Goal: Task Accomplishment & Management: Manage account settings

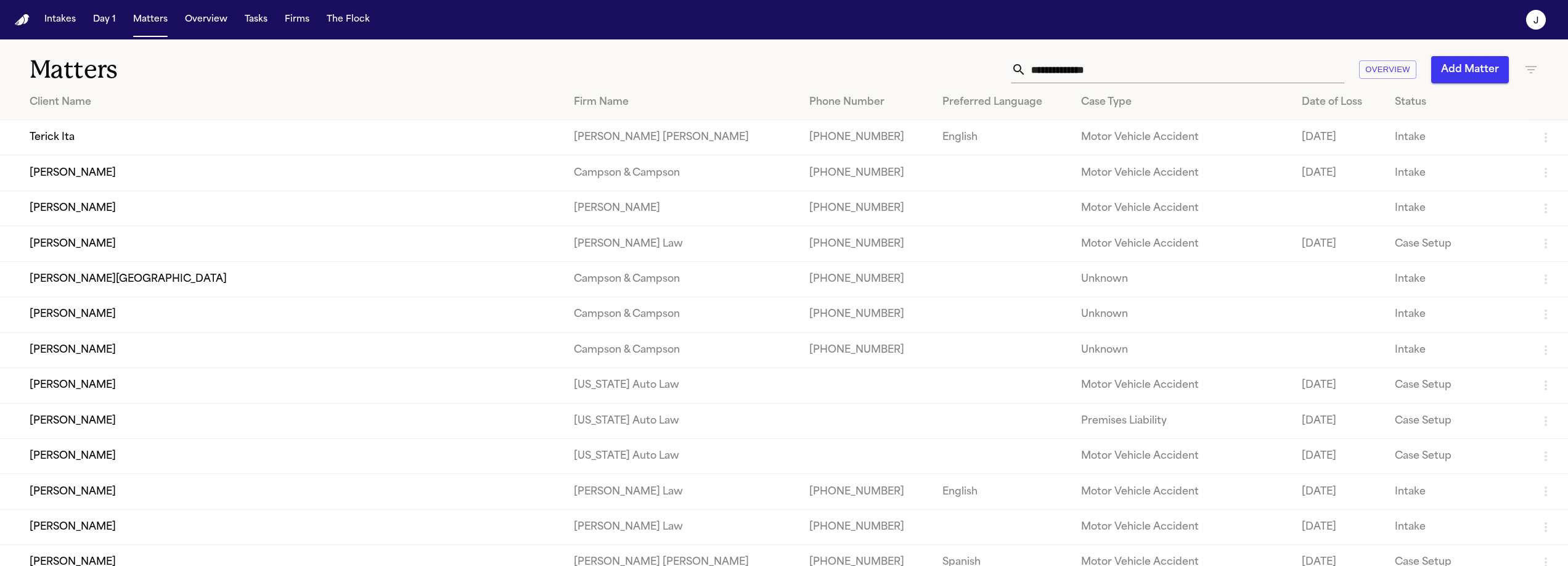
click at [1032, 75] on input "text" at bounding box center [1185, 69] width 318 height 27
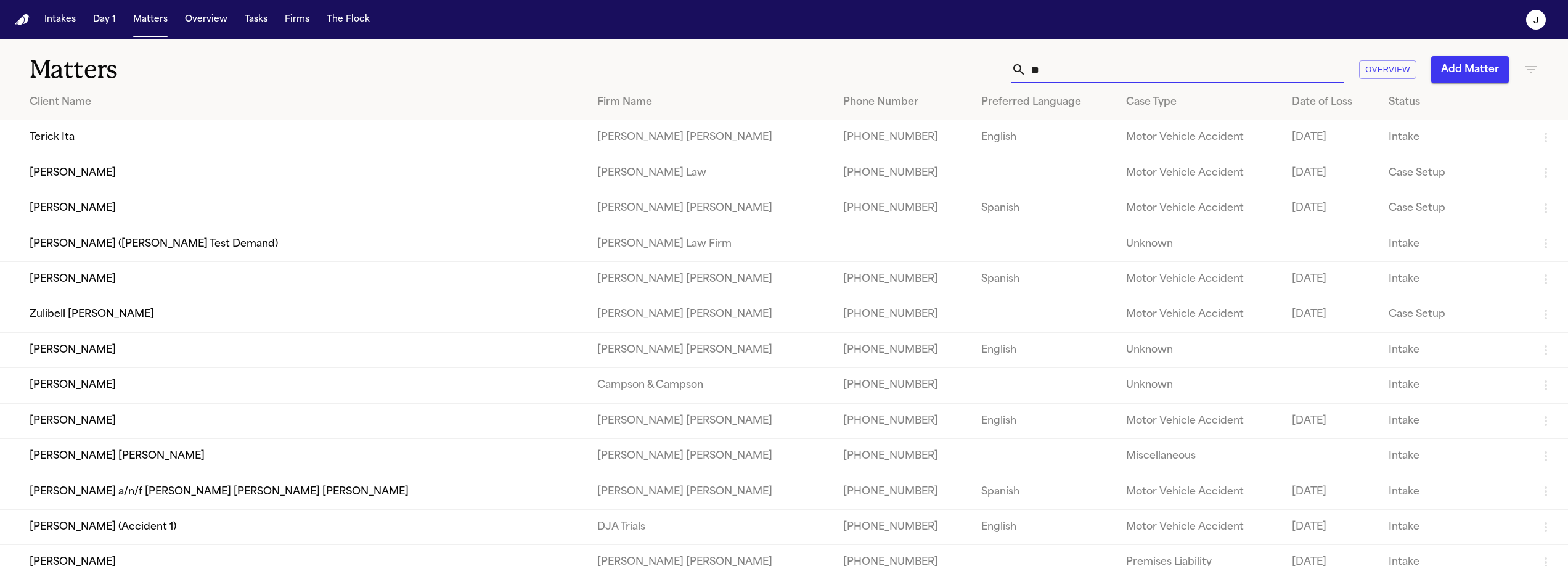
type input "*"
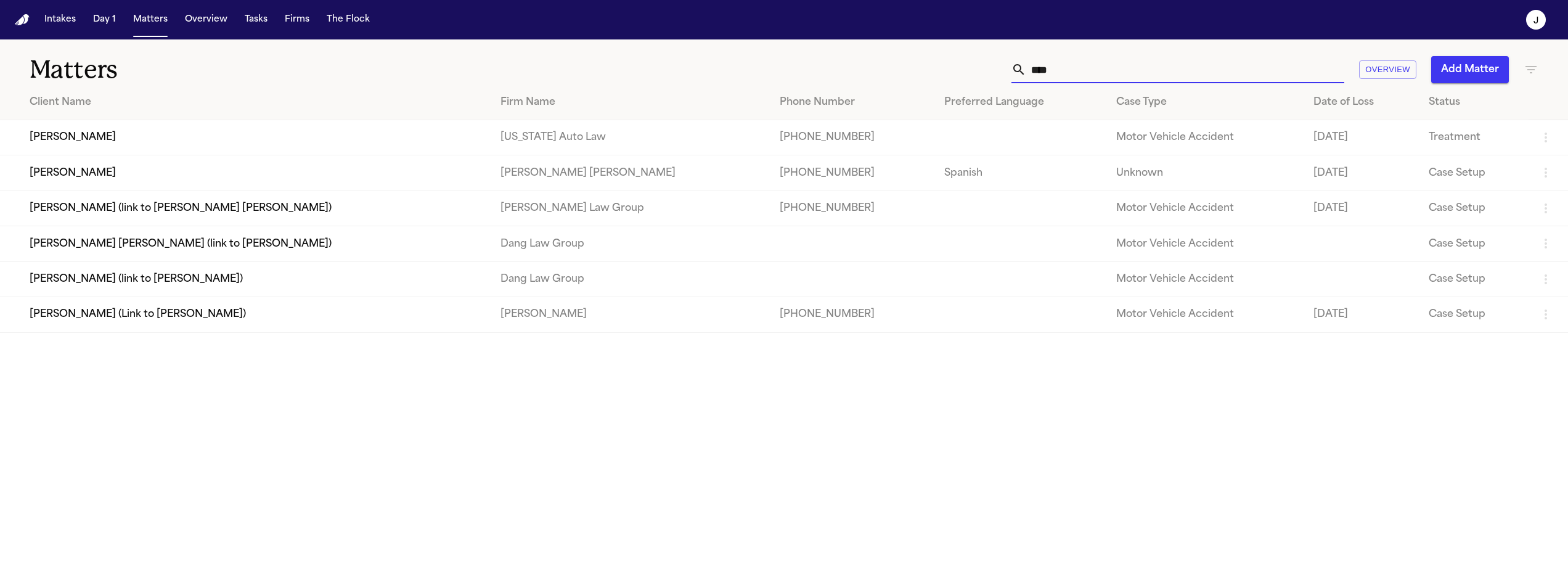
type input "****"
click at [239, 189] on td "[PERSON_NAME]" at bounding box center [245, 173] width 491 height 35
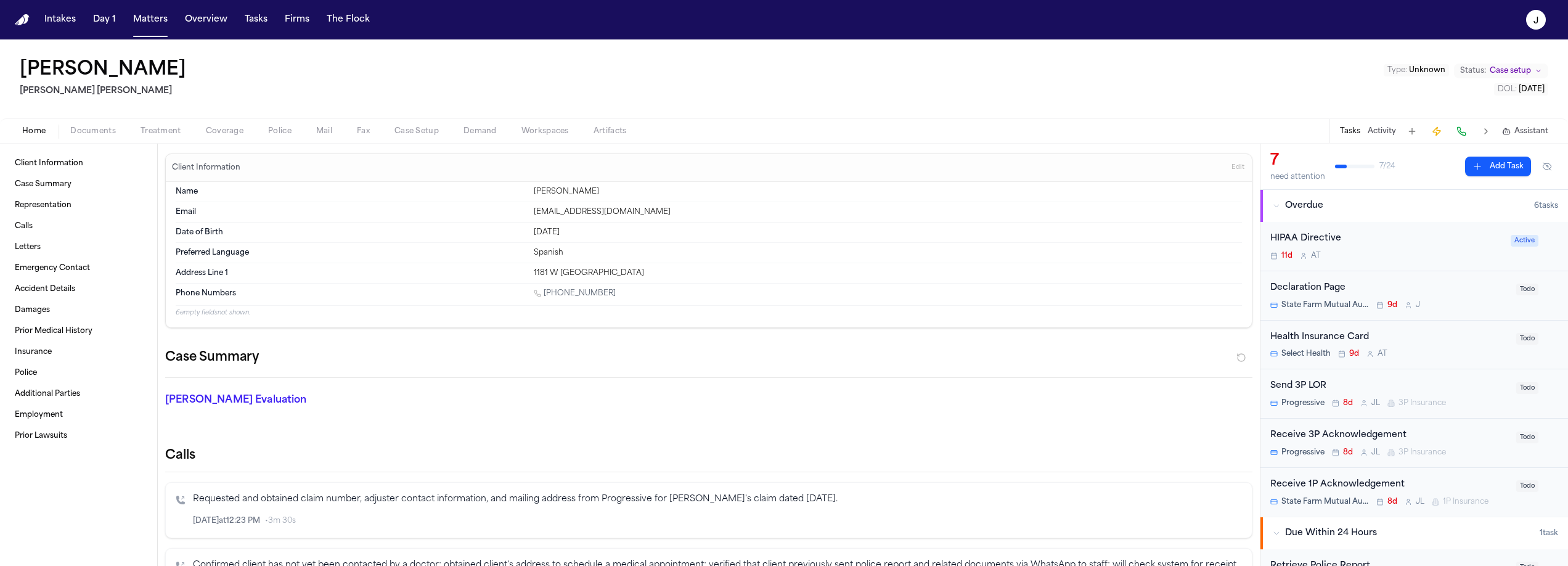
click at [116, 129] on button "Documents" at bounding box center [93, 131] width 70 height 15
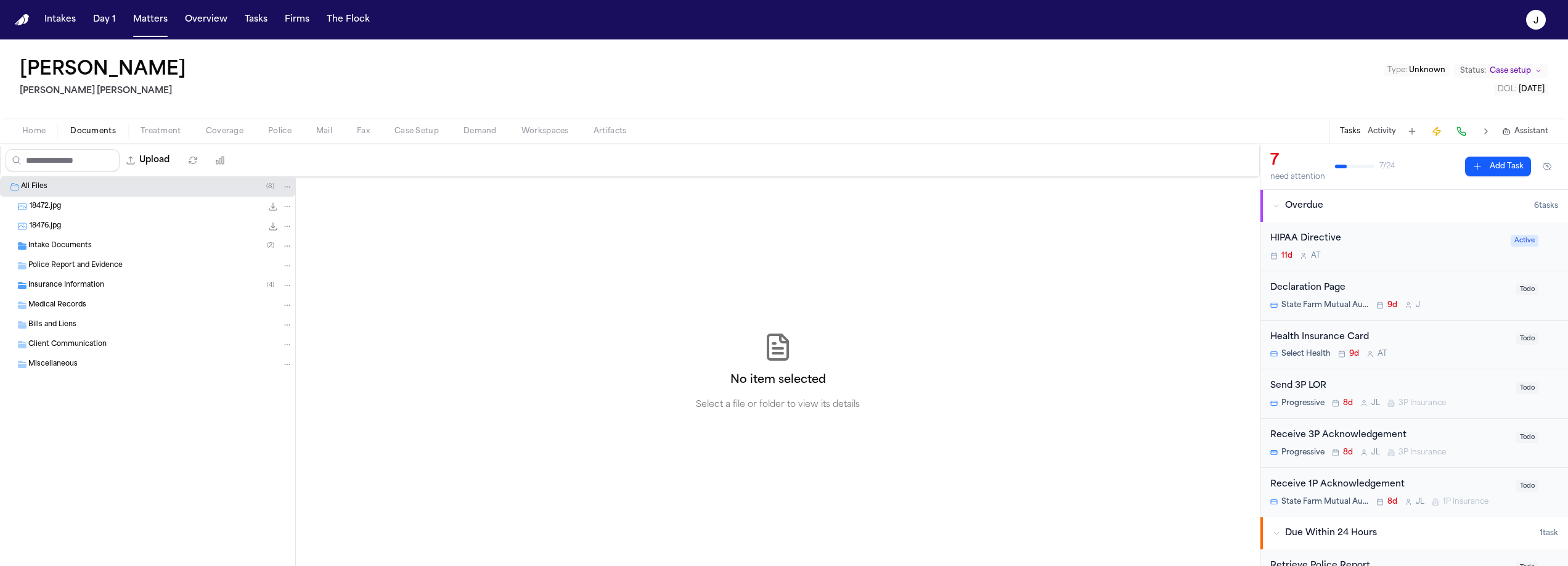
click at [63, 246] on span "Intake Documents" at bounding box center [60, 246] width 63 height 11
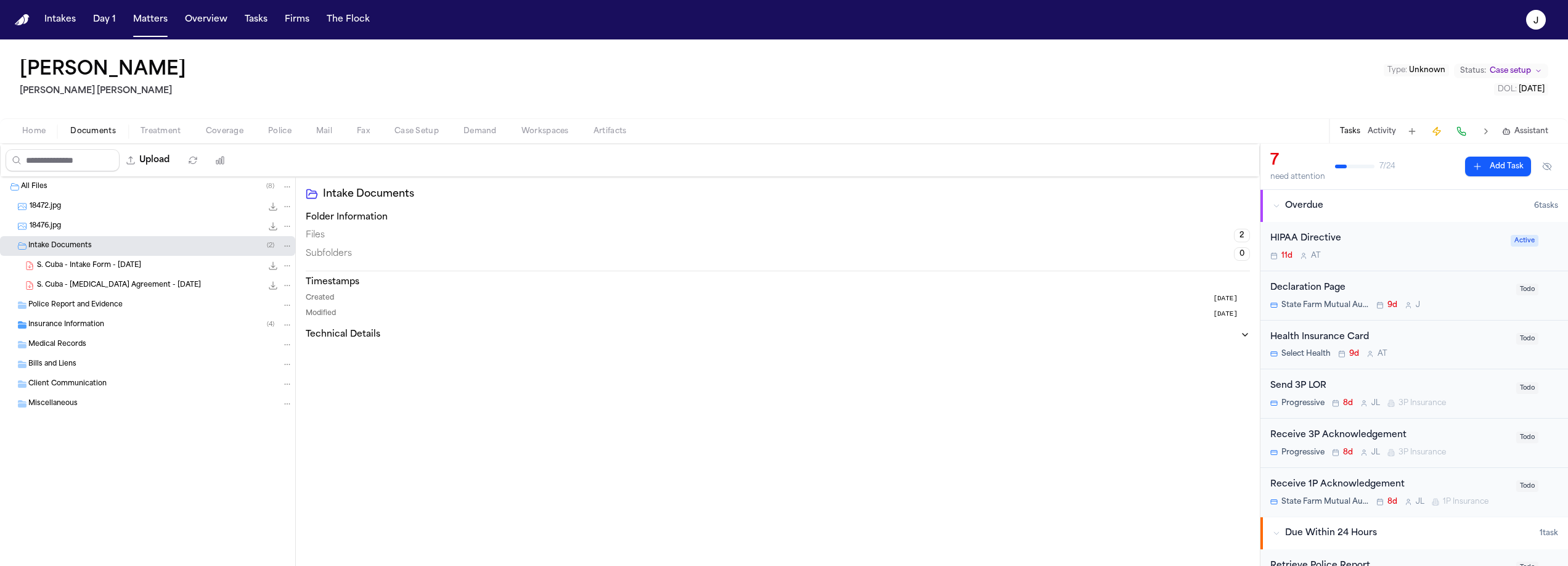
click at [58, 325] on span "Insurance Information" at bounding box center [67, 325] width 76 height 11
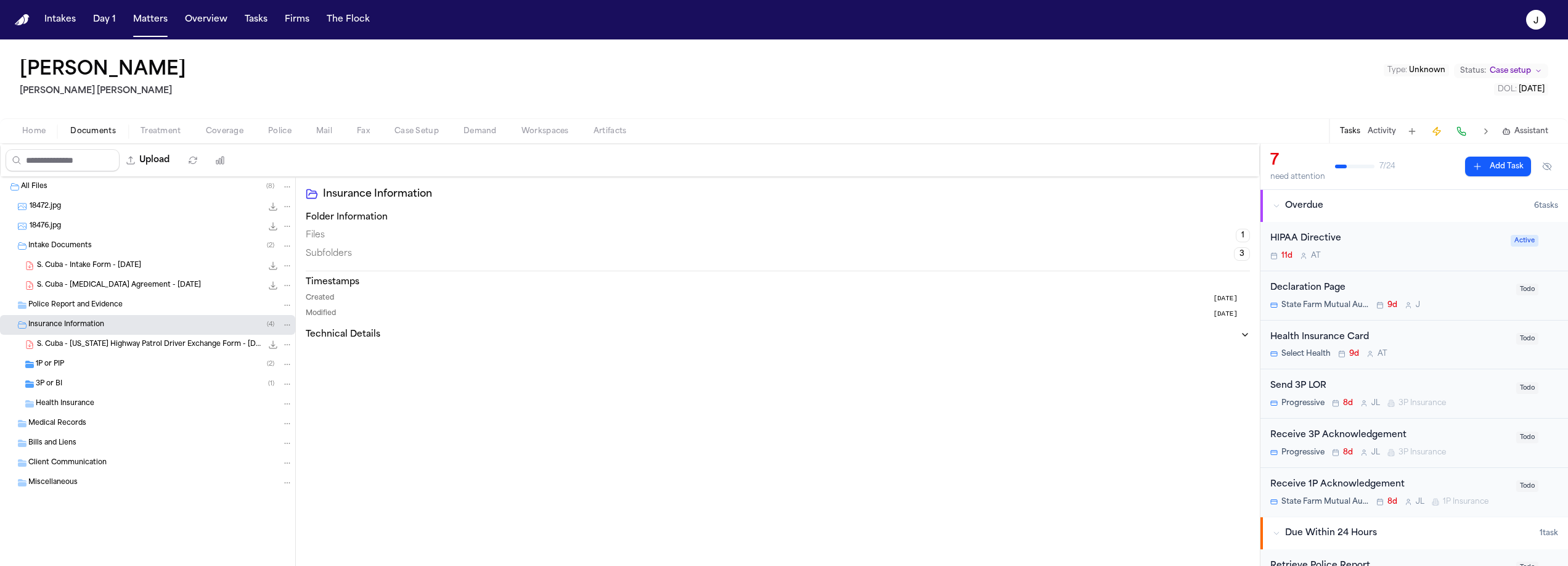
click at [60, 362] on span "1P or PIP" at bounding box center [50, 365] width 29 height 11
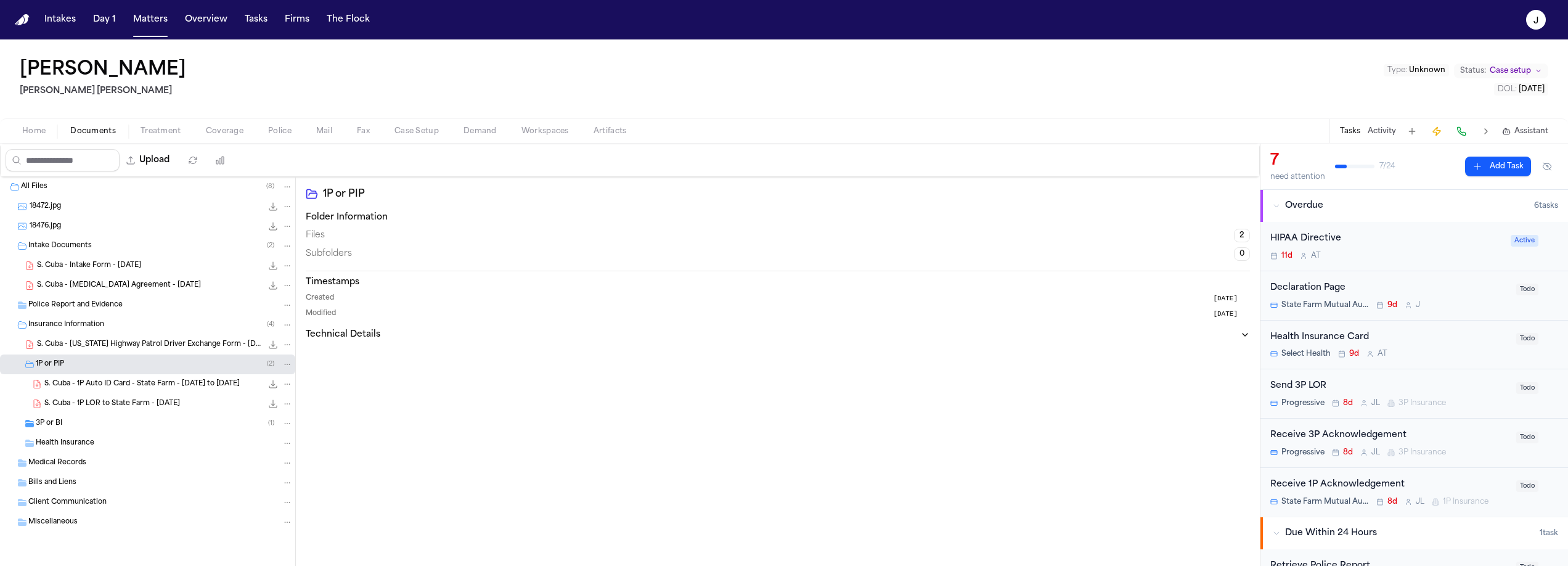
click at [51, 427] on span "3P or BI" at bounding box center [49, 424] width 26 height 11
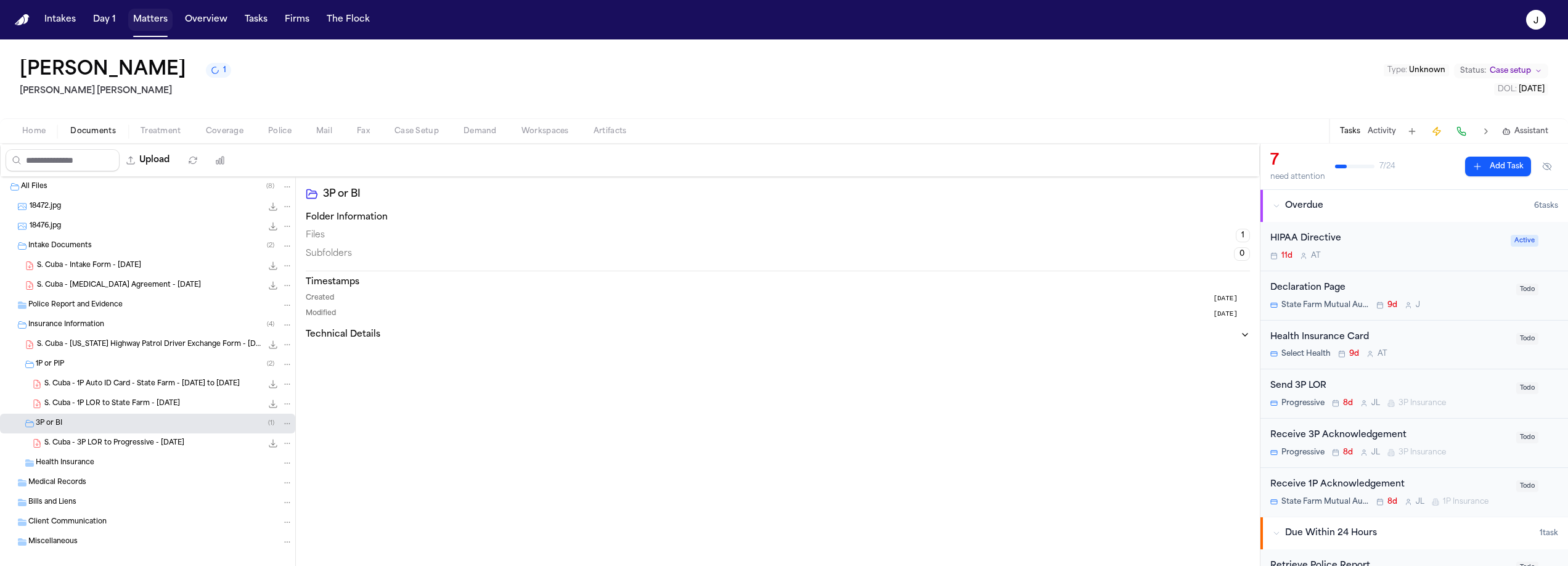
click at [154, 29] on button "Matters" at bounding box center [150, 19] width 44 height 22
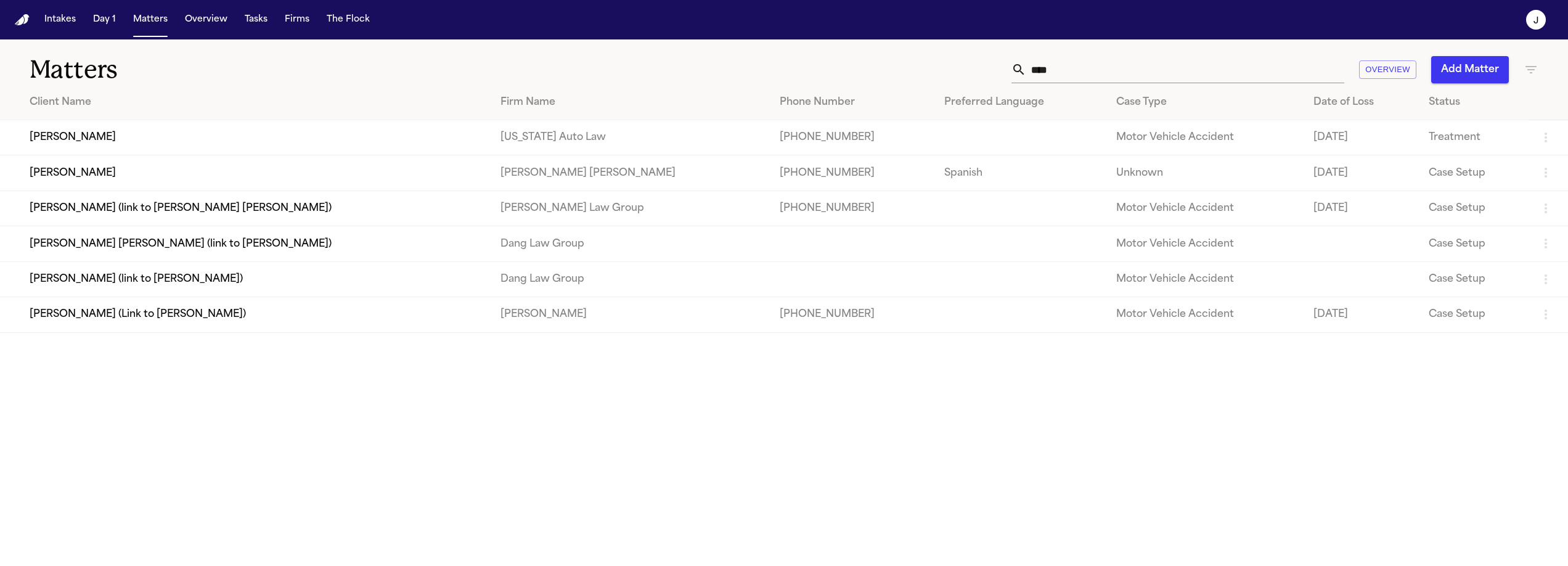
click at [1041, 75] on input "****" at bounding box center [1185, 69] width 318 height 27
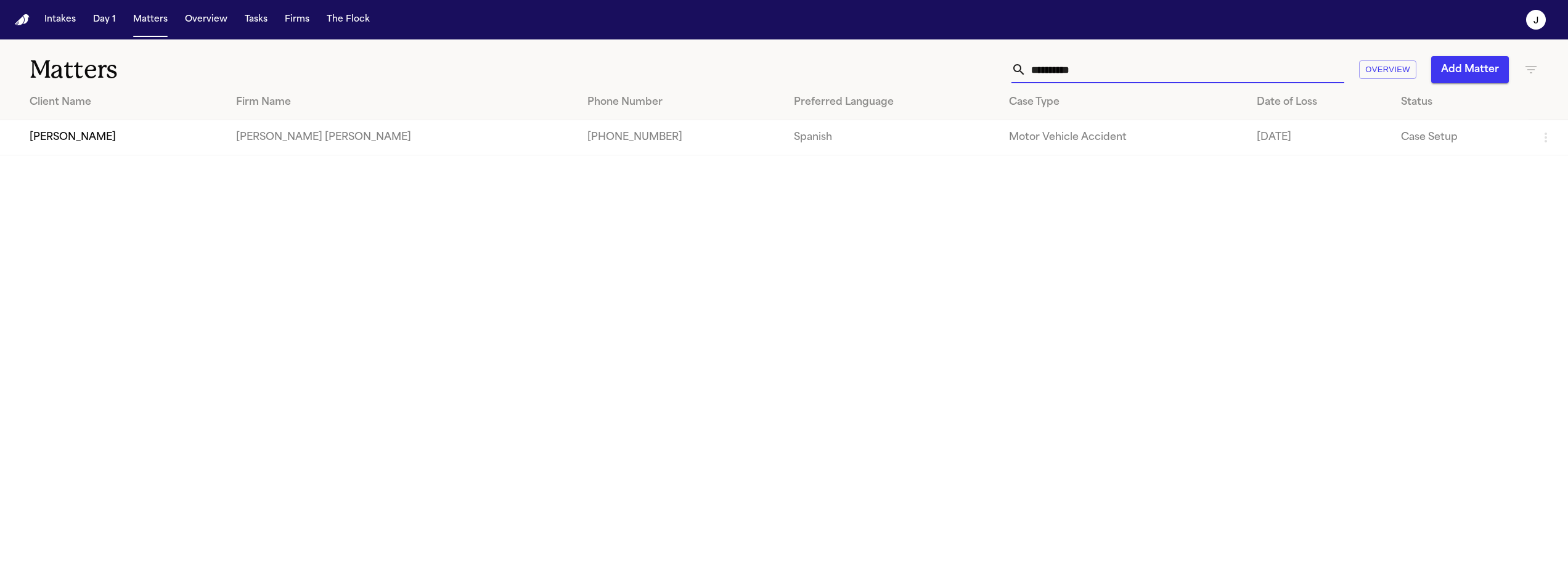
type input "**********"
click at [226, 121] on td "[PERSON_NAME] [PERSON_NAME]" at bounding box center [401, 137] width 351 height 35
click at [65, 133] on td "[PERSON_NAME]" at bounding box center [113, 137] width 226 height 35
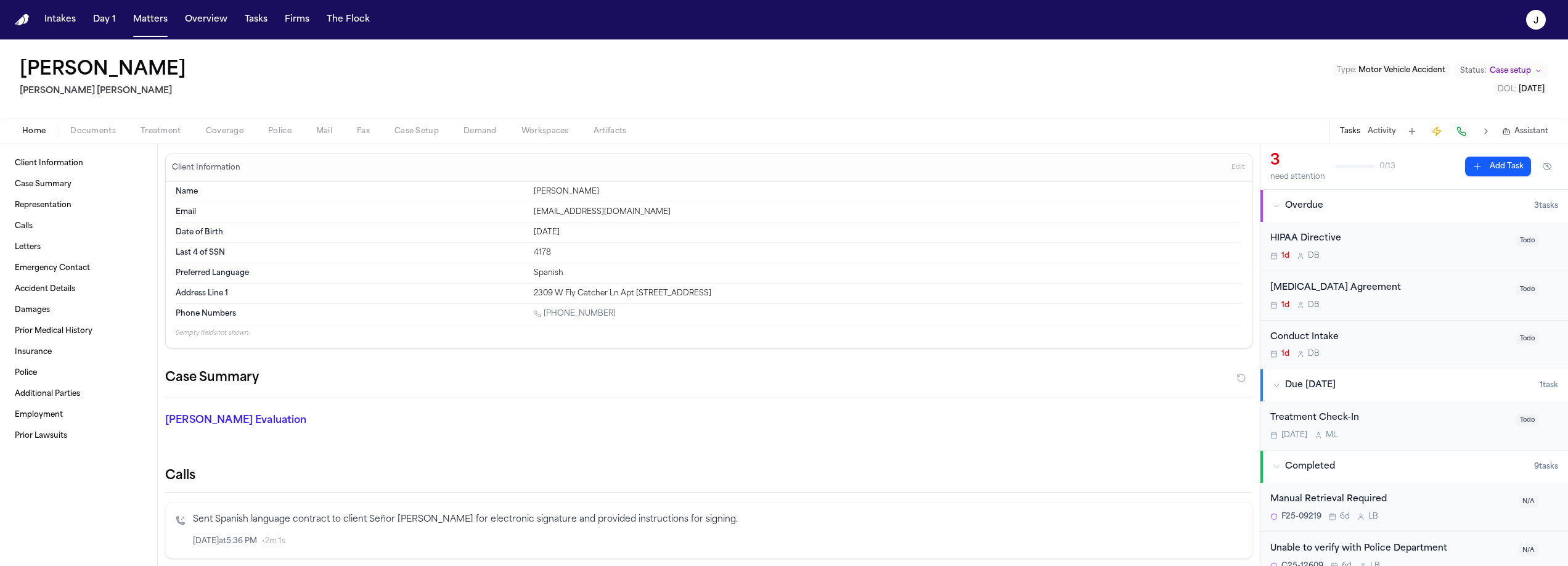
click at [102, 135] on span "Documents" at bounding box center [93, 131] width 46 height 10
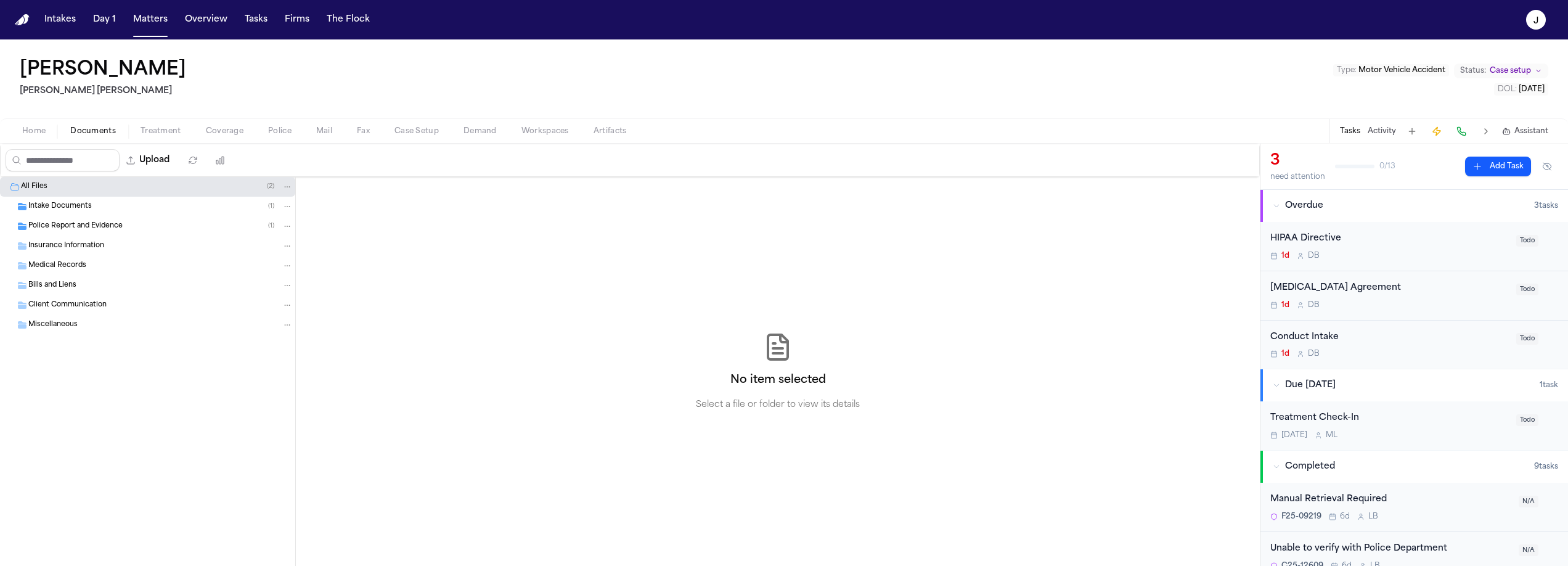
click at [56, 207] on span "Intake Documents" at bounding box center [60, 207] width 63 height 11
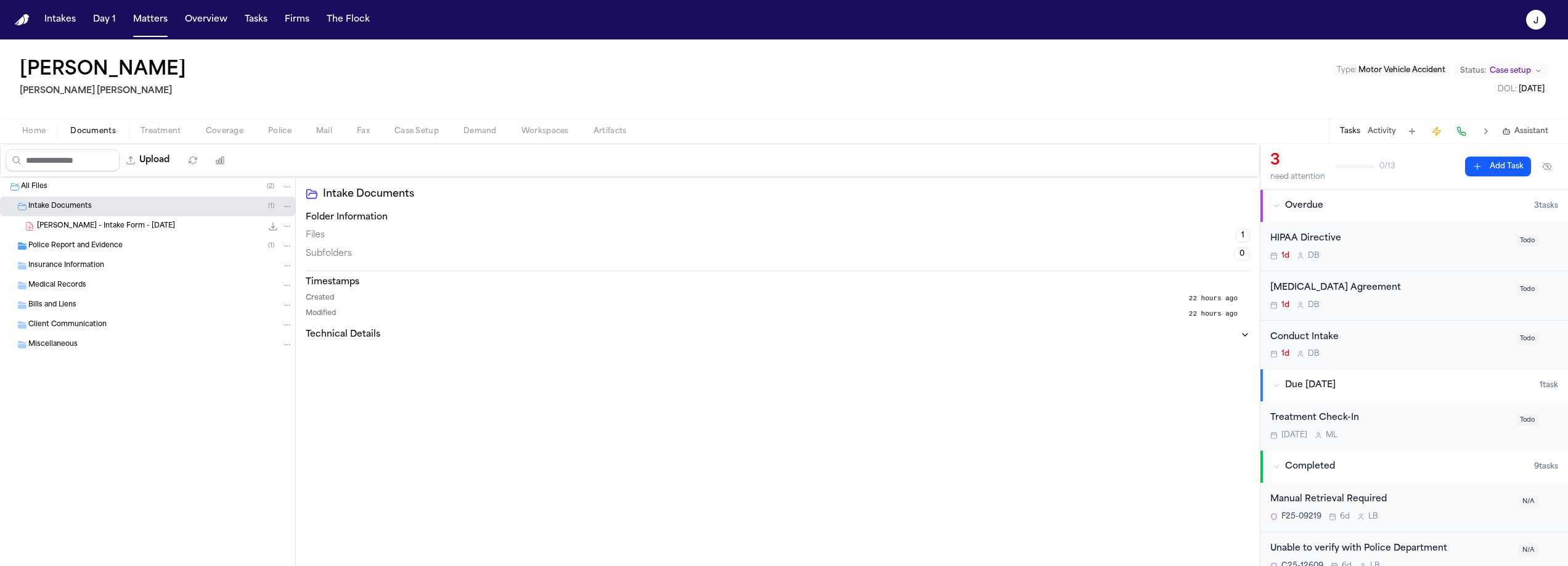
click at [53, 246] on span "Police Report and Evidence" at bounding box center [76, 246] width 94 height 11
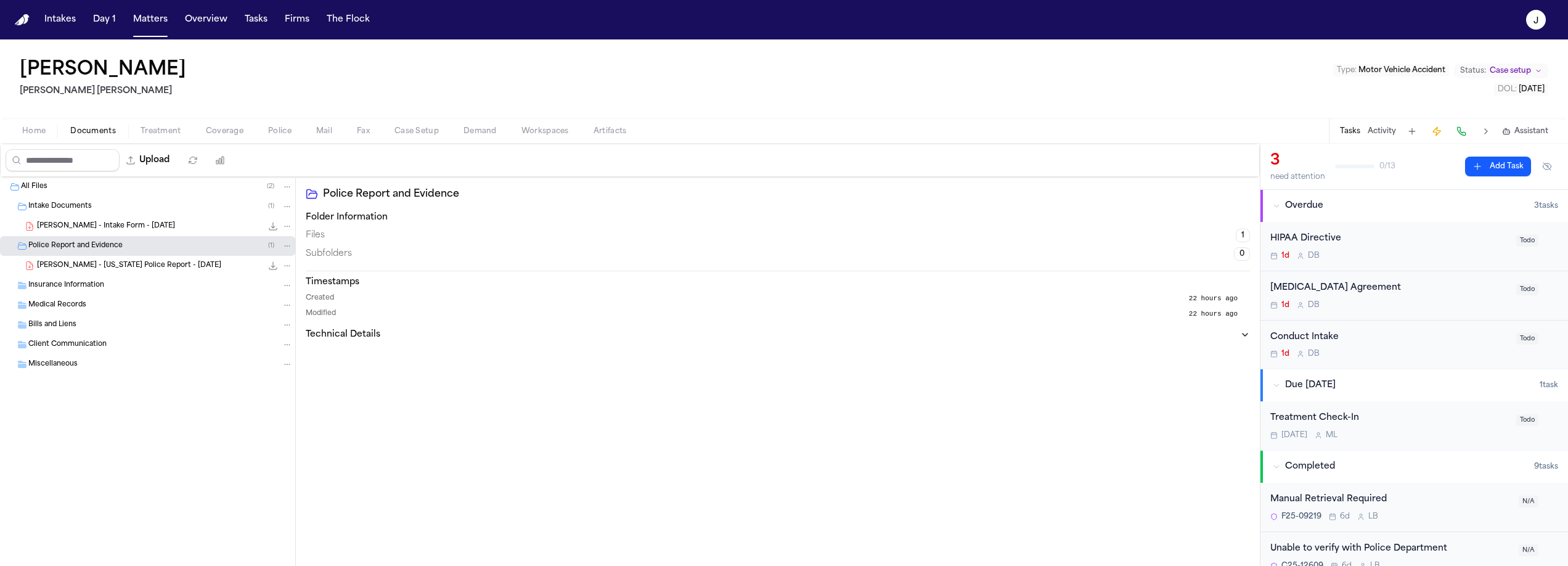
click at [203, 129] on button "Coverage" at bounding box center [225, 131] width 62 height 15
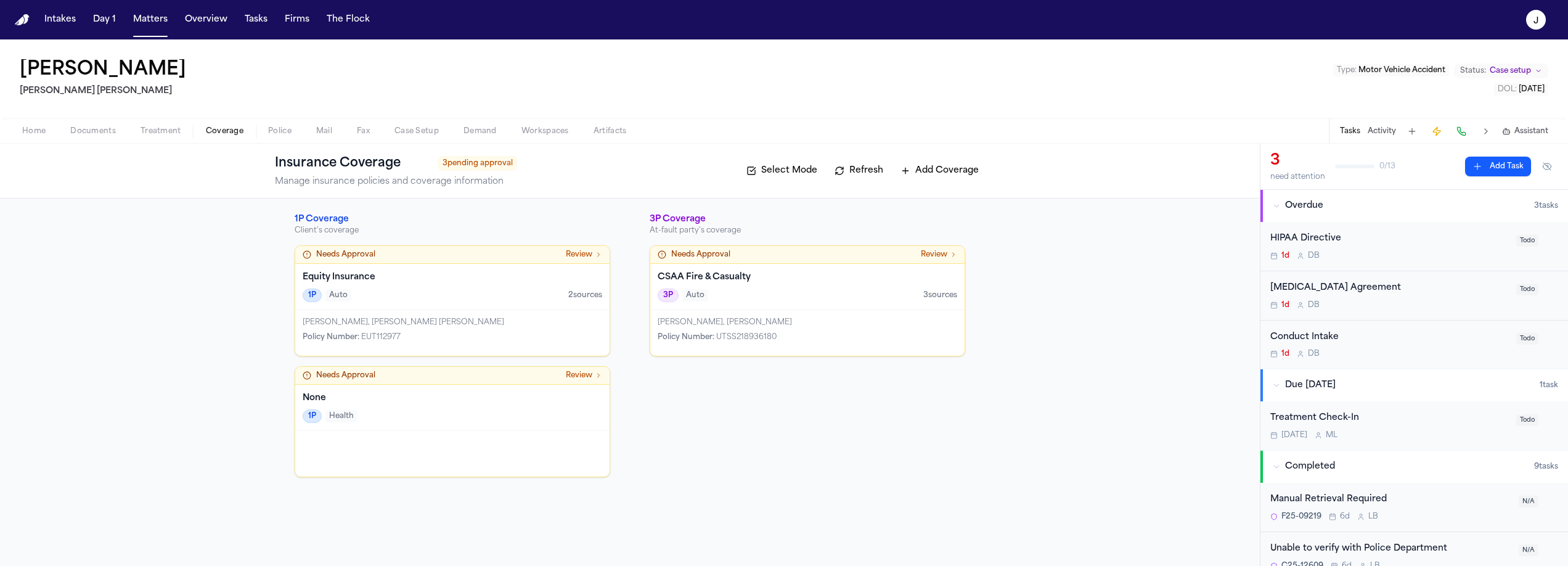
click at [39, 126] on span "Home" at bounding box center [34, 131] width 23 height 10
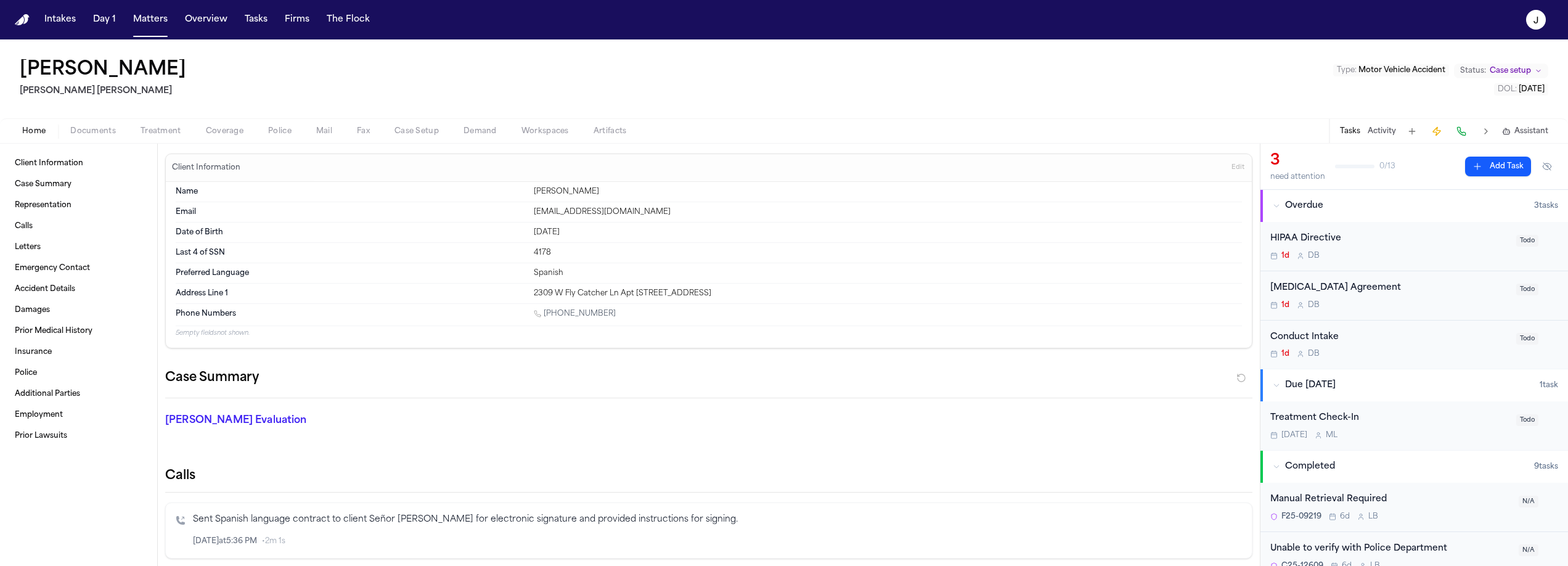
click at [275, 135] on span "Police" at bounding box center [280, 131] width 23 height 10
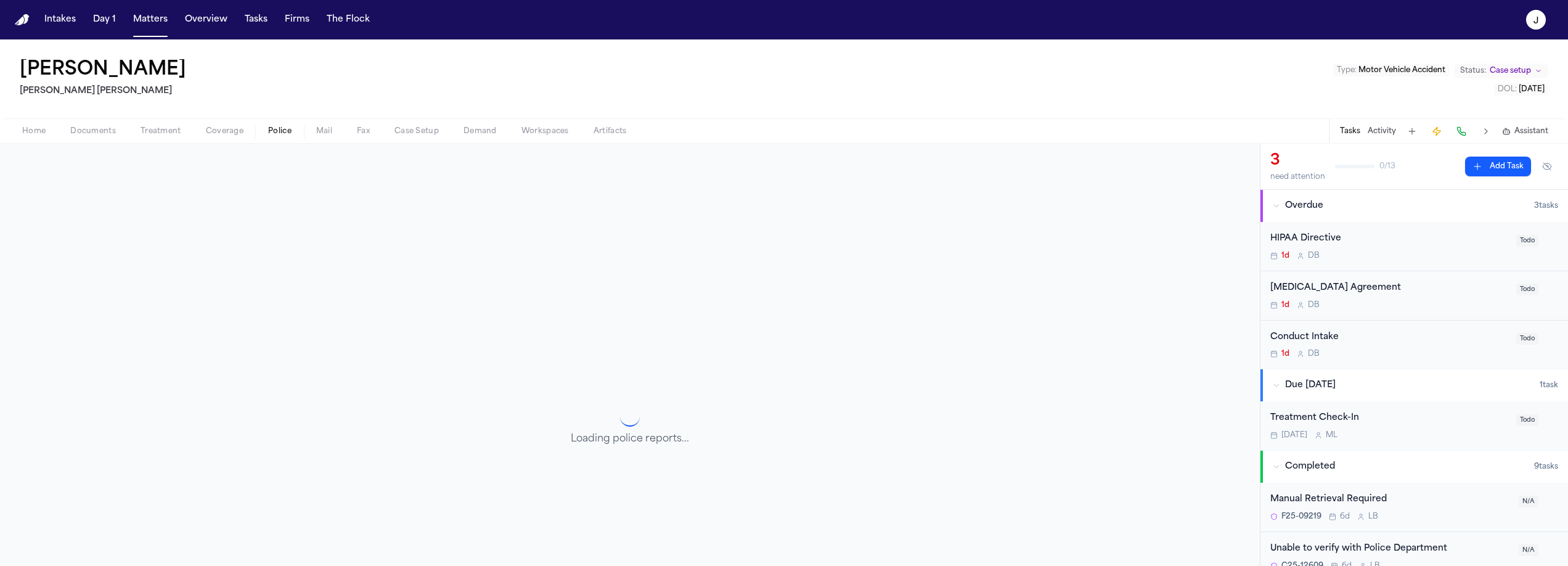
click at [232, 131] on span "Coverage" at bounding box center [225, 131] width 38 height 10
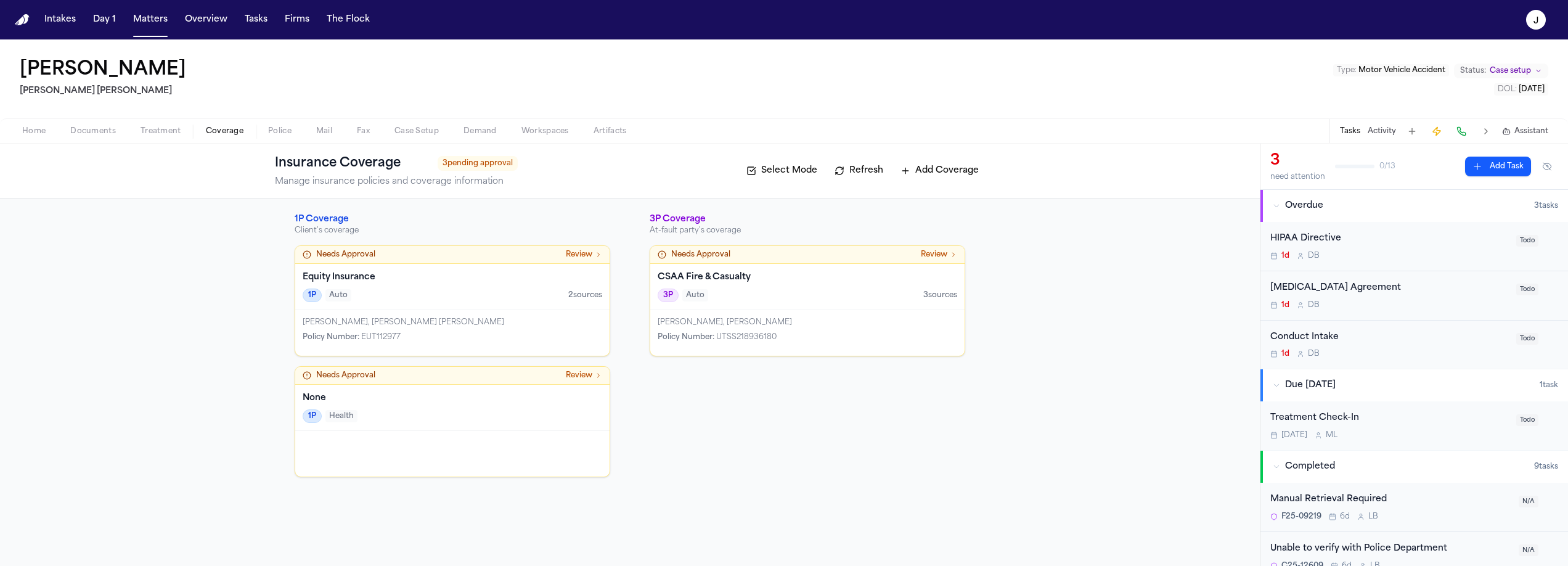
click at [1385, 334] on div "Conduct Intake" at bounding box center [1389, 338] width 238 height 14
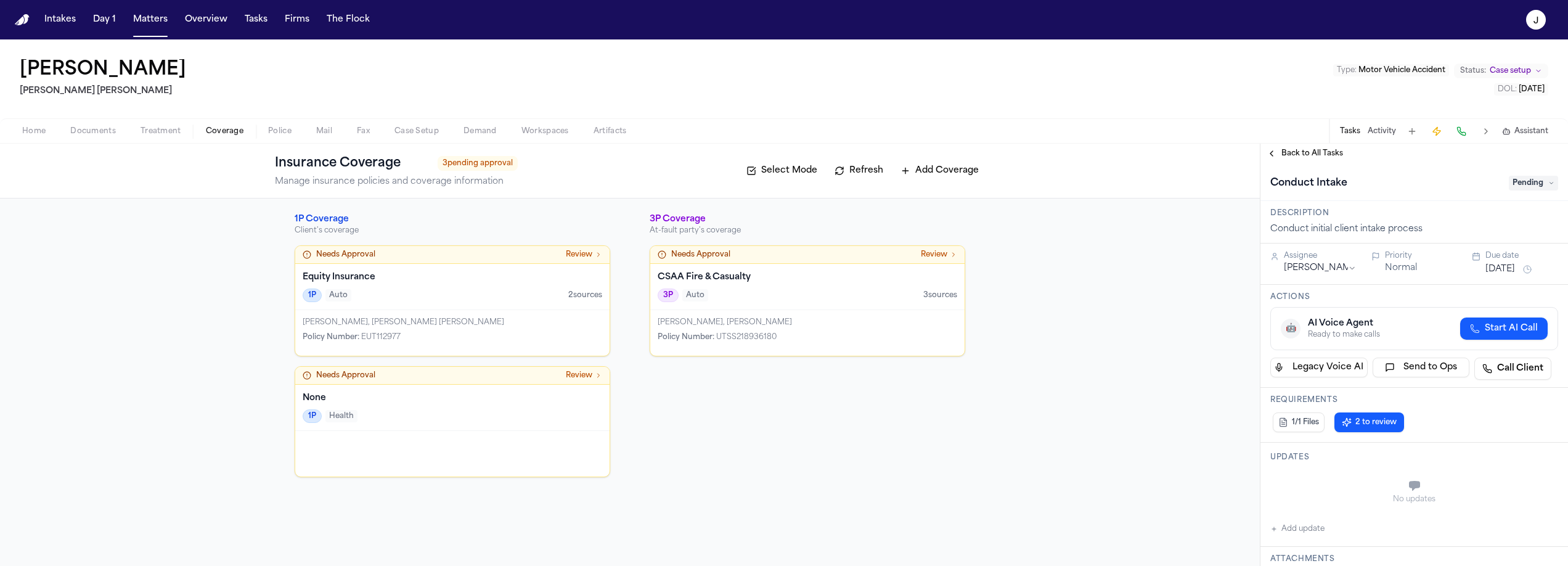
click at [1518, 186] on span "Pending" at bounding box center [1533, 183] width 50 height 15
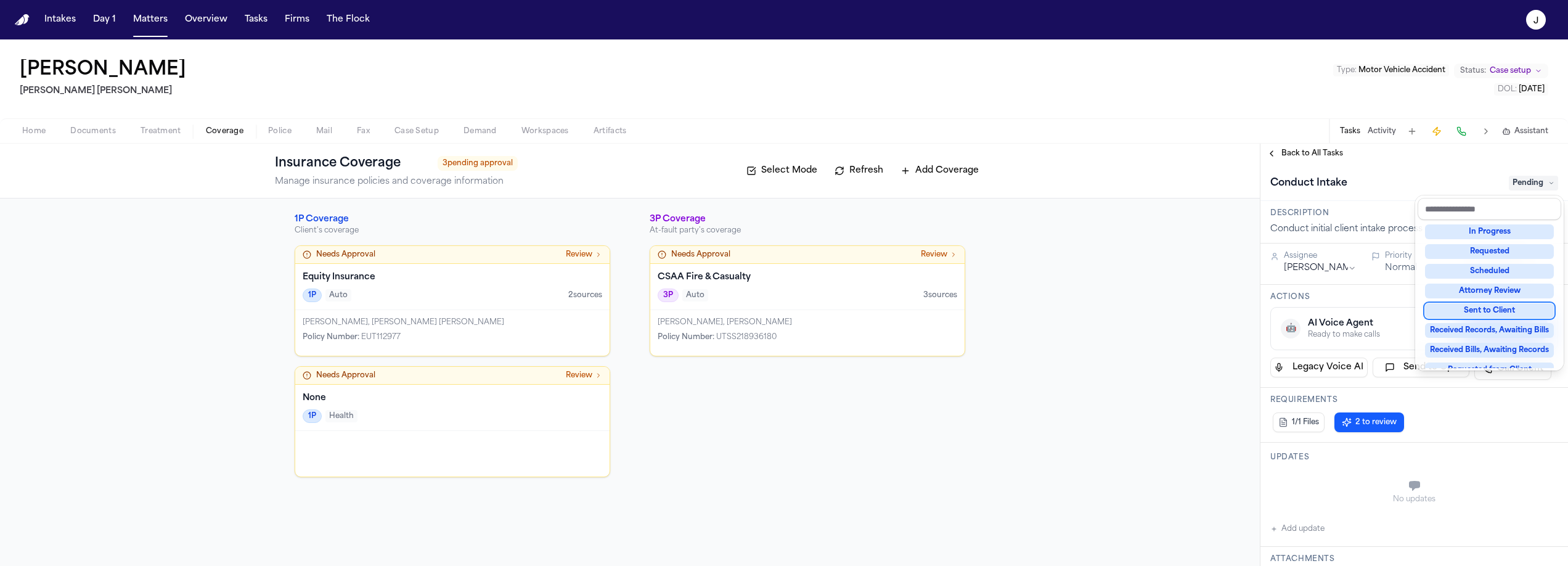
scroll to position [180, 0]
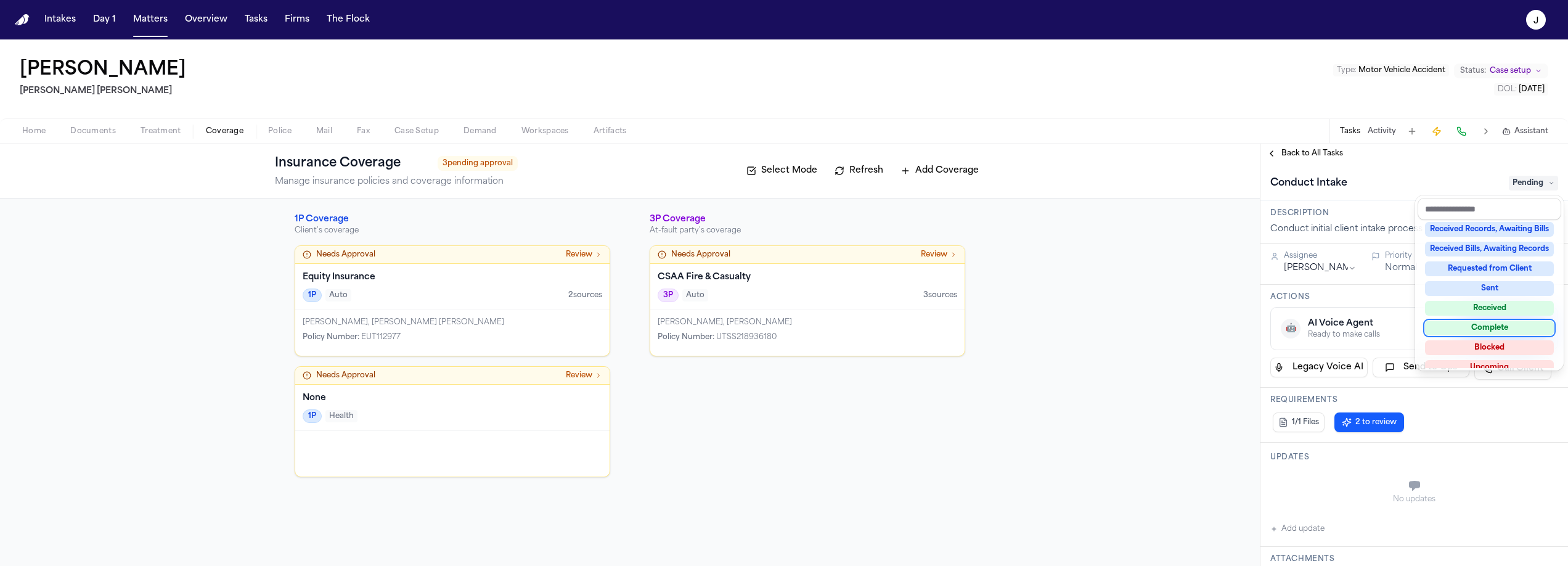
click at [1456, 323] on div "Complete" at bounding box center [1489, 328] width 129 height 15
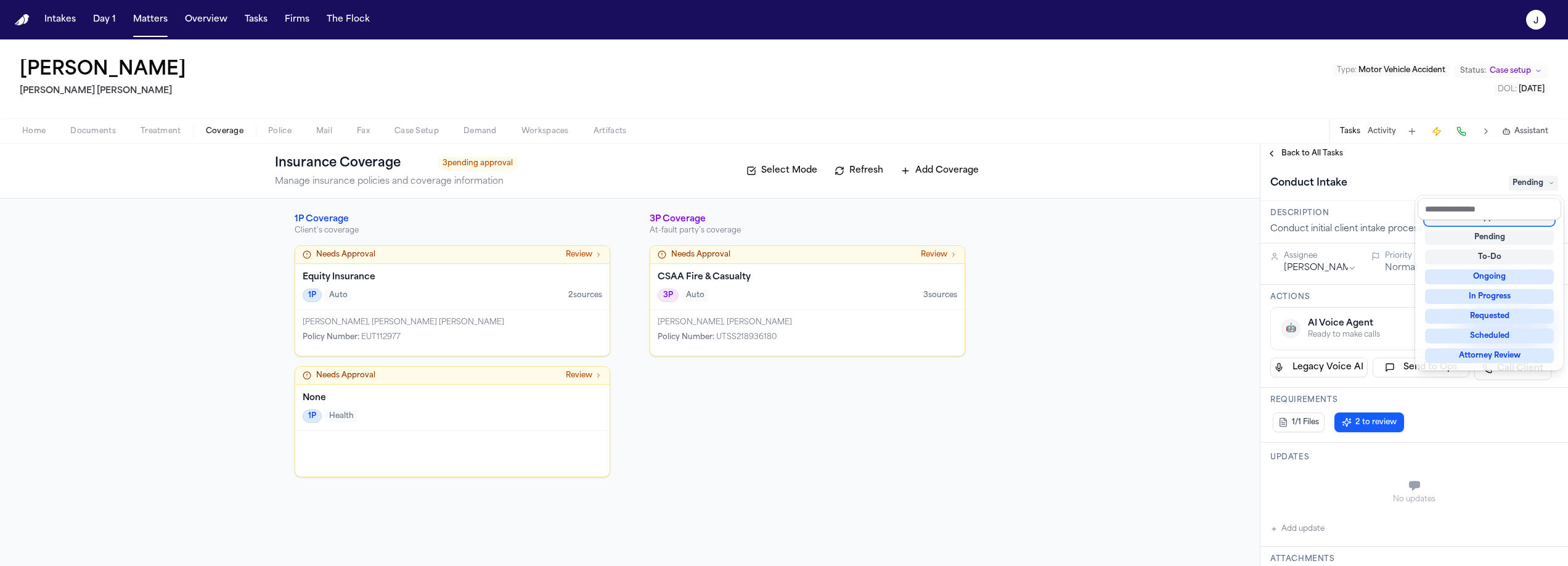
scroll to position [5, 0]
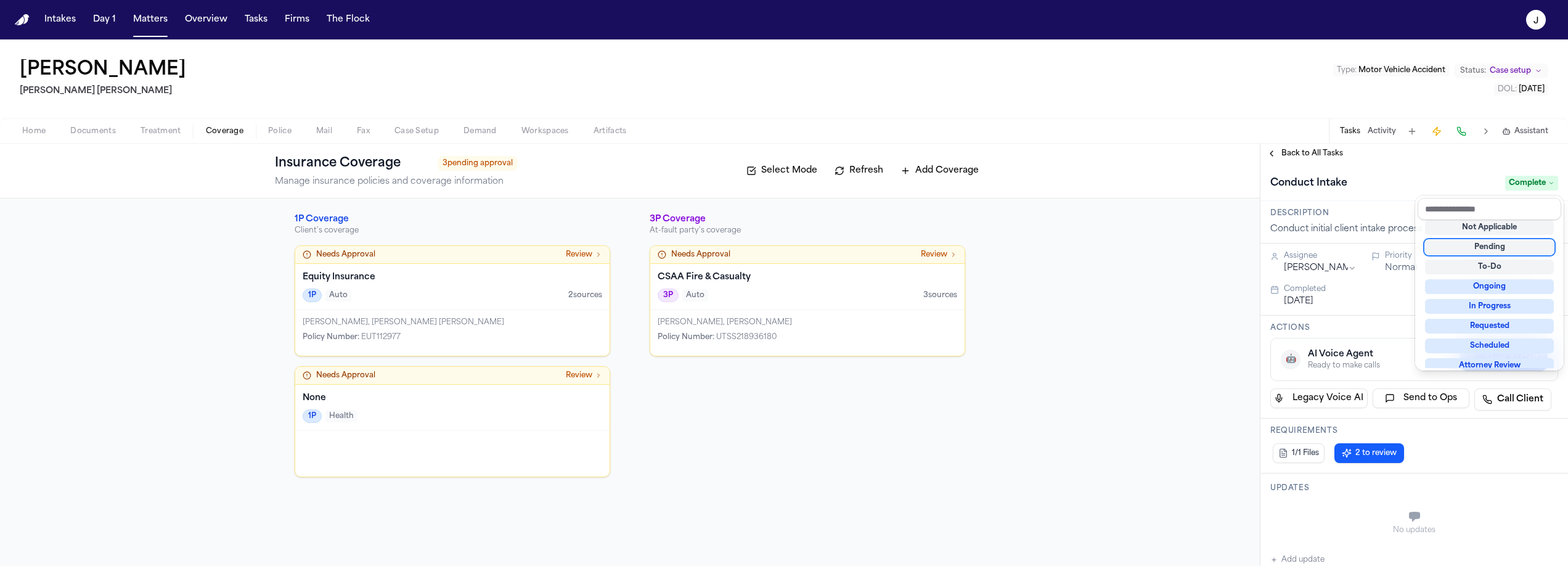
click at [1306, 155] on div "**********" at bounding box center [1414, 354] width 307 height 422
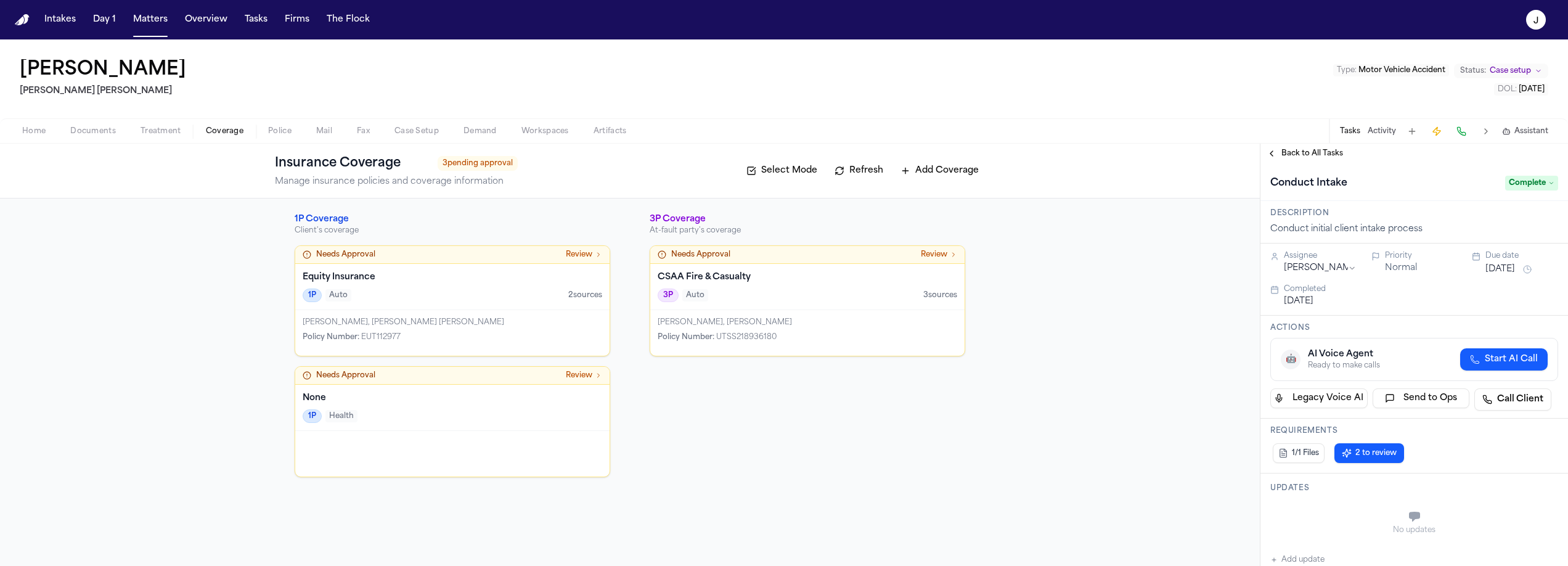
click at [1306, 154] on span "Back to All Tasks" at bounding box center [1312, 153] width 62 height 10
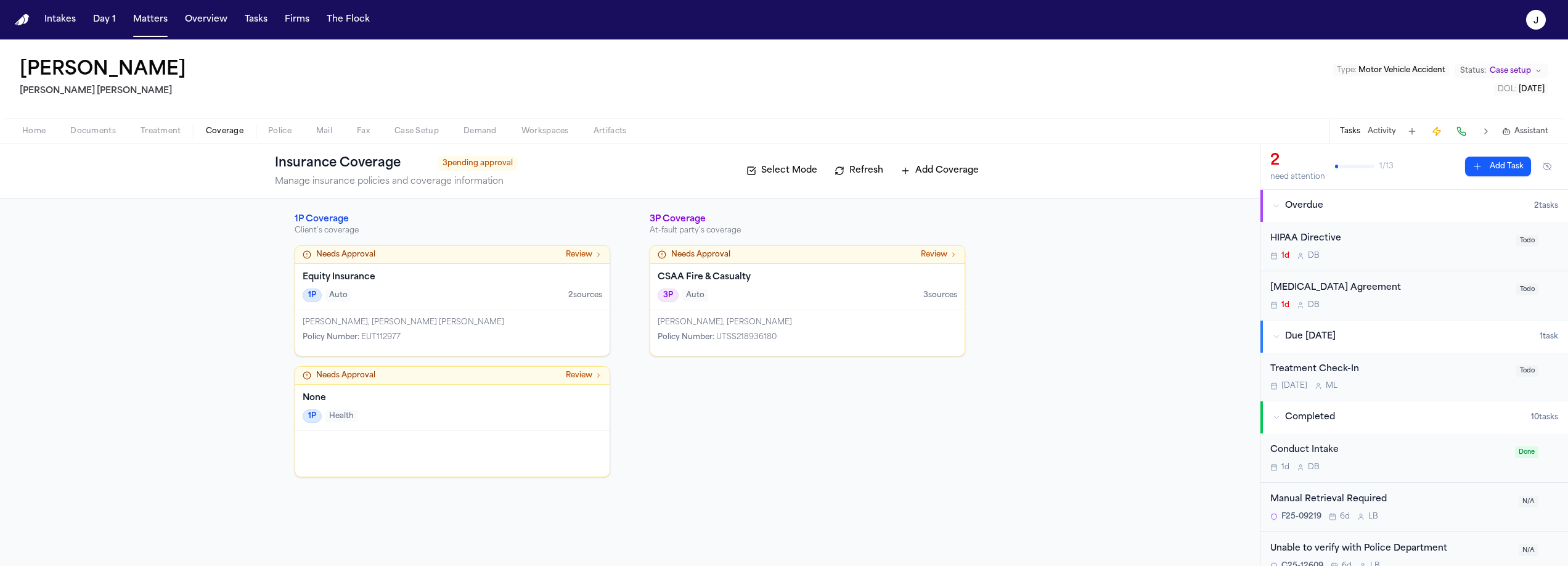
click at [1426, 294] on div "[MEDICAL_DATA] Agreement" at bounding box center [1389, 288] width 238 height 14
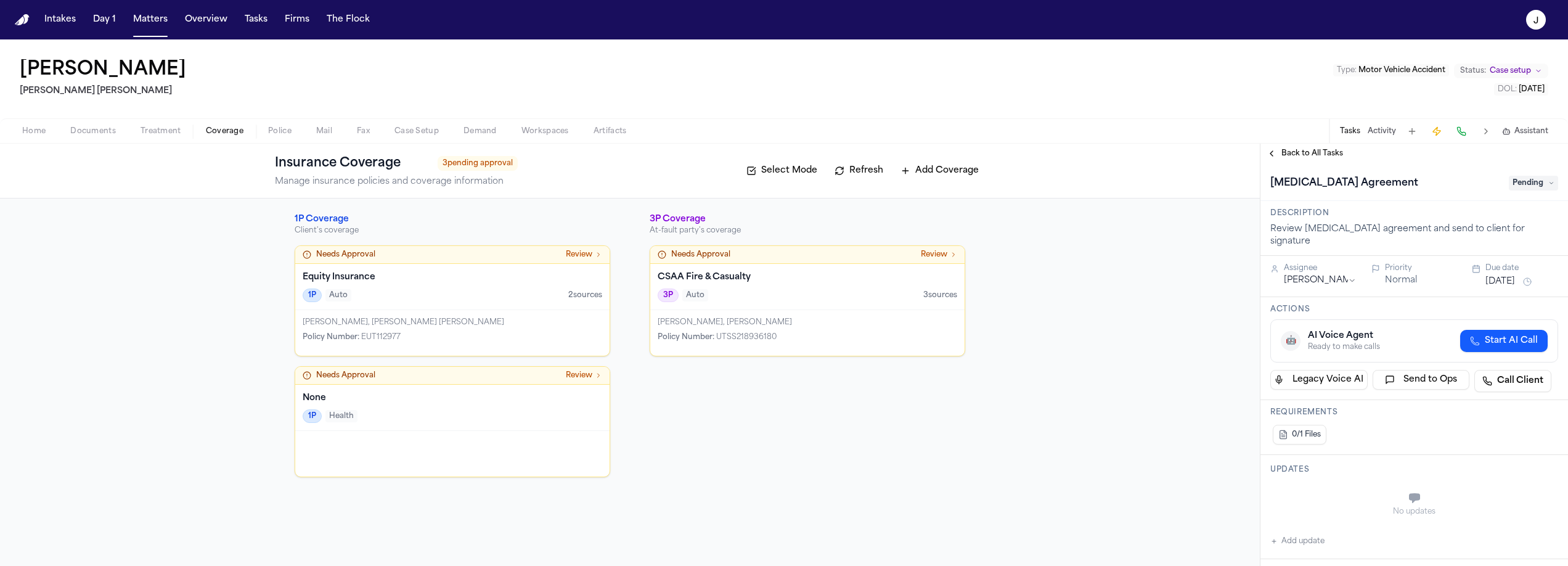
click at [1518, 180] on span "Pending" at bounding box center [1533, 183] width 50 height 15
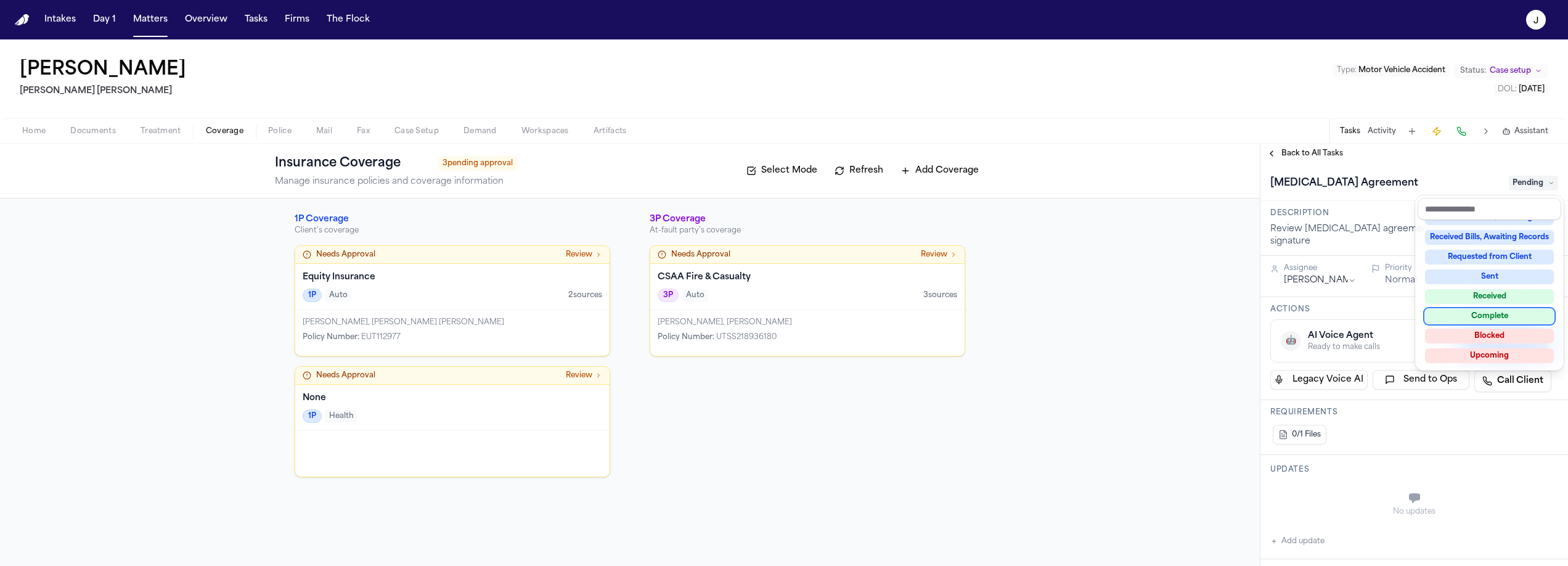
click at [1480, 317] on div "Complete" at bounding box center [1489, 316] width 129 height 15
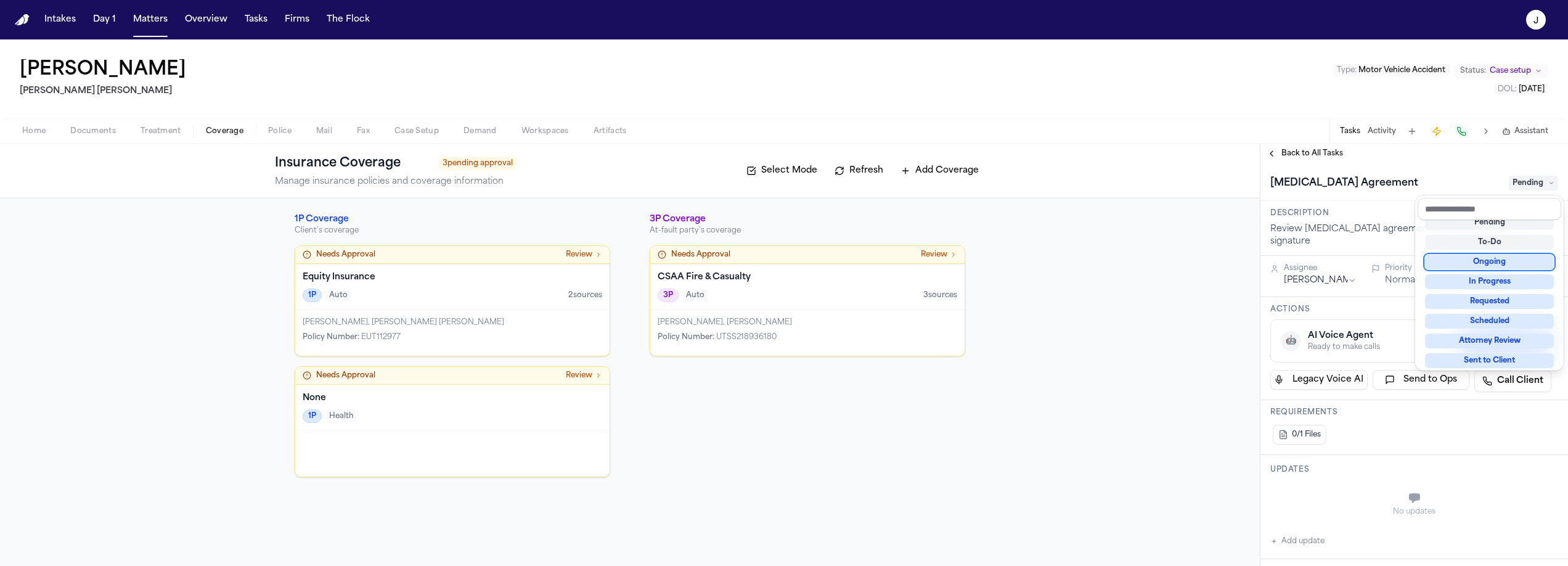
scroll to position [19, 0]
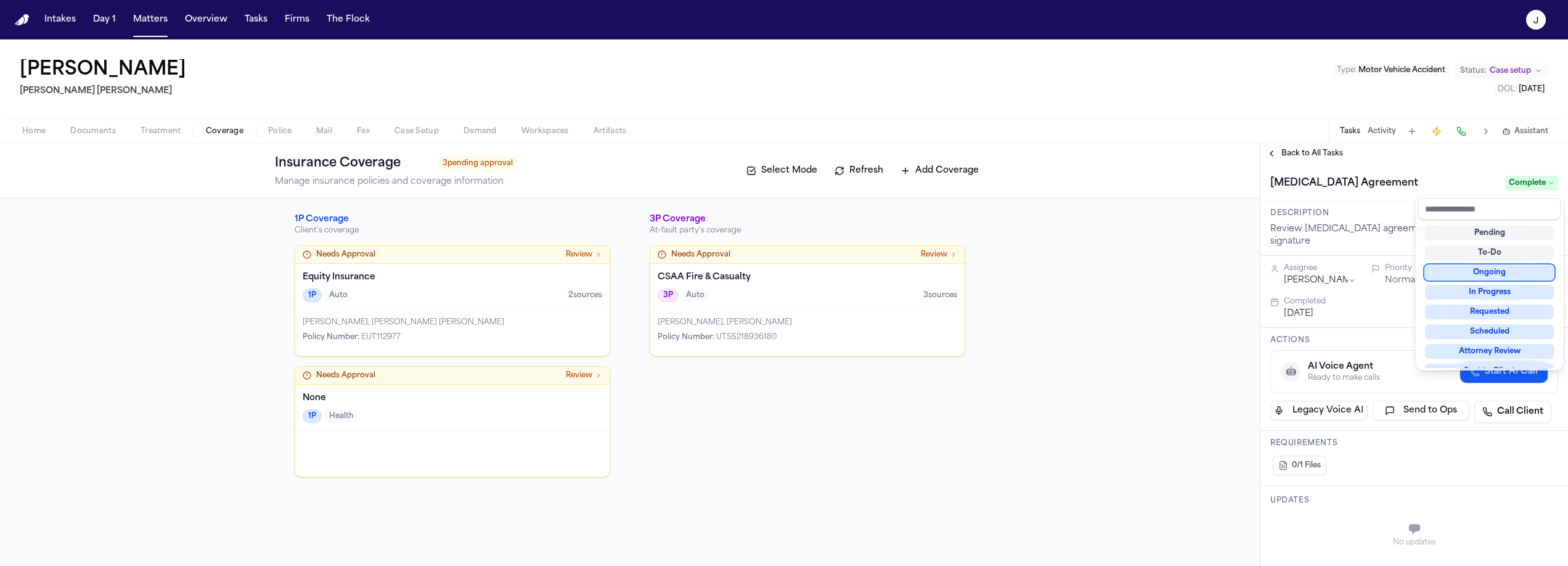
click at [1330, 153] on div "**********" at bounding box center [1414, 354] width 307 height 422
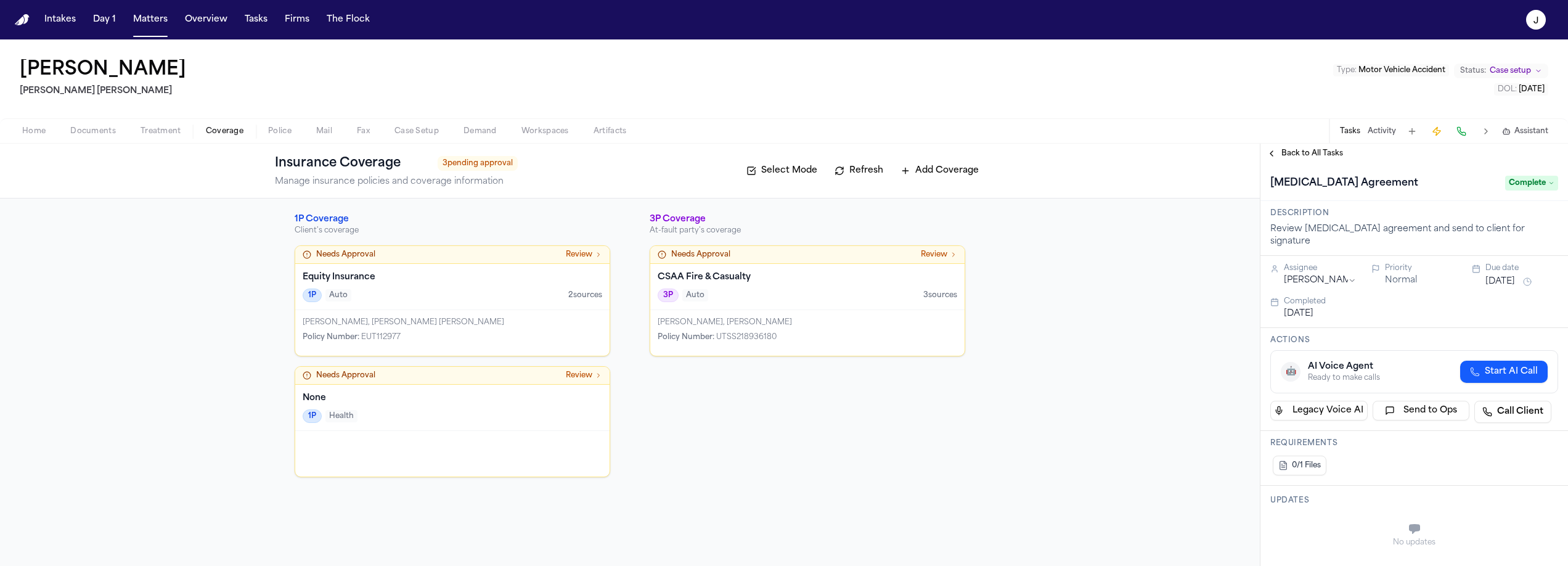
click at [1313, 154] on span "Back to All Tasks" at bounding box center [1312, 153] width 62 height 10
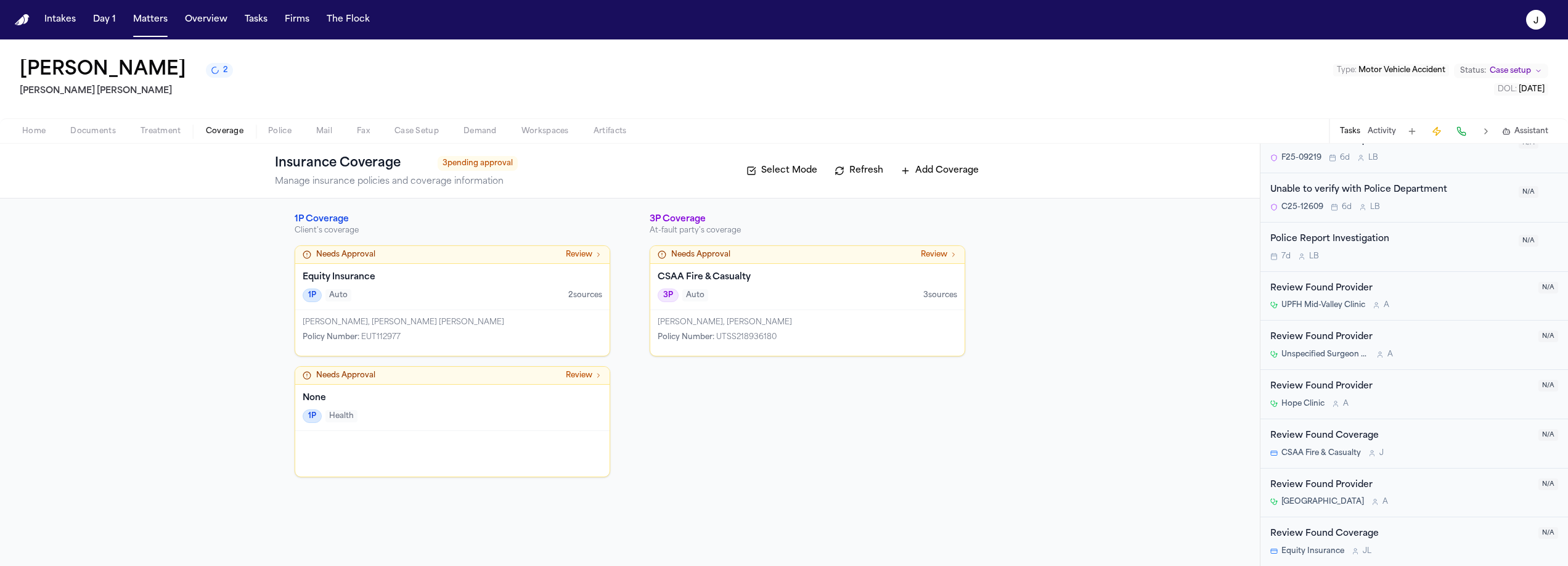
scroll to position [571, 0]
click at [523, 417] on div "1P Health" at bounding box center [452, 416] width 300 height 14
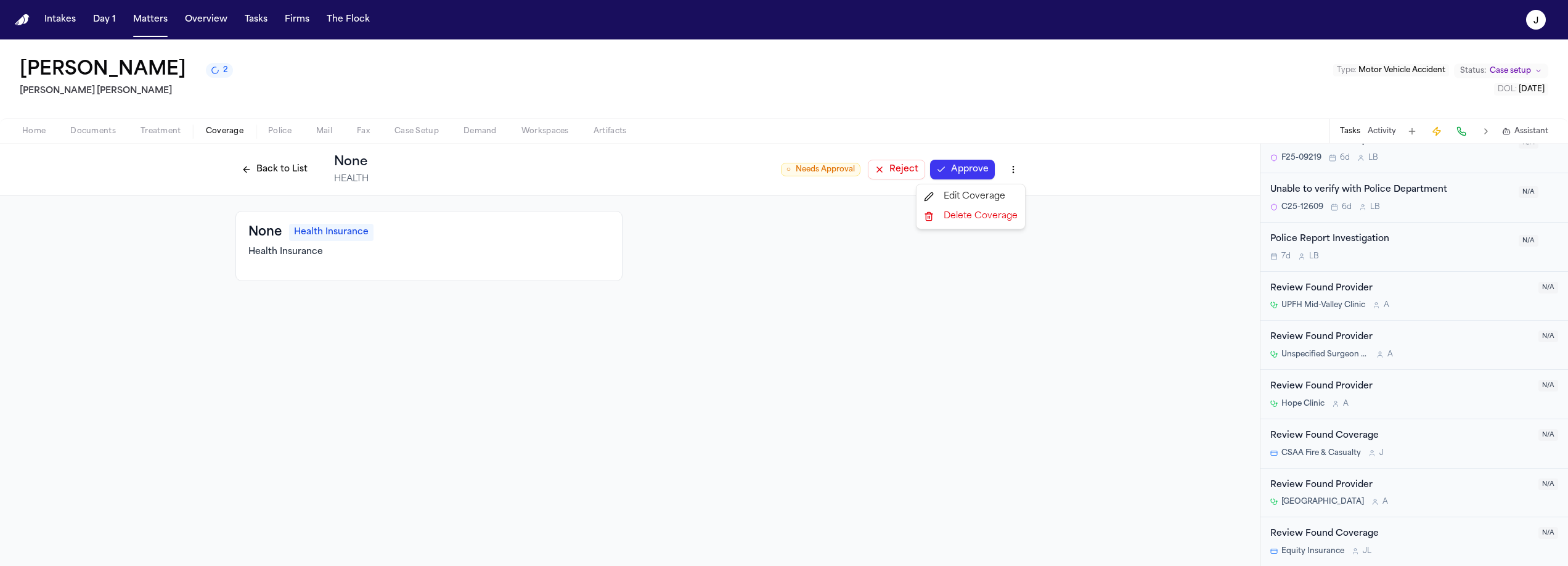
click at [1016, 167] on html "Intakes Day 1 Matters Overview Tasks Firms The Flock J [PERSON_NAME] 2 [PERSON_…" at bounding box center [784, 283] width 1568 height 566
click at [976, 211] on div "Delete Coverage" at bounding box center [971, 216] width 104 height 19
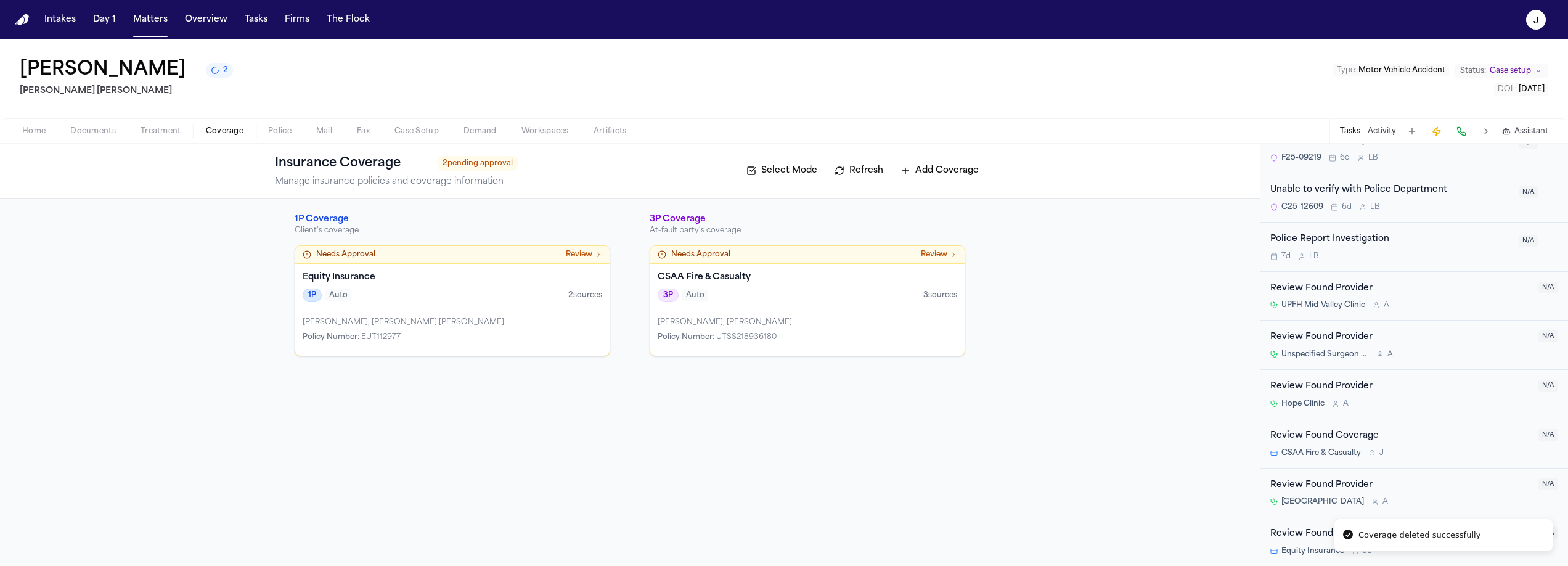
click at [411, 269] on div "Equity Insurance 1P Auto 2 source s" at bounding box center [452, 287] width 314 height 46
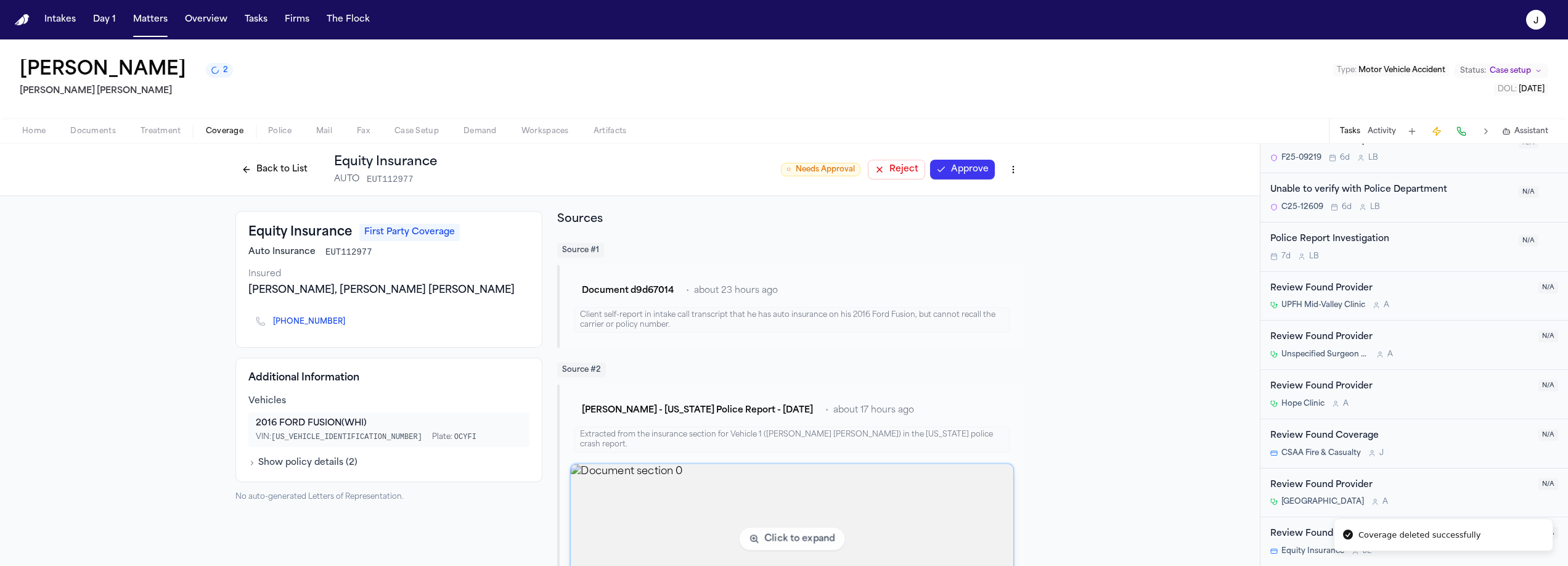
scroll to position [67, 0]
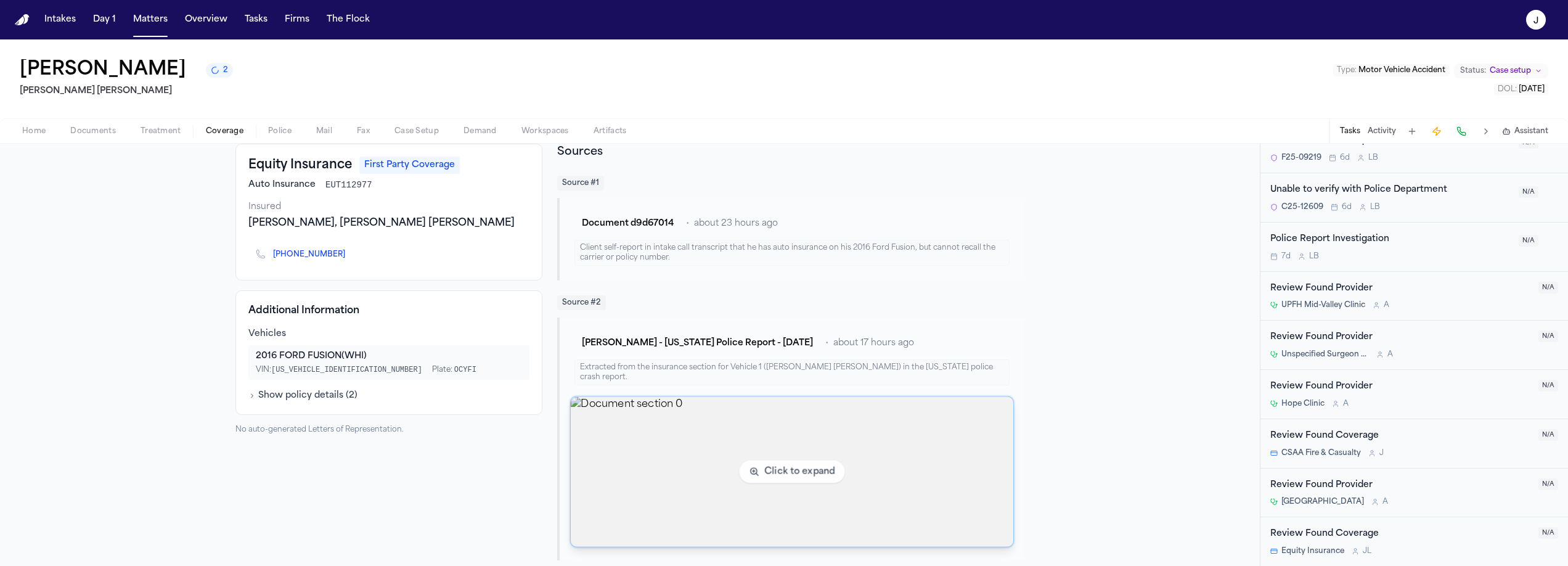
click at [669, 461] on img "View document section 0" at bounding box center [791, 472] width 442 height 149
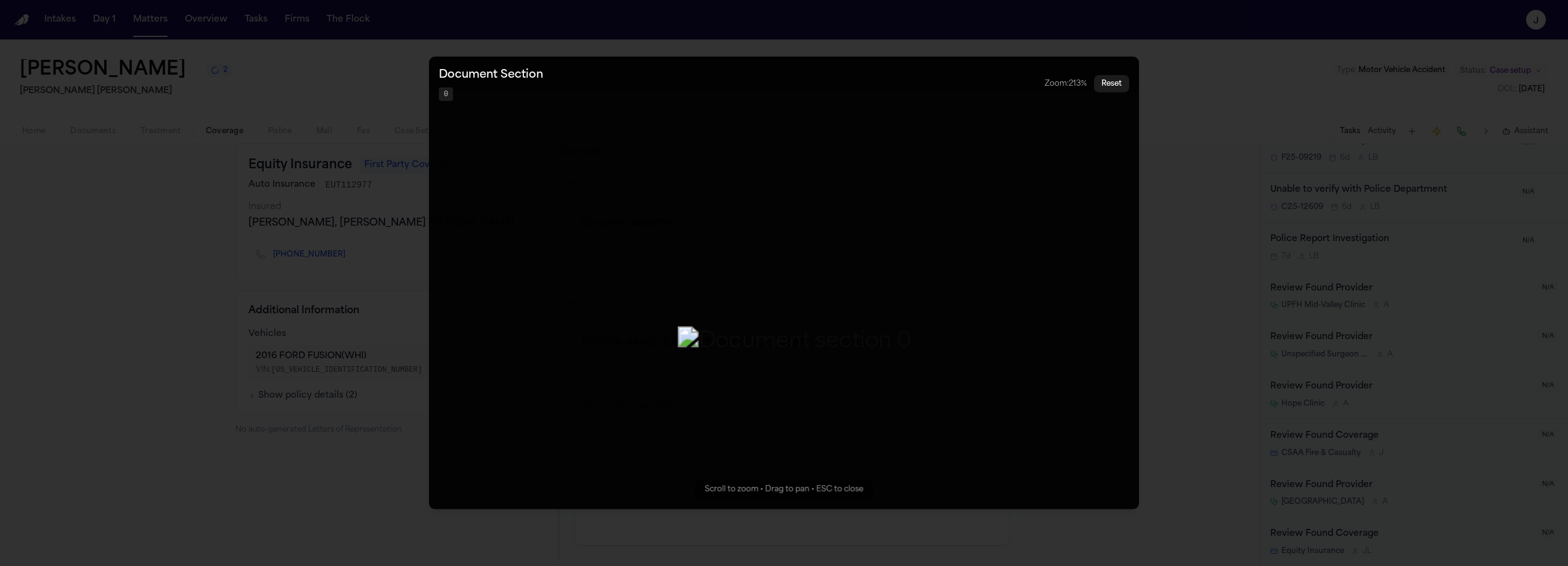
drag, startPoint x: 763, startPoint y: 262, endPoint x: 774, endPoint y: 307, distance: 46.3
click at [774, 326] on img "Zoomable image viewer. Use mouse wheel to zoom, drag to pan, or press R to rese…" at bounding box center [794, 341] width 234 height 32
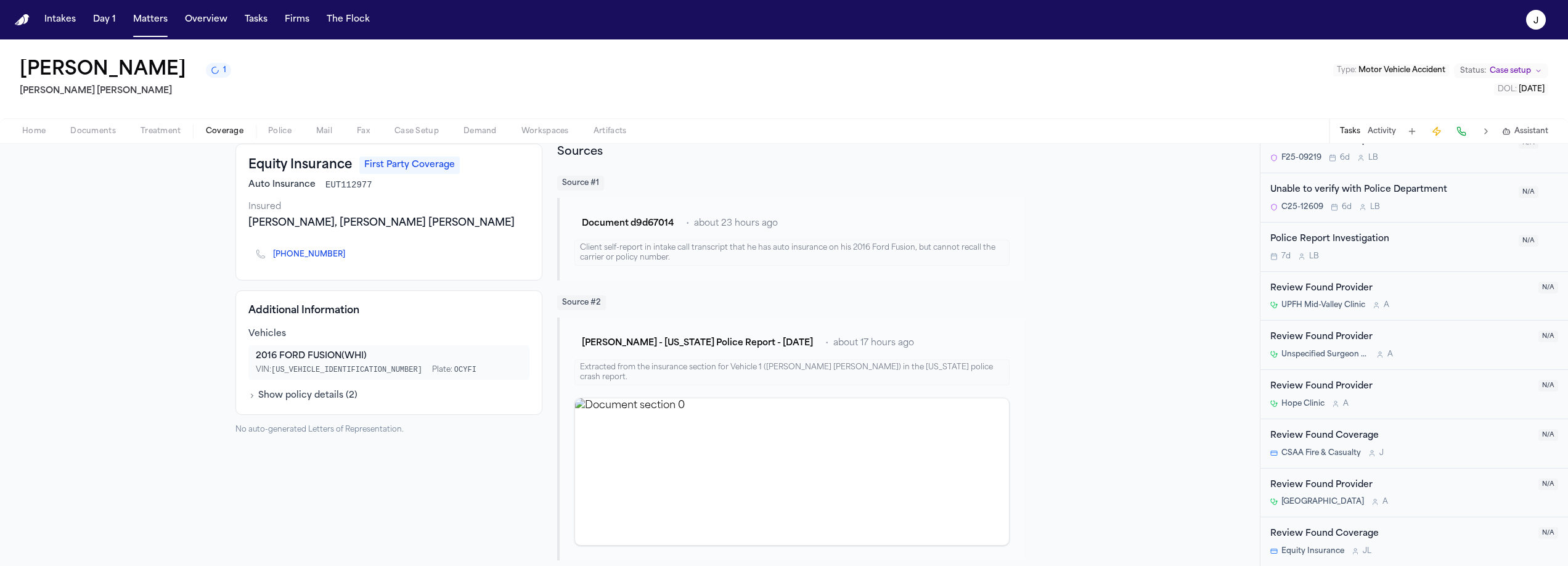
scroll to position [0, 0]
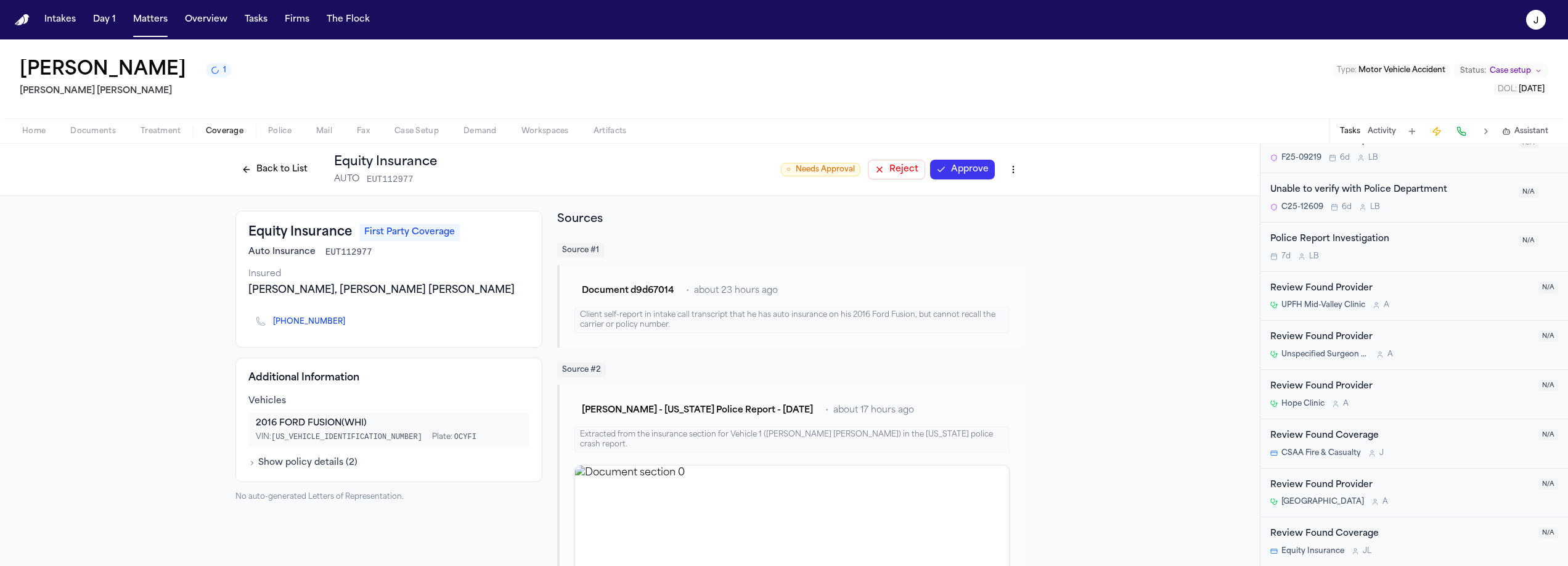
click at [956, 173] on button "Approve" at bounding box center [962, 169] width 65 height 19
click at [300, 174] on button "Back to List" at bounding box center [274, 169] width 78 height 19
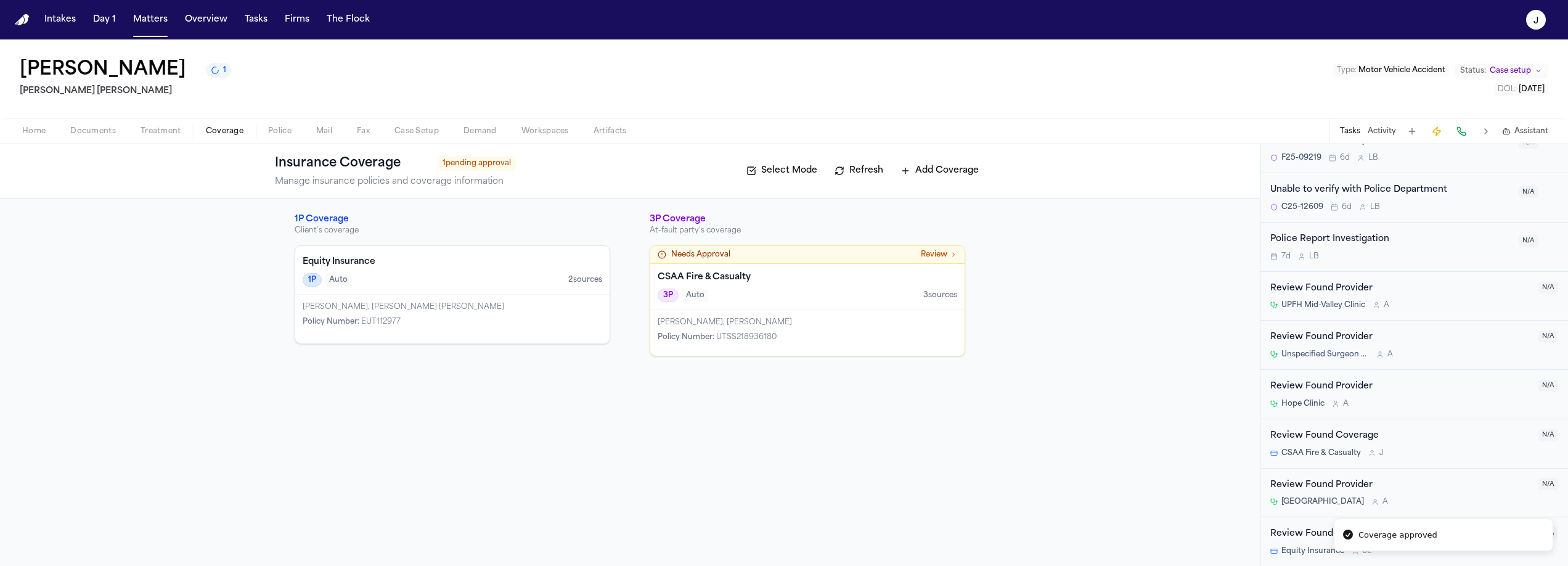
click at [803, 268] on div "CSAA Fire & Casualty 3P Auto 3 source s" at bounding box center [808, 287] width 314 height 46
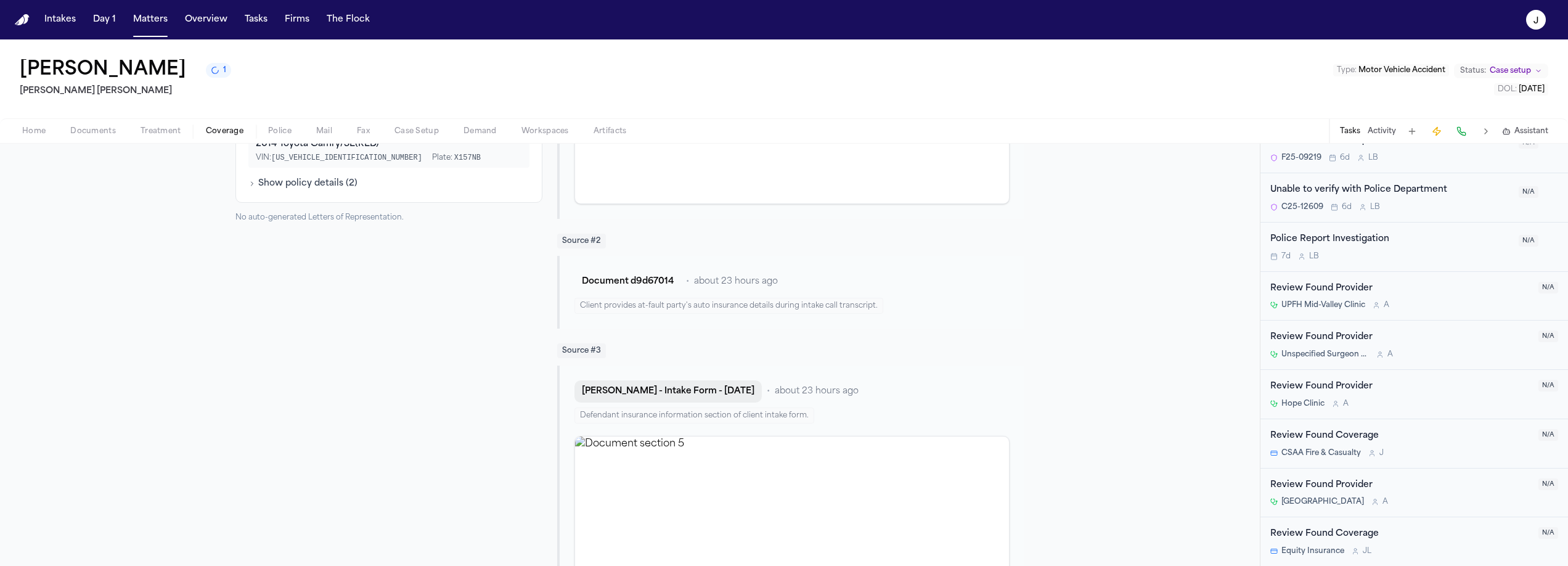
scroll to position [328, 0]
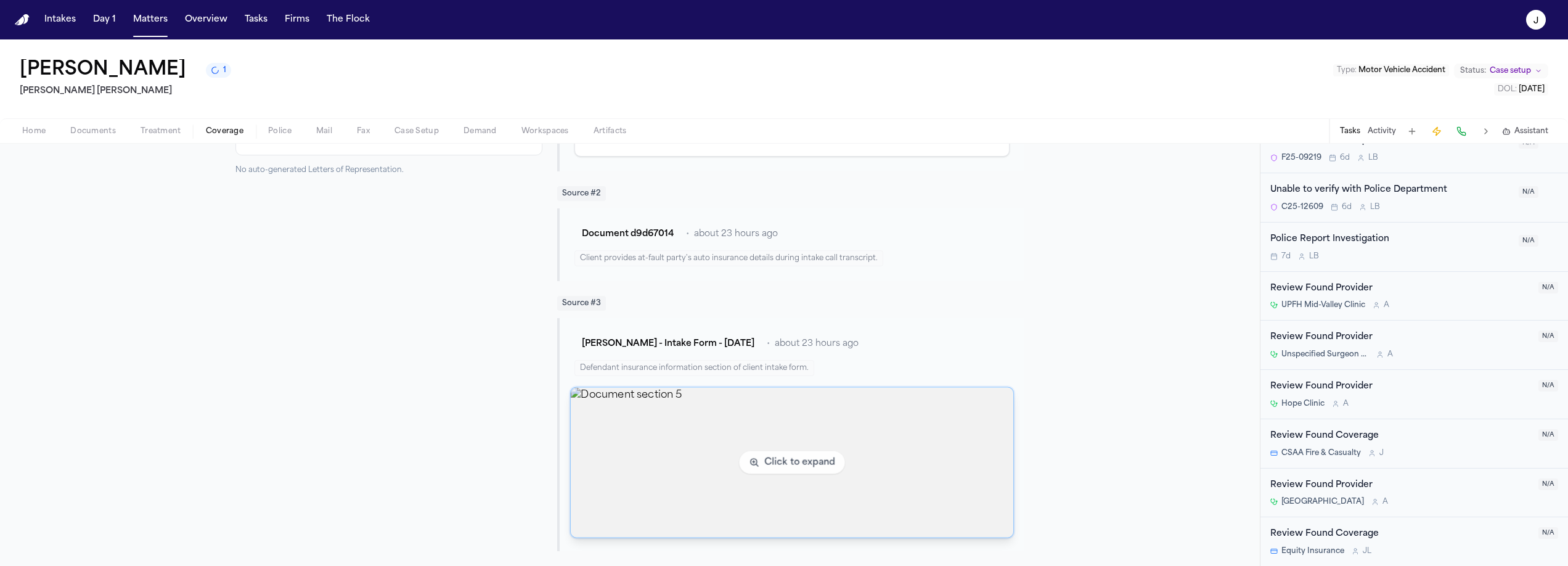
click at [664, 435] on img "View document section 5" at bounding box center [791, 462] width 442 height 149
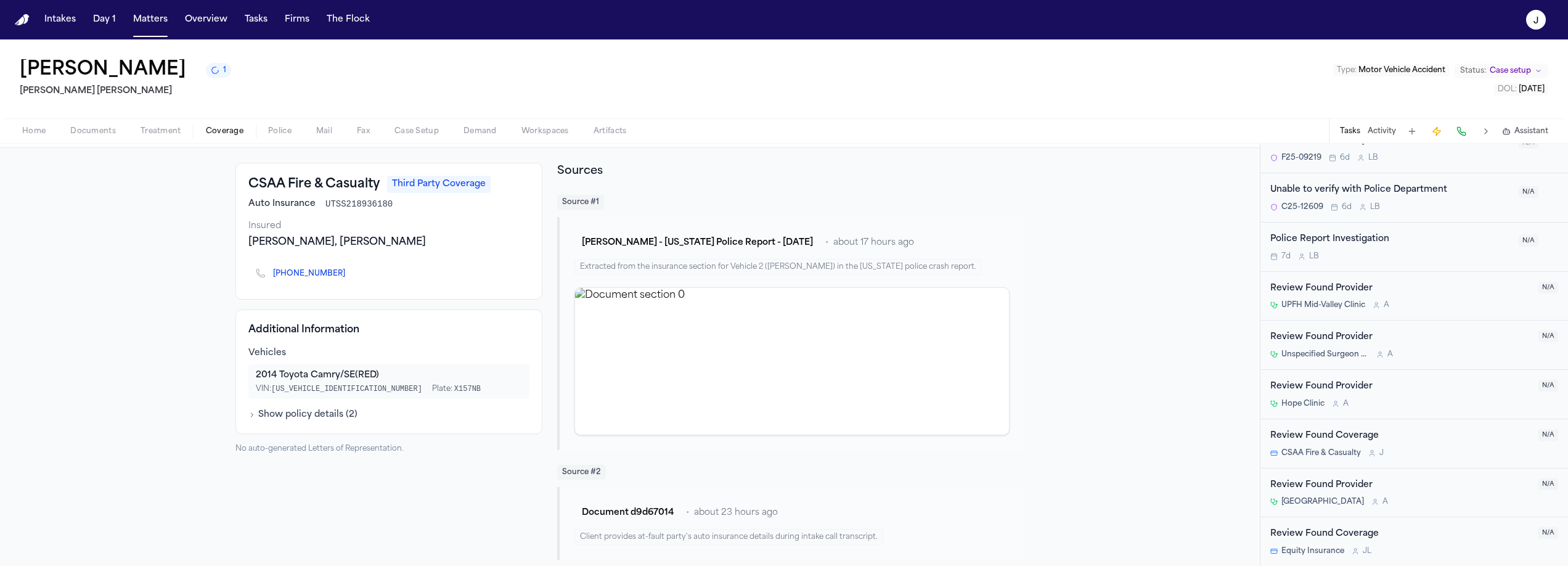
scroll to position [57, 0]
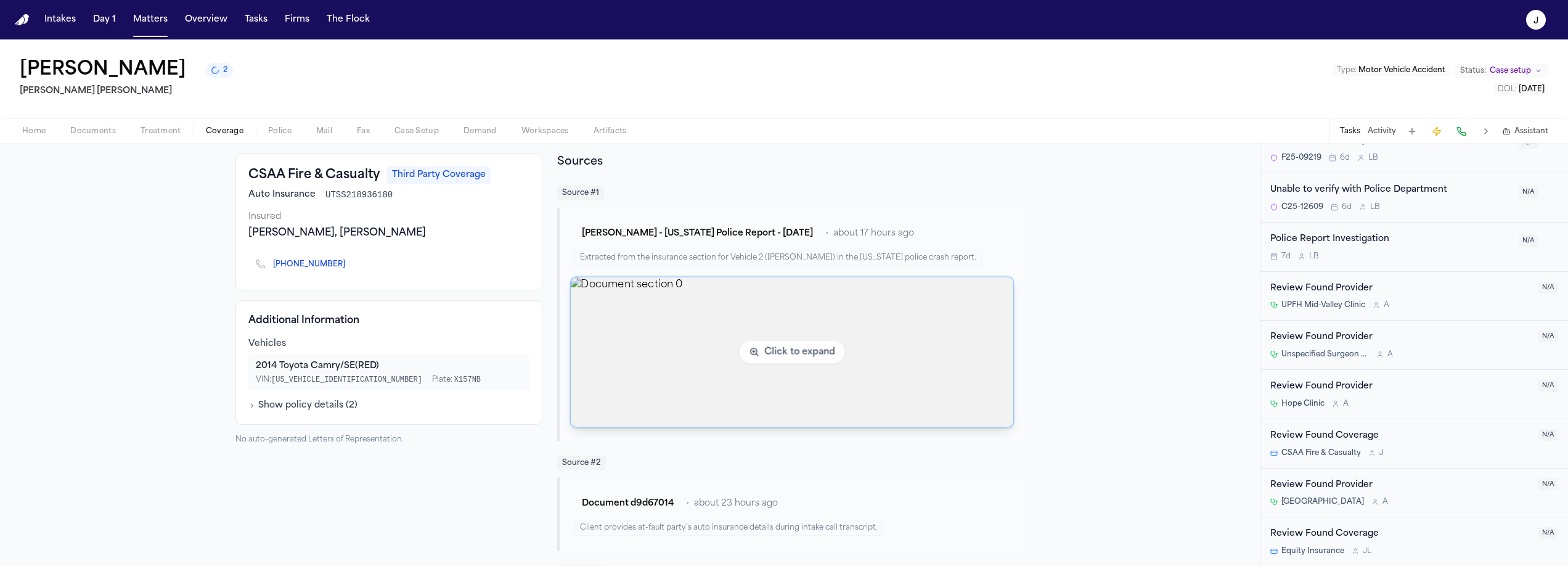
click at [908, 394] on img "View document section 0" at bounding box center [791, 352] width 442 height 149
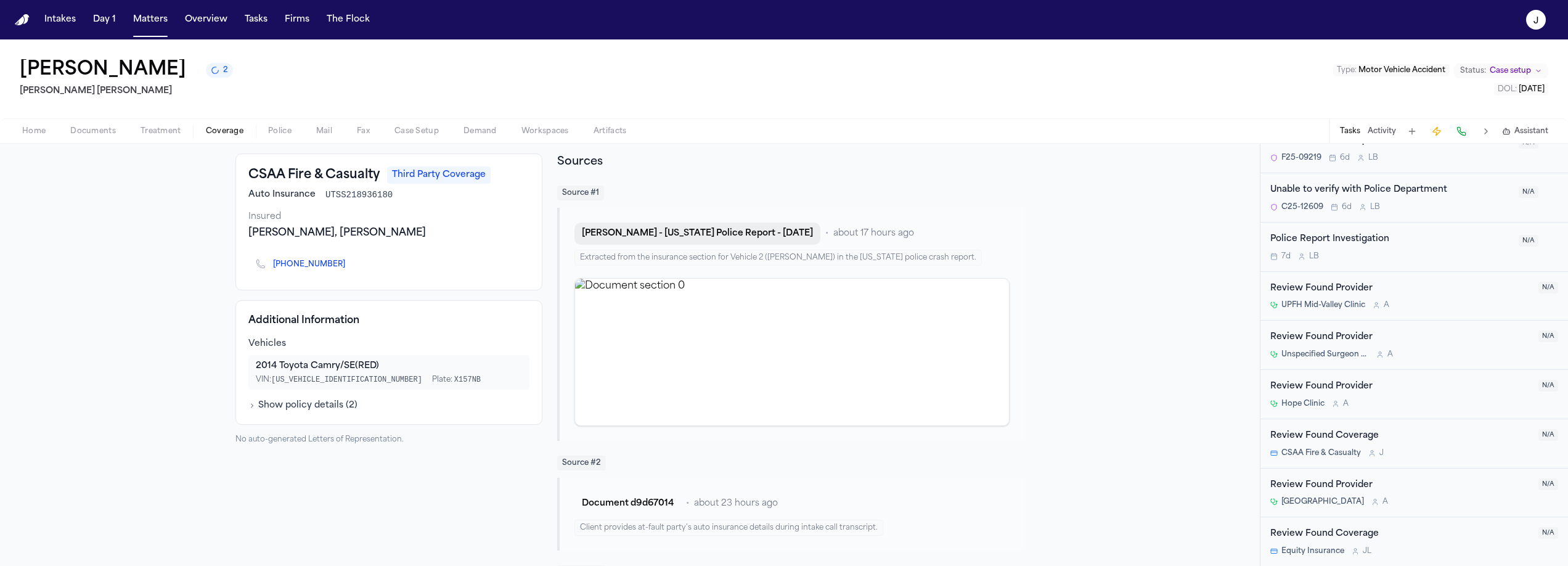
scroll to position [0, 0]
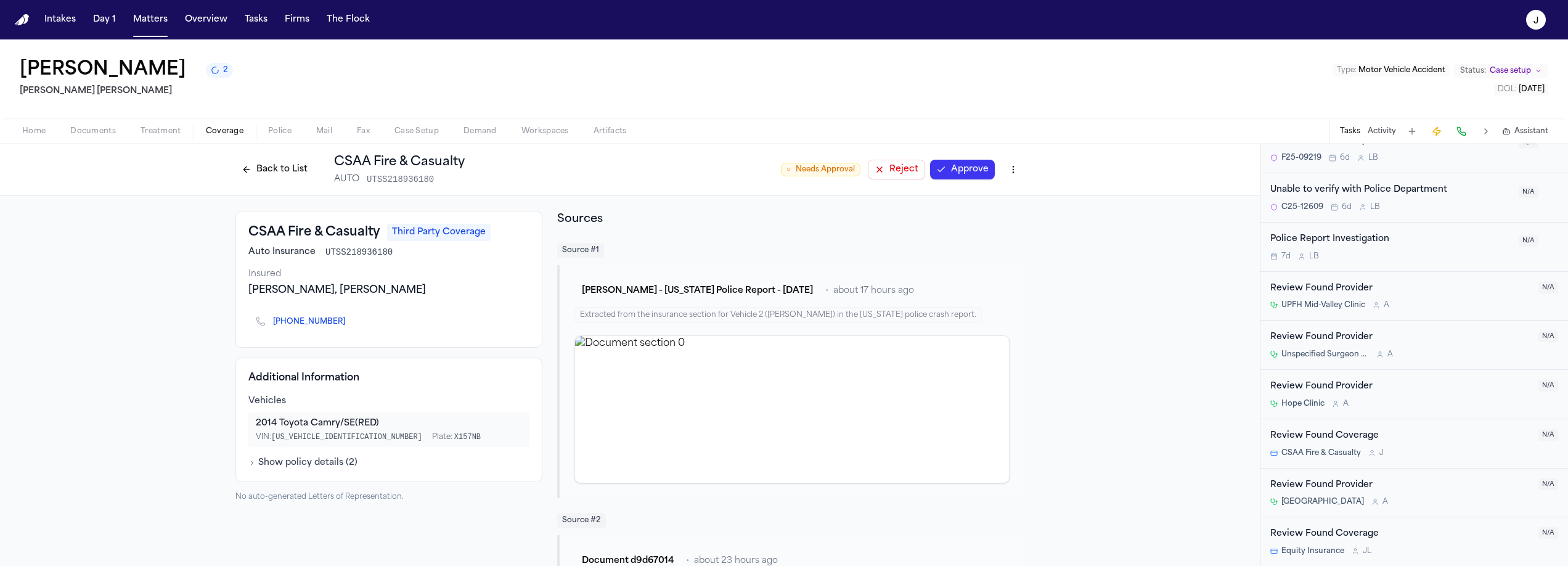
click at [941, 169] on button "Approve" at bounding box center [962, 169] width 65 height 19
click at [228, 172] on div "Back to List CSAA Fire & Casualty AUTO UTSS218936180 ● Approved Reset to Pending" at bounding box center [630, 170] width 1260 height 53
click at [252, 172] on button "Back to List" at bounding box center [274, 169] width 78 height 19
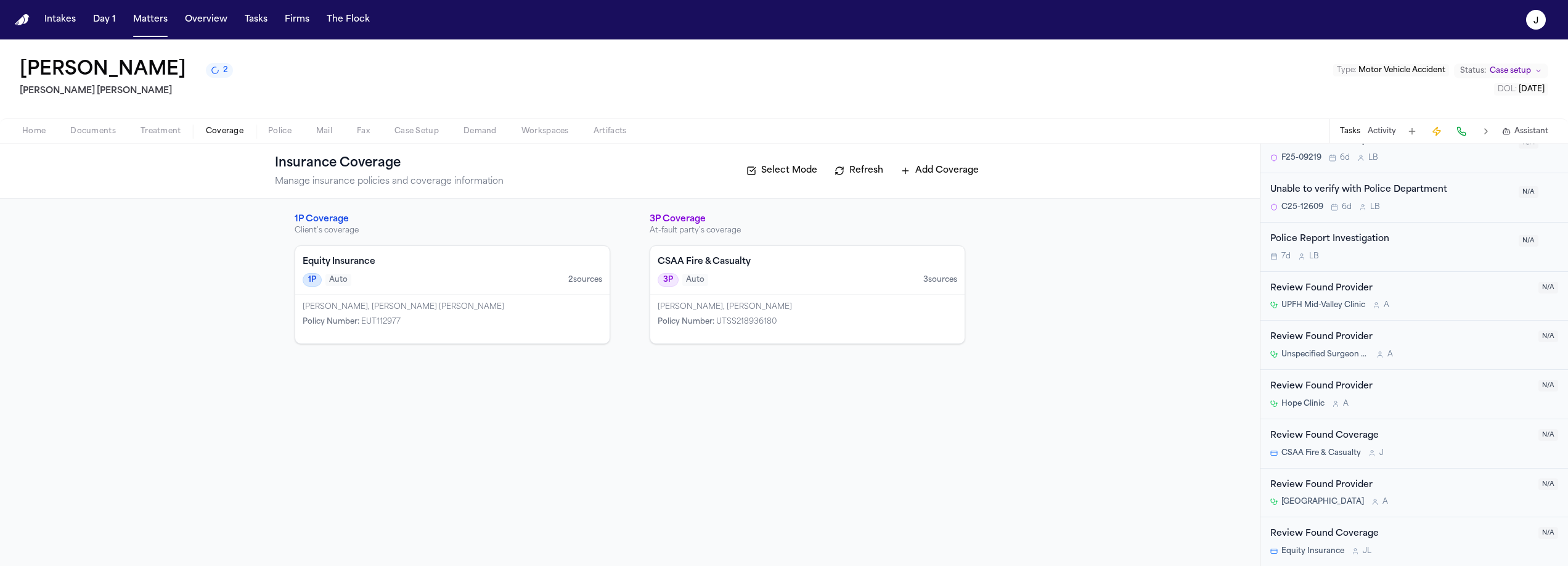
click at [92, 149] on div "Insurance Coverage Manage insurance policies and coverage information Select Mo…" at bounding box center [630, 170] width 1260 height 55
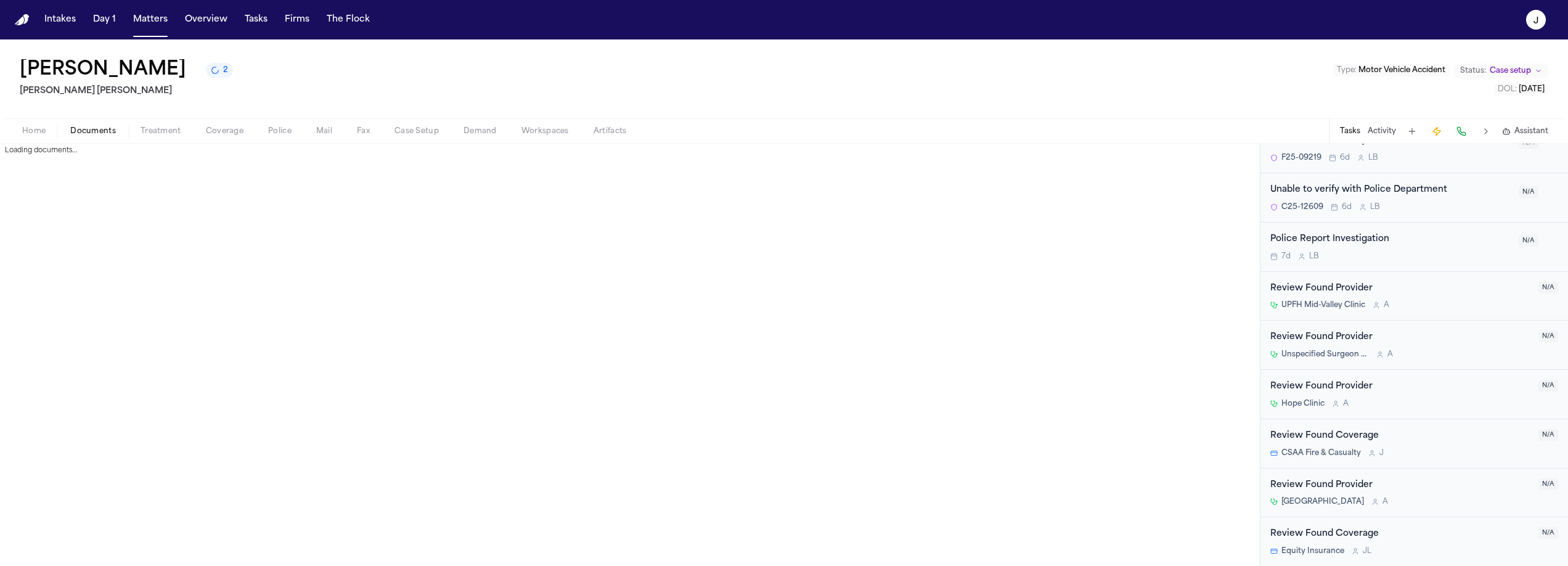
click at [96, 134] on span "Documents" at bounding box center [93, 131] width 46 height 10
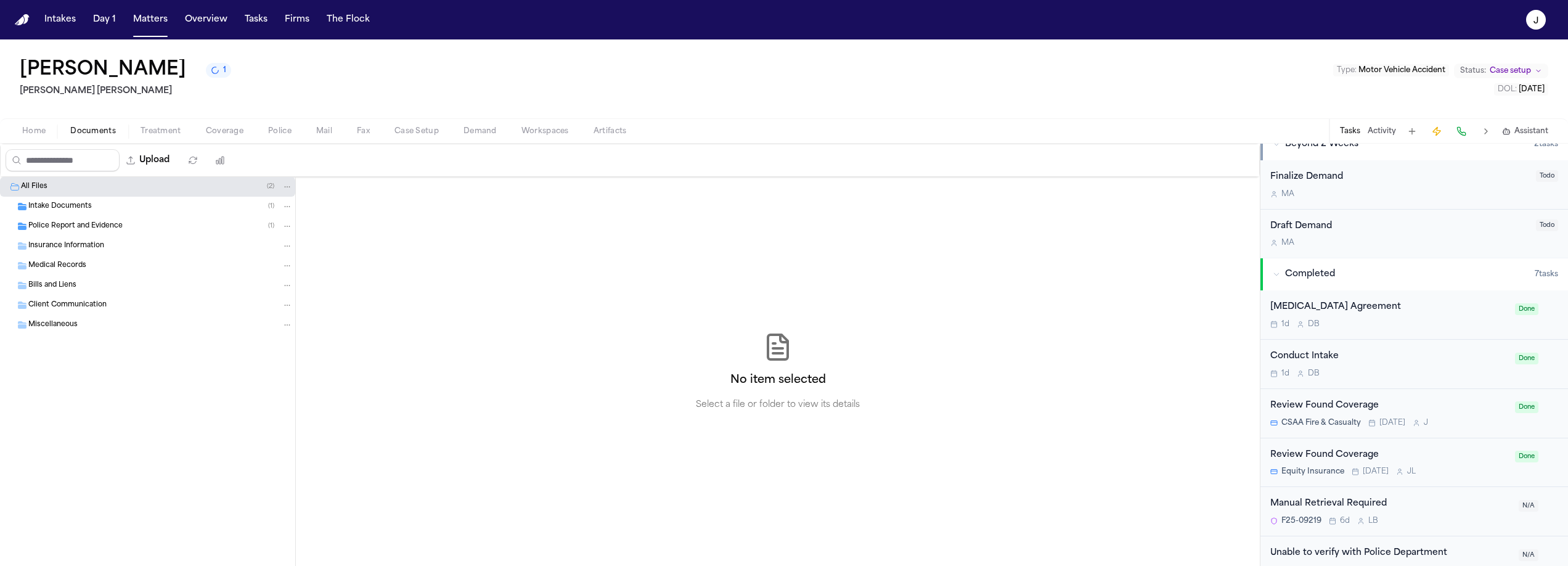
scroll to position [797, 0]
click at [156, 22] on button "Matters" at bounding box center [150, 19] width 44 height 22
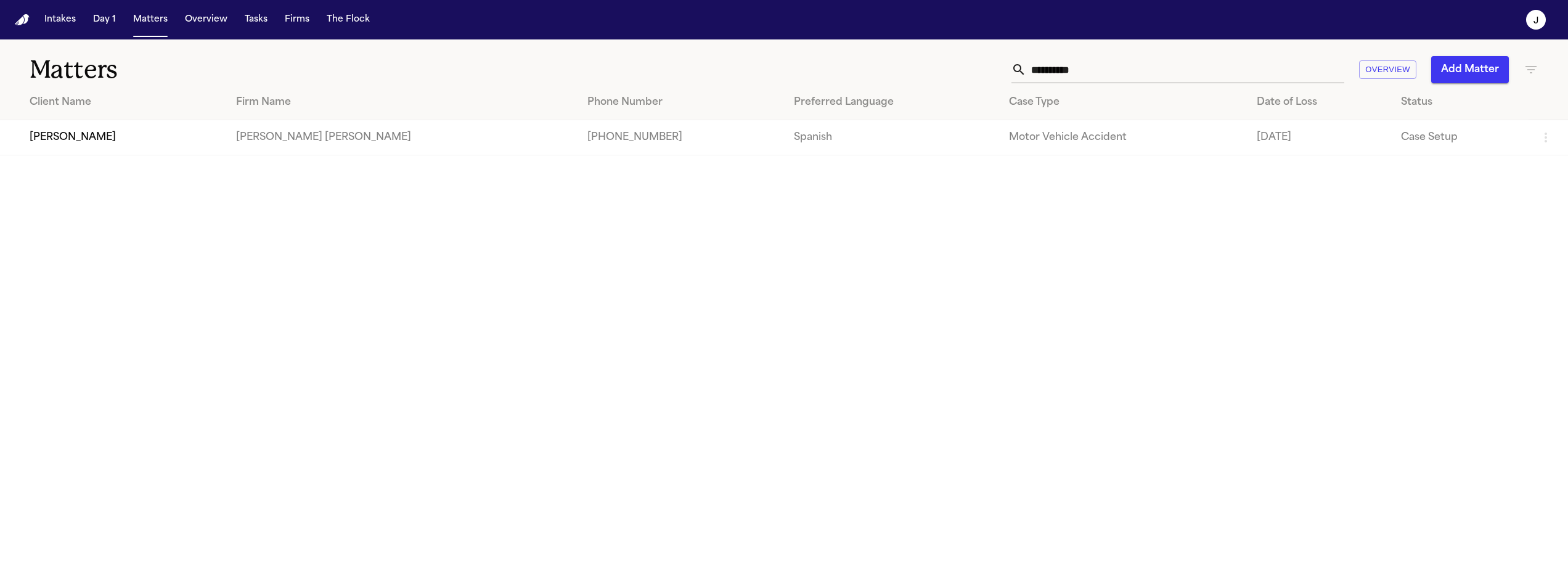
click at [1052, 65] on input "**********" at bounding box center [1185, 69] width 318 height 27
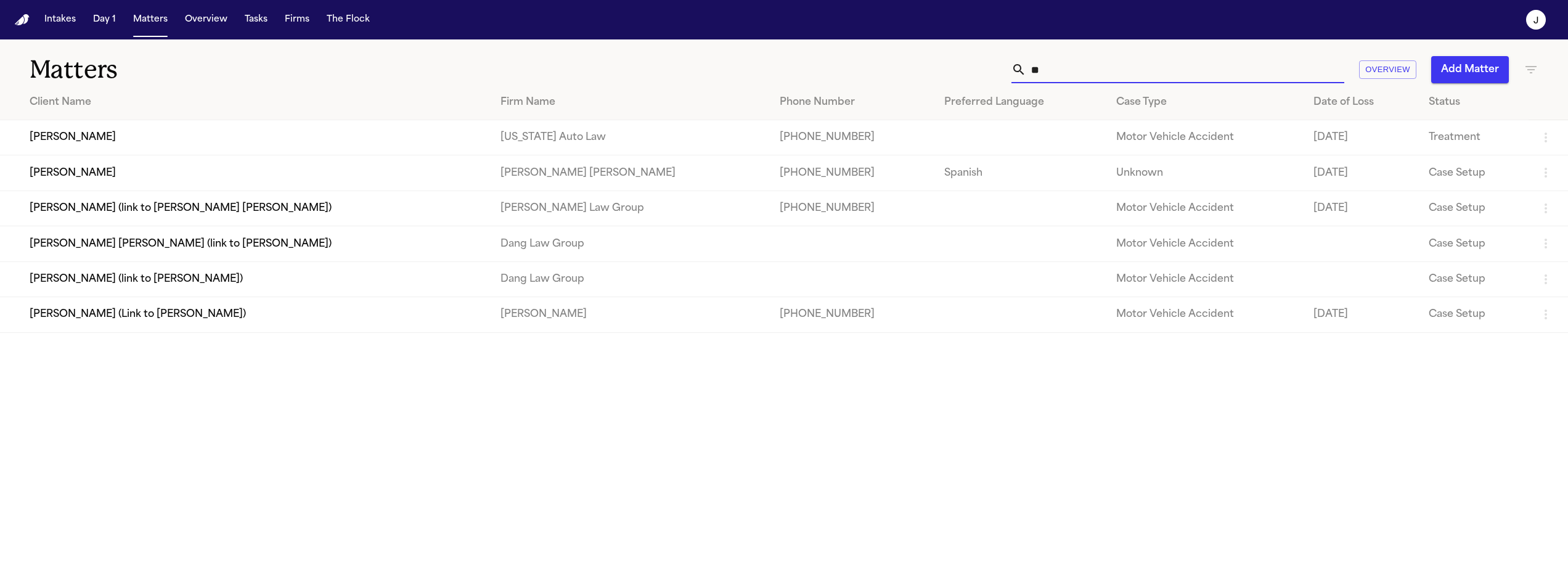
type input "*"
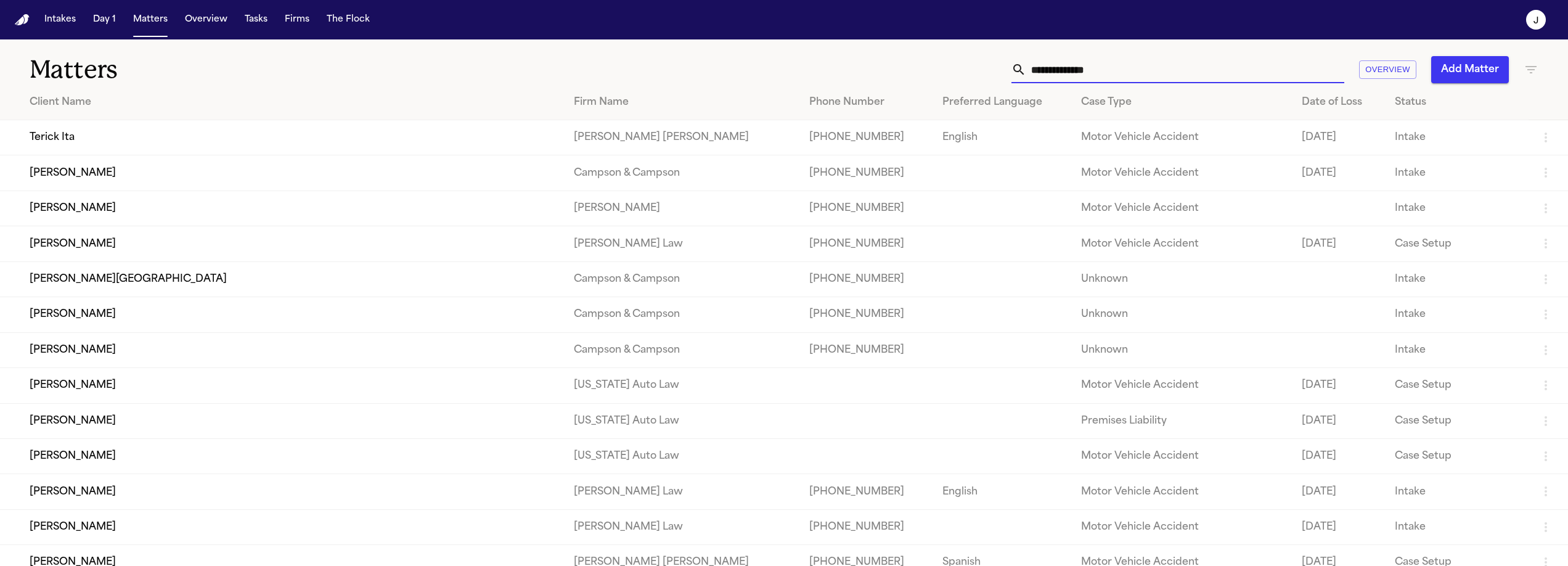
click at [1083, 68] on input "text" at bounding box center [1185, 69] width 318 height 27
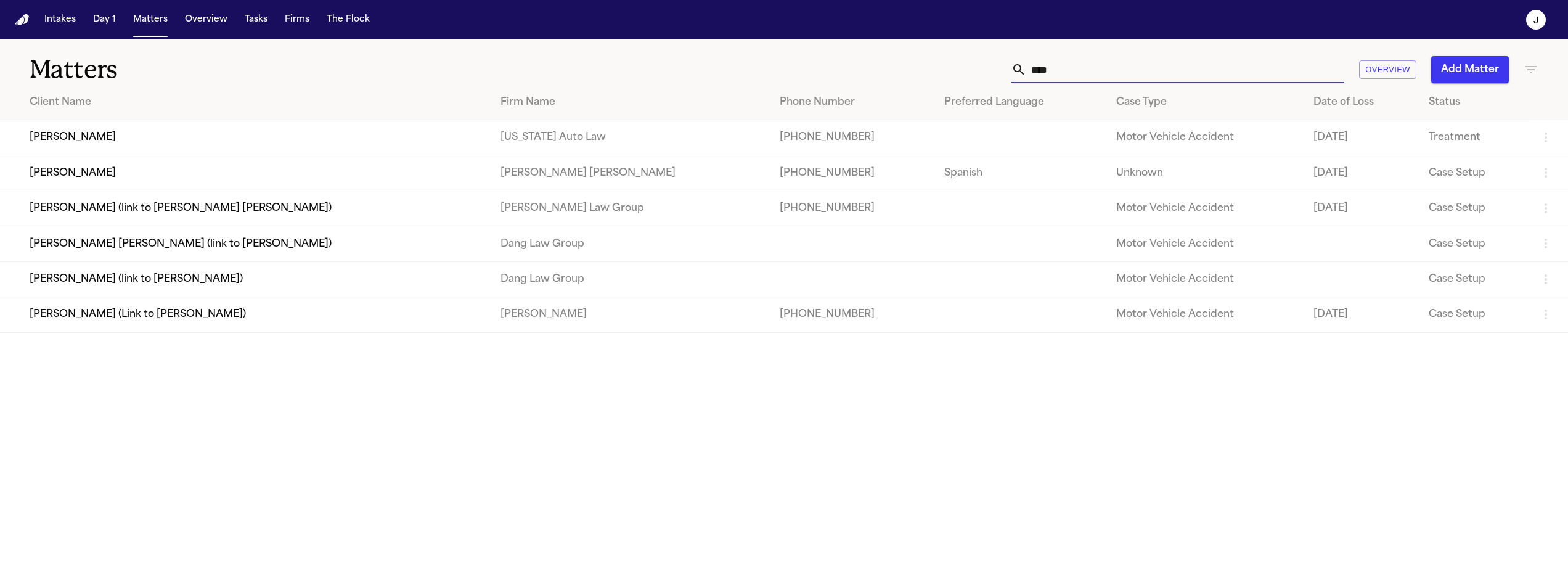
type input "****"
click at [203, 184] on td "[PERSON_NAME]" at bounding box center [245, 173] width 491 height 35
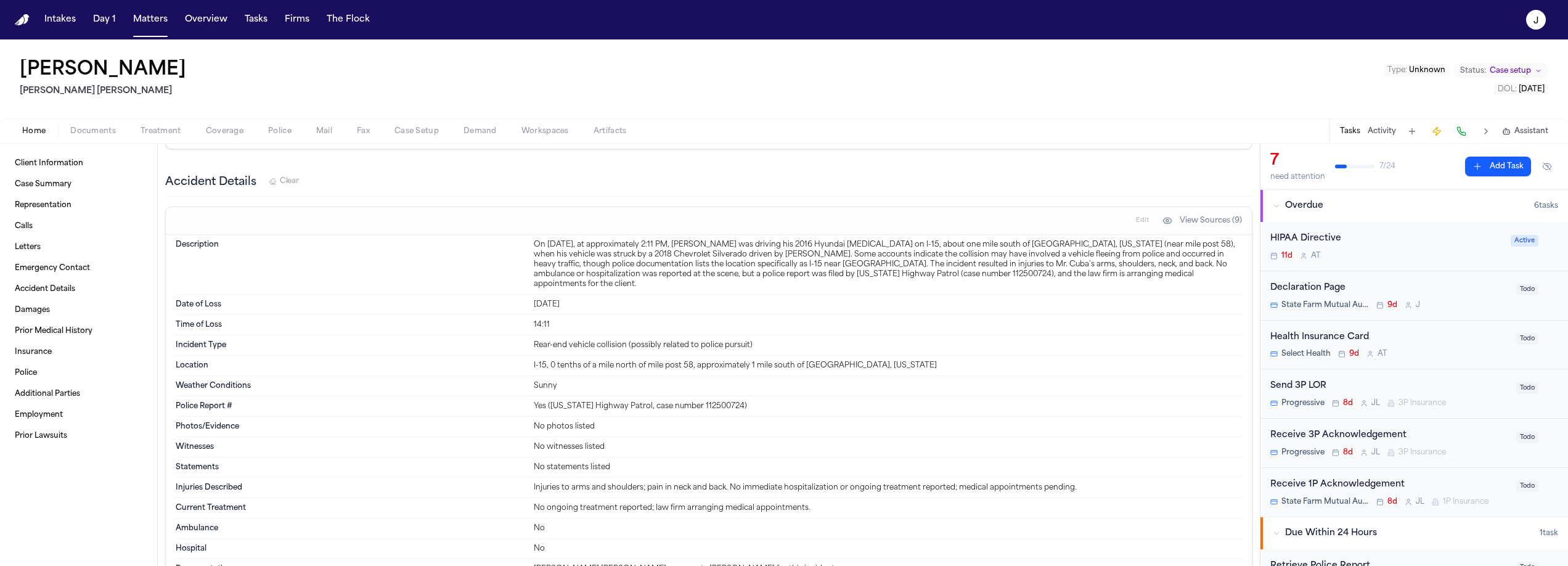
scroll to position [1318, 0]
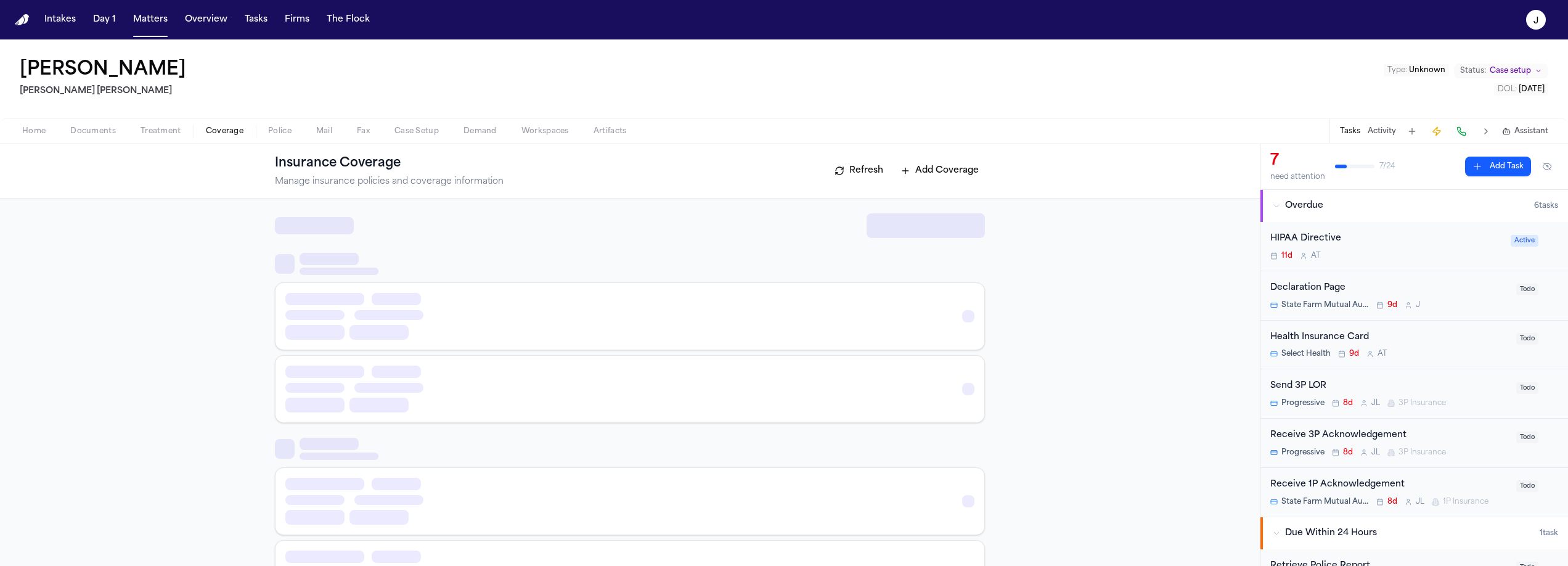
click at [213, 134] on span "Coverage" at bounding box center [225, 131] width 38 height 10
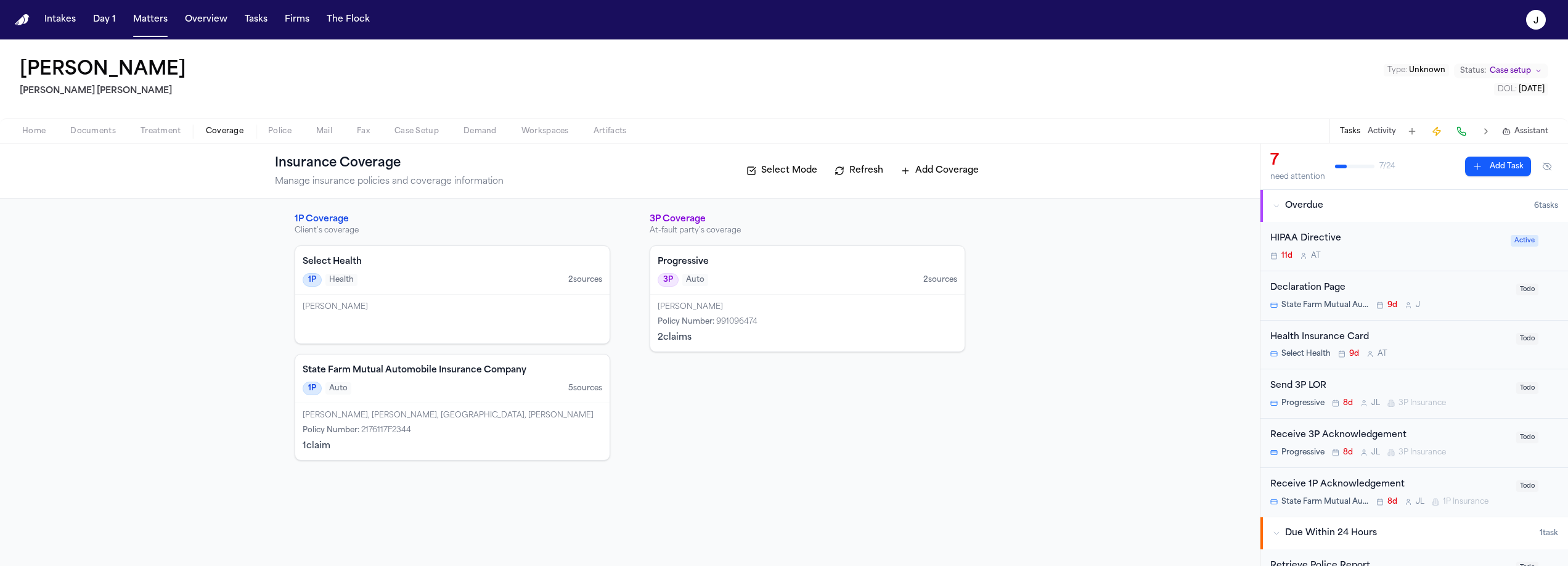
click at [98, 137] on span "button" at bounding box center [93, 138] width 60 height 2
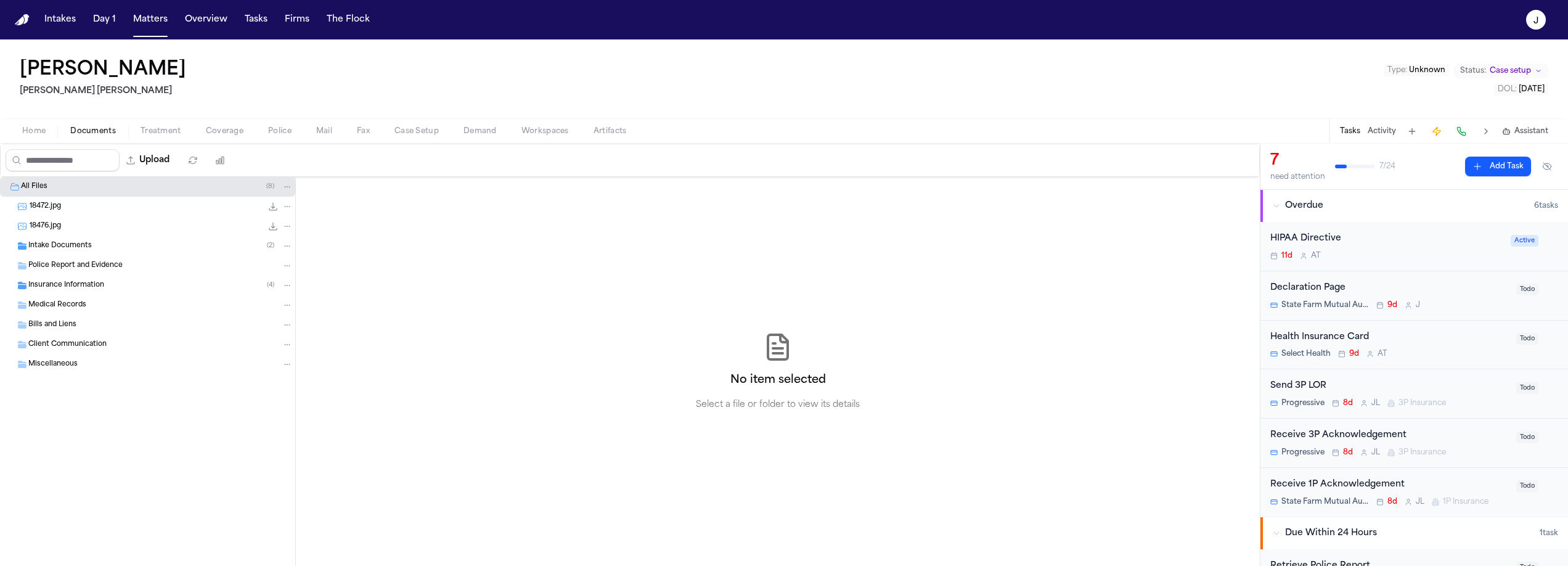
click at [77, 285] on span "Insurance Information" at bounding box center [67, 286] width 76 height 11
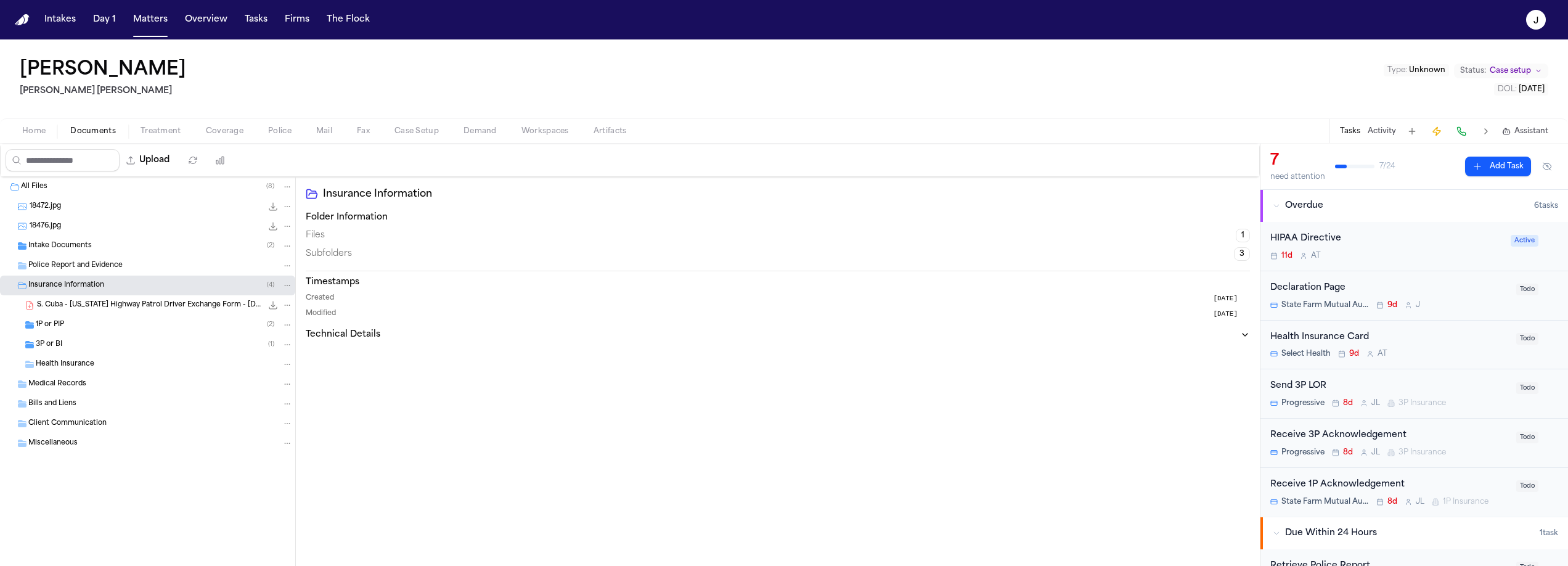
click at [77, 345] on div "3P or BI ( 1 )" at bounding box center [164, 345] width 257 height 11
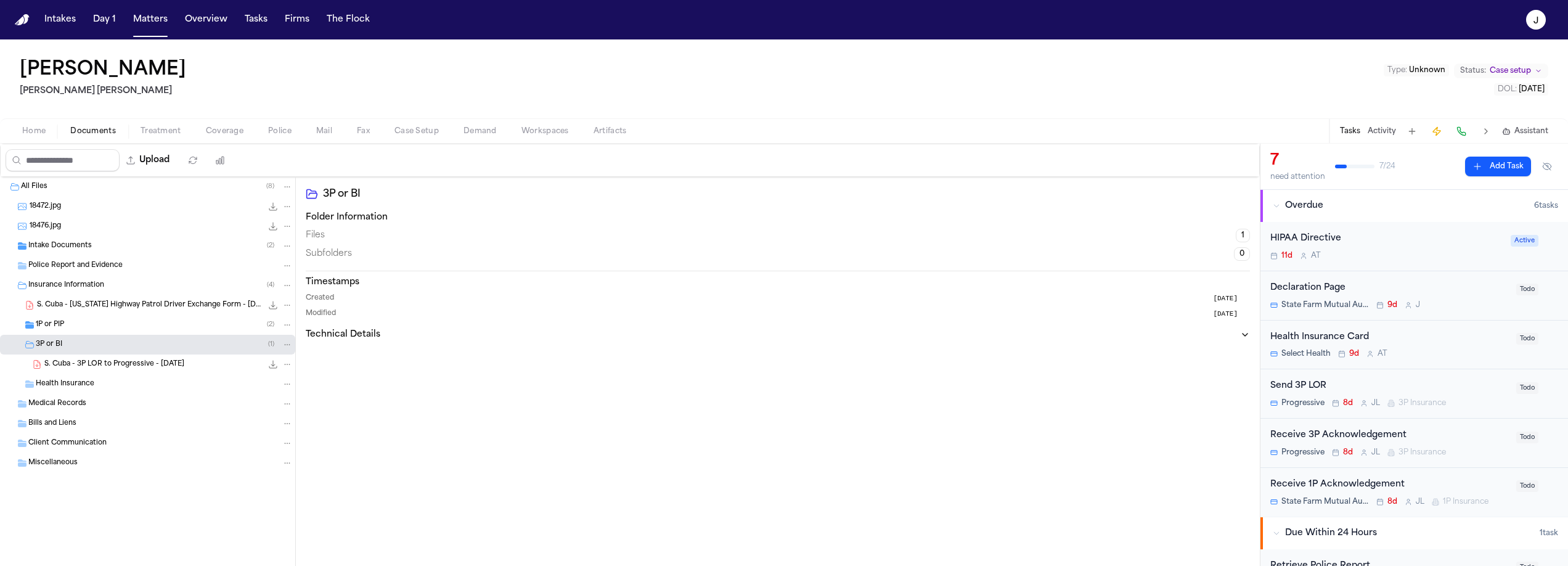
click at [95, 364] on span "S. Cuba - 3P LOR to Progressive - [DATE]" at bounding box center [114, 365] width 140 height 11
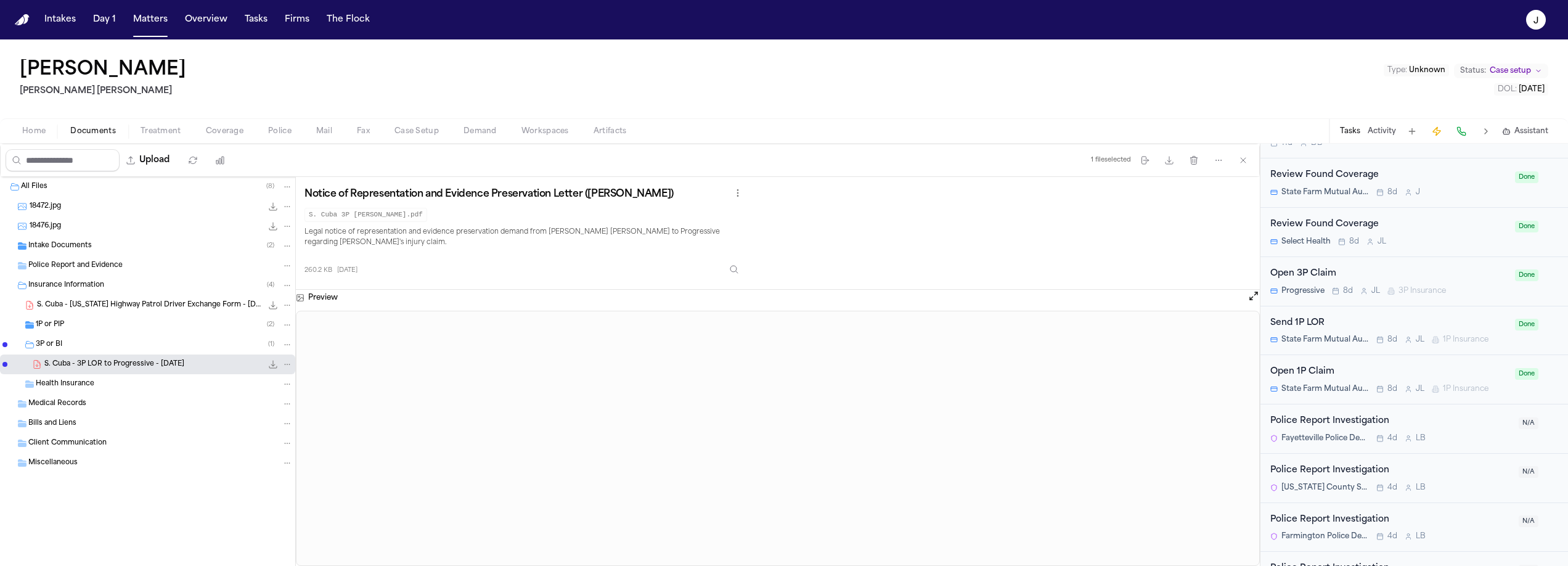
scroll to position [744, 0]
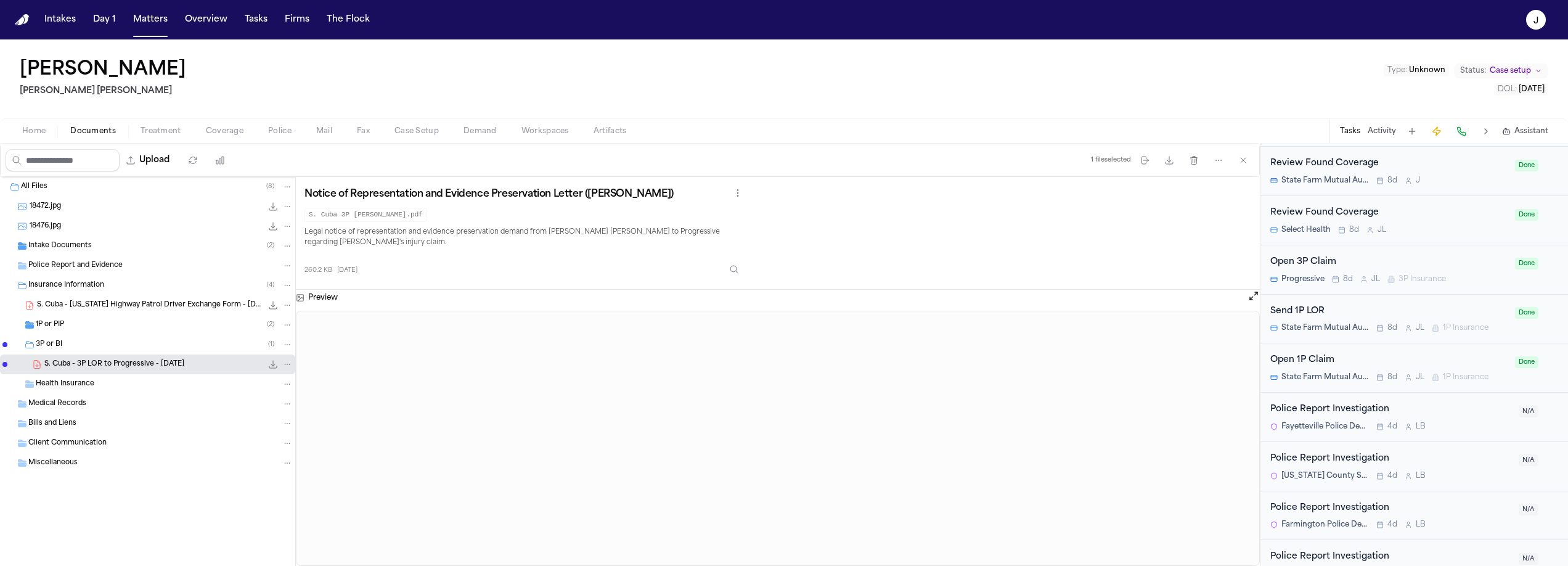
click at [214, 299] on div "S. Cuba - [US_STATE] Highway Patrol Driver Exchange Form - [DATE] 34.3 KB • PDF" at bounding box center [165, 305] width 256 height 12
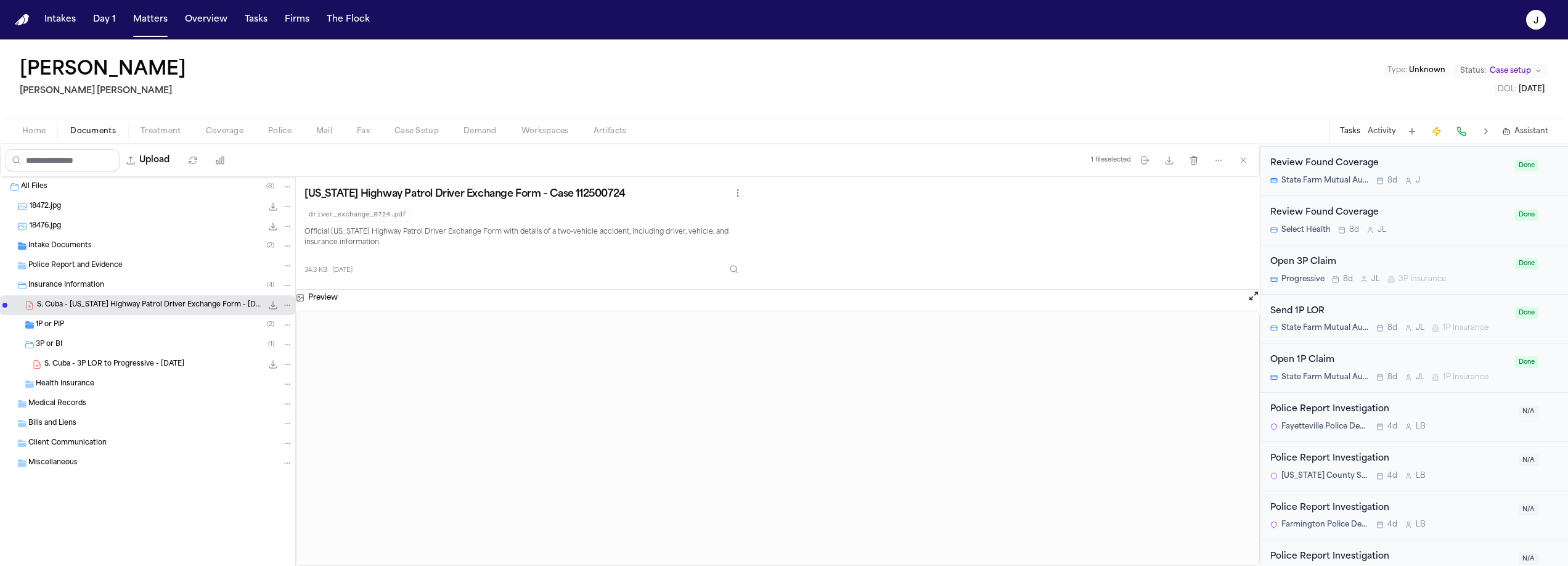
click at [98, 213] on div "18472.jpg 114.7 KB • JPG" at bounding box center [147, 206] width 295 height 19
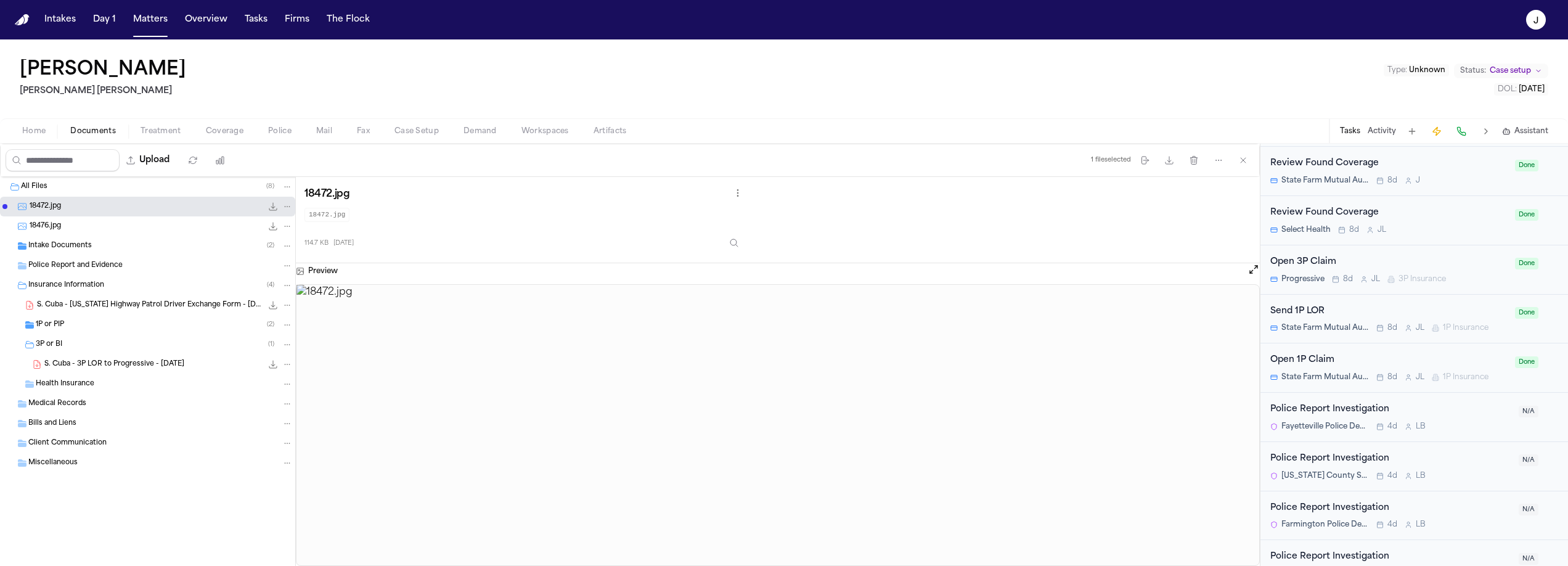
click at [89, 226] on div "18476.jpg 254.7 KB • JPG" at bounding box center [161, 226] width 263 height 12
click at [83, 252] on div "Intake Documents ( 2 )" at bounding box center [147, 245] width 295 height 19
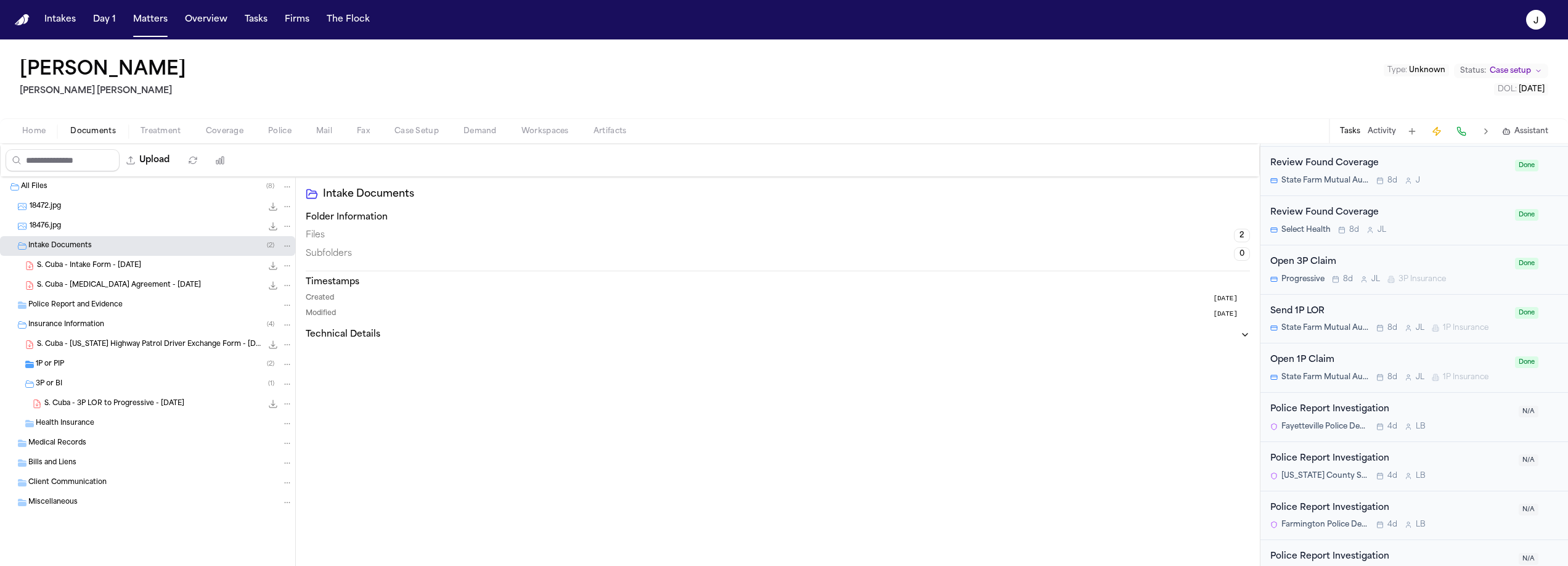
click at [84, 266] on span "S. Cuba - Intake Form - [DATE]" at bounding box center [89, 266] width 105 height 11
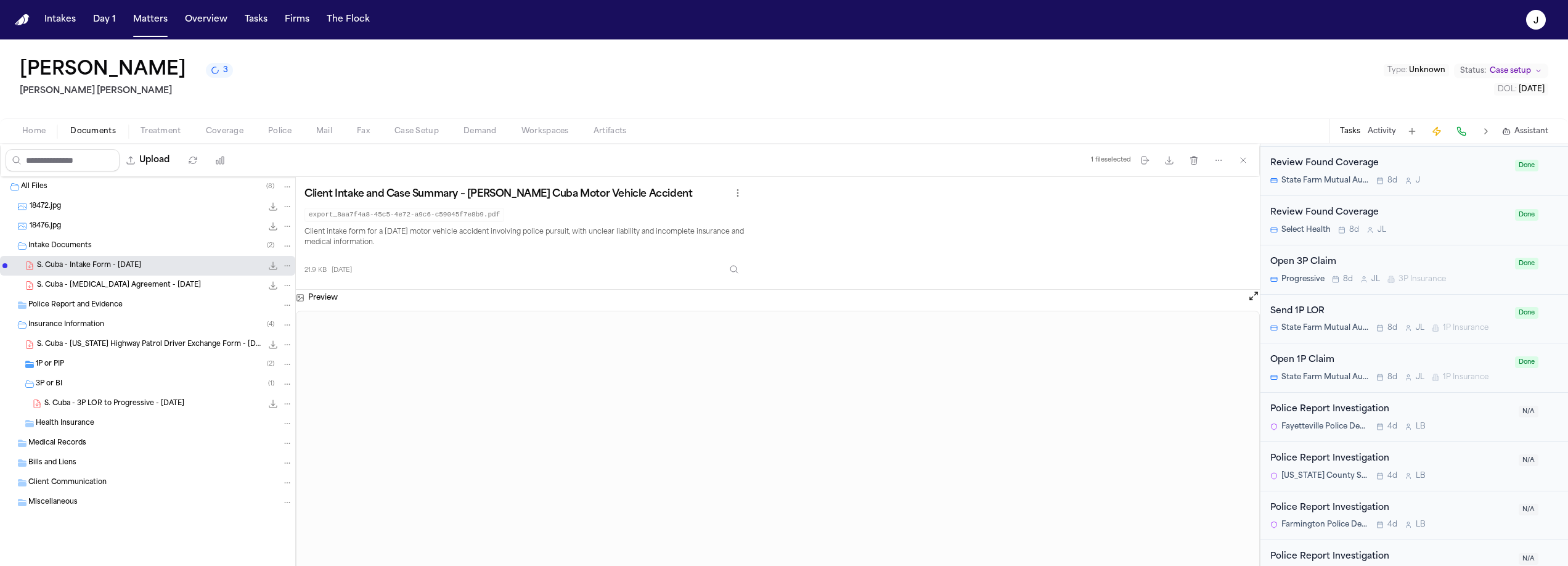
click at [38, 135] on span "Home" at bounding box center [34, 131] width 23 height 10
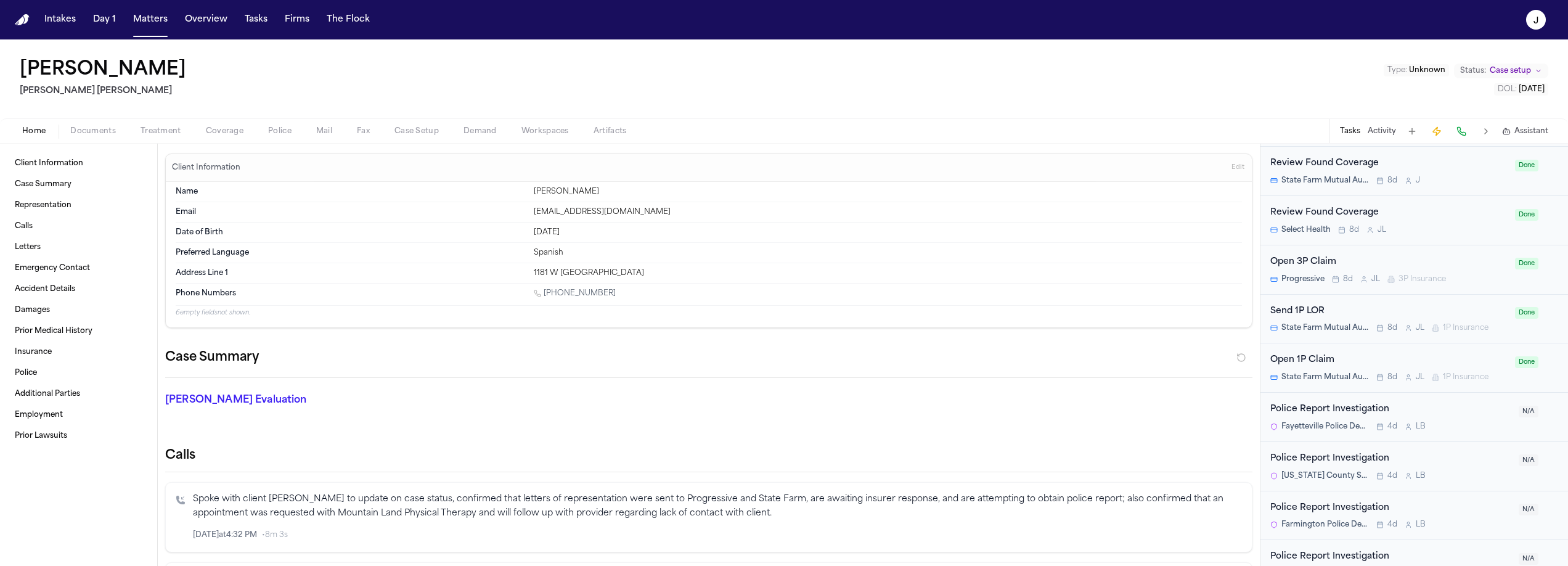
scroll to position [744, 0]
click at [230, 134] on span "Coverage" at bounding box center [225, 131] width 38 height 10
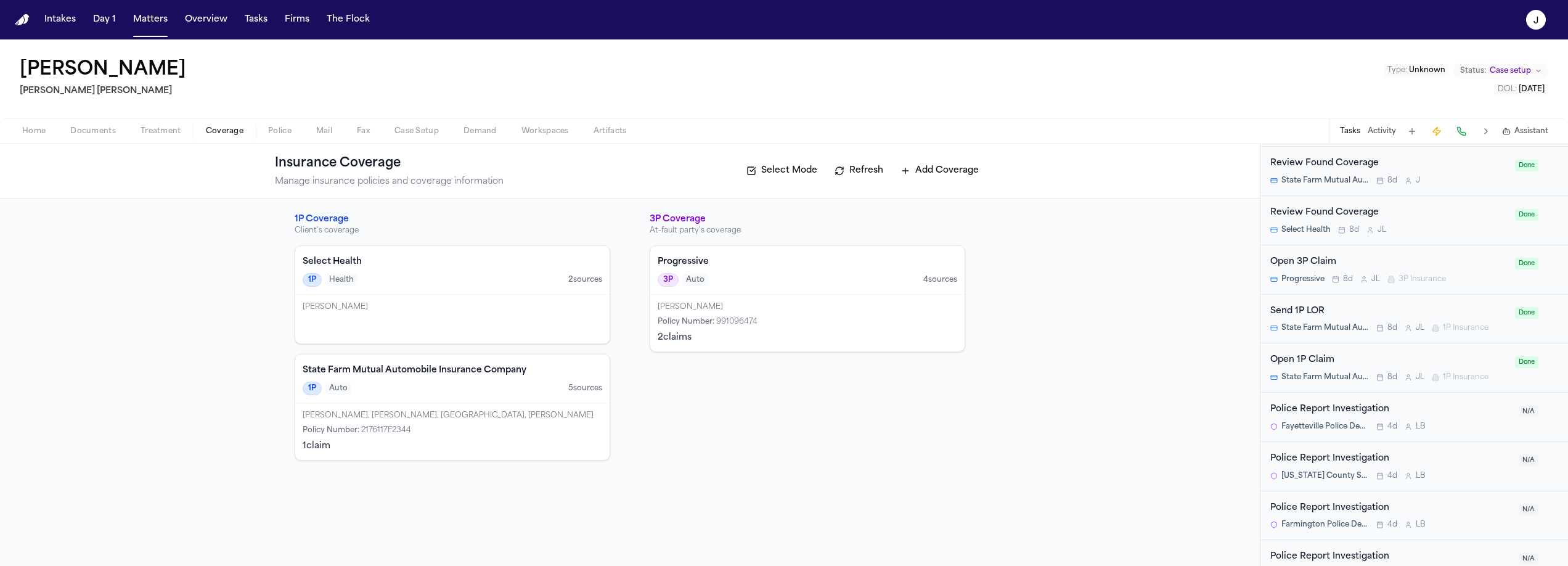
click at [760, 272] on div "Progressive 3P Auto 4 source s" at bounding box center [808, 270] width 314 height 49
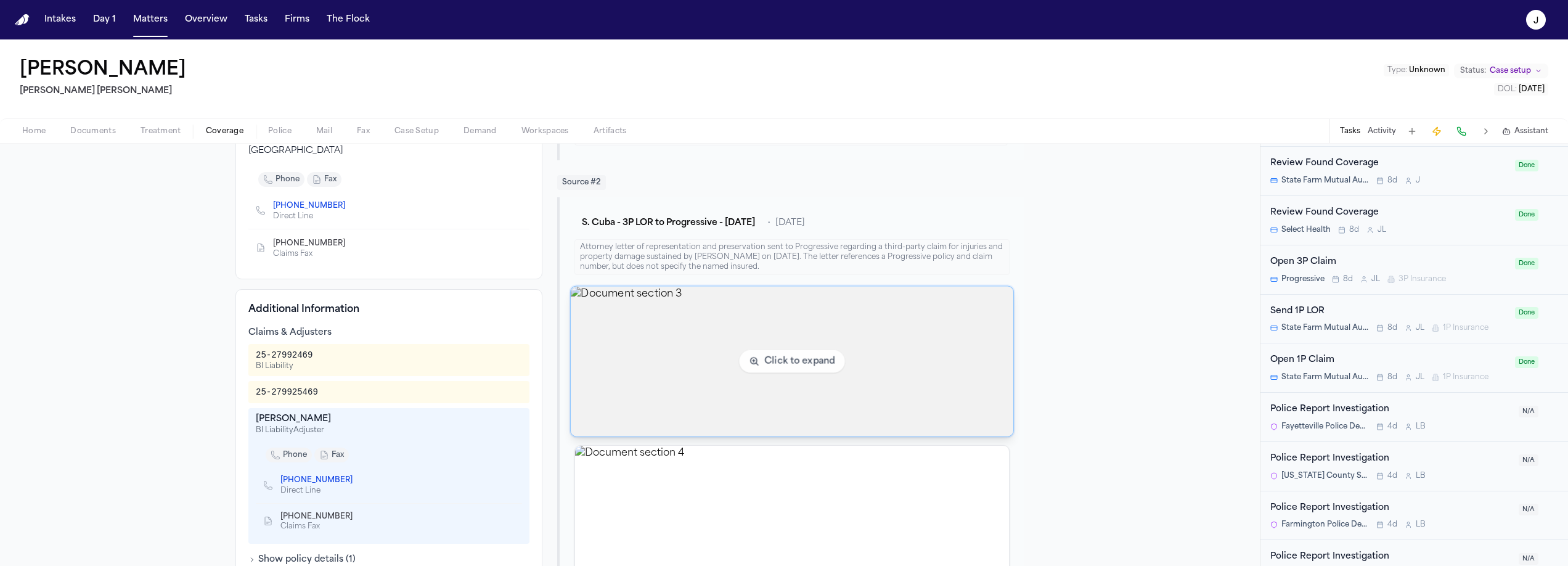
scroll to position [200, 0]
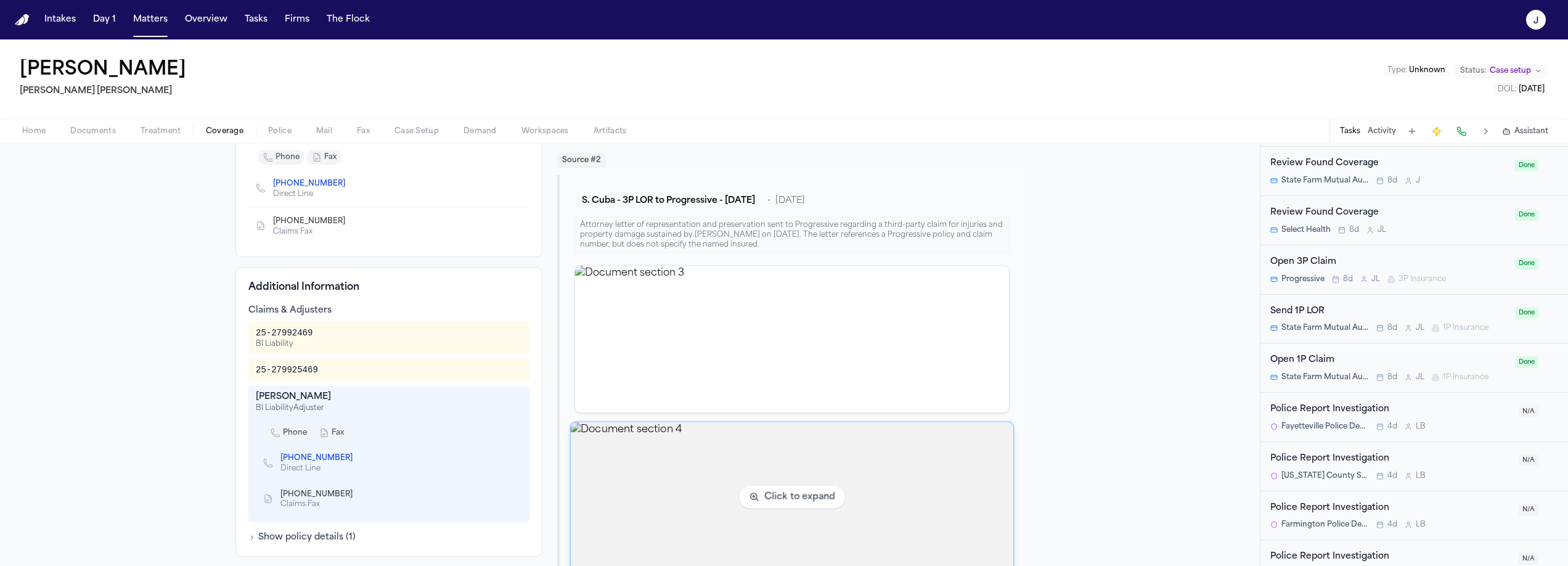
click at [679, 452] on img "View document section 4" at bounding box center [791, 496] width 442 height 149
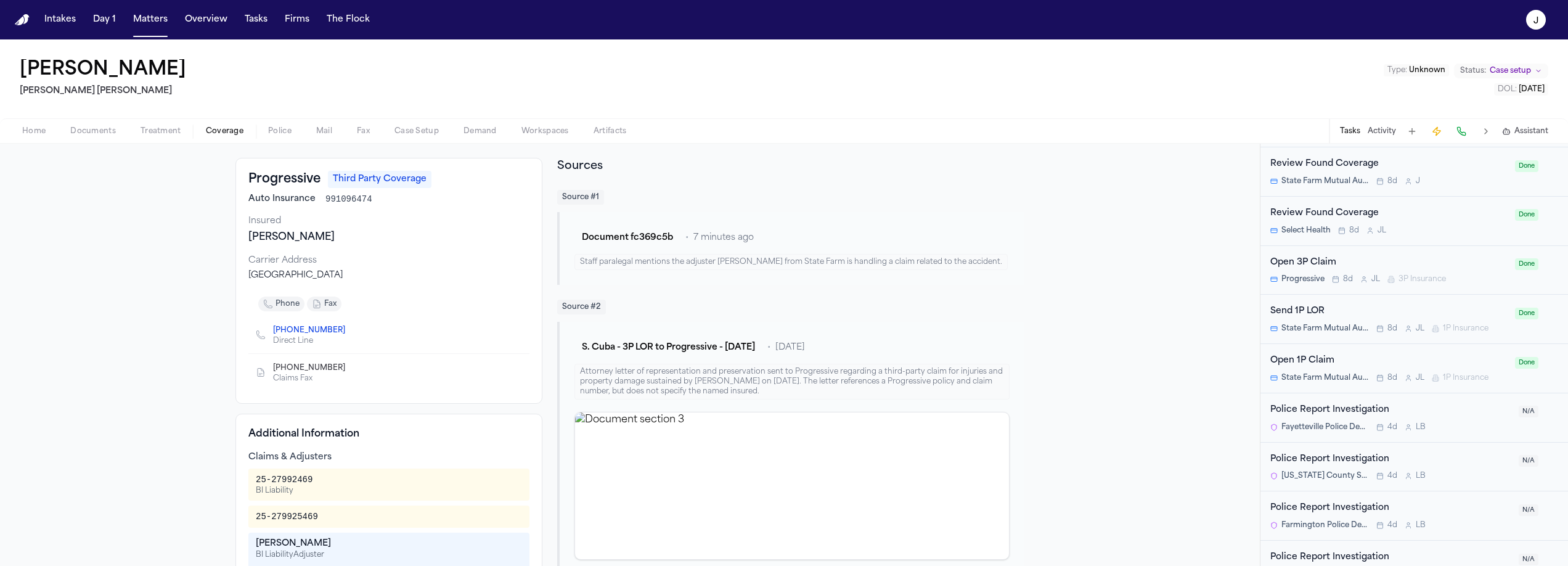
scroll to position [0, 0]
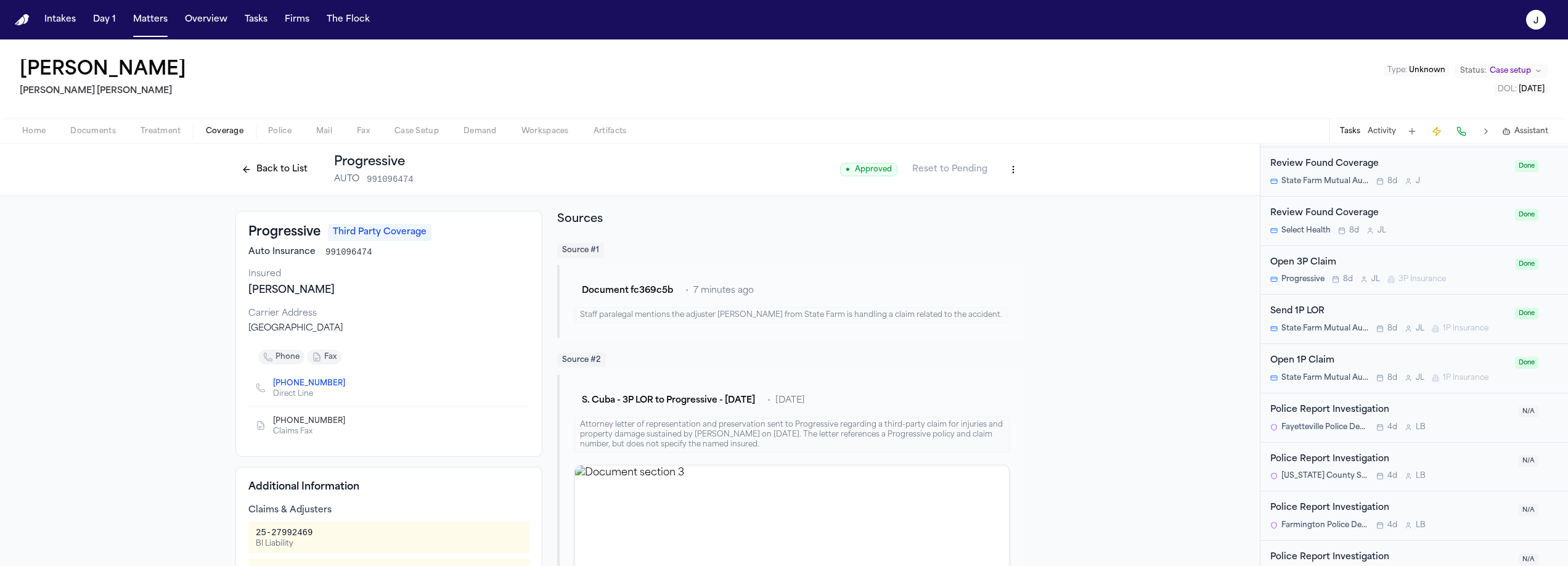
click at [272, 169] on button "Back to List" at bounding box center [274, 169] width 78 height 19
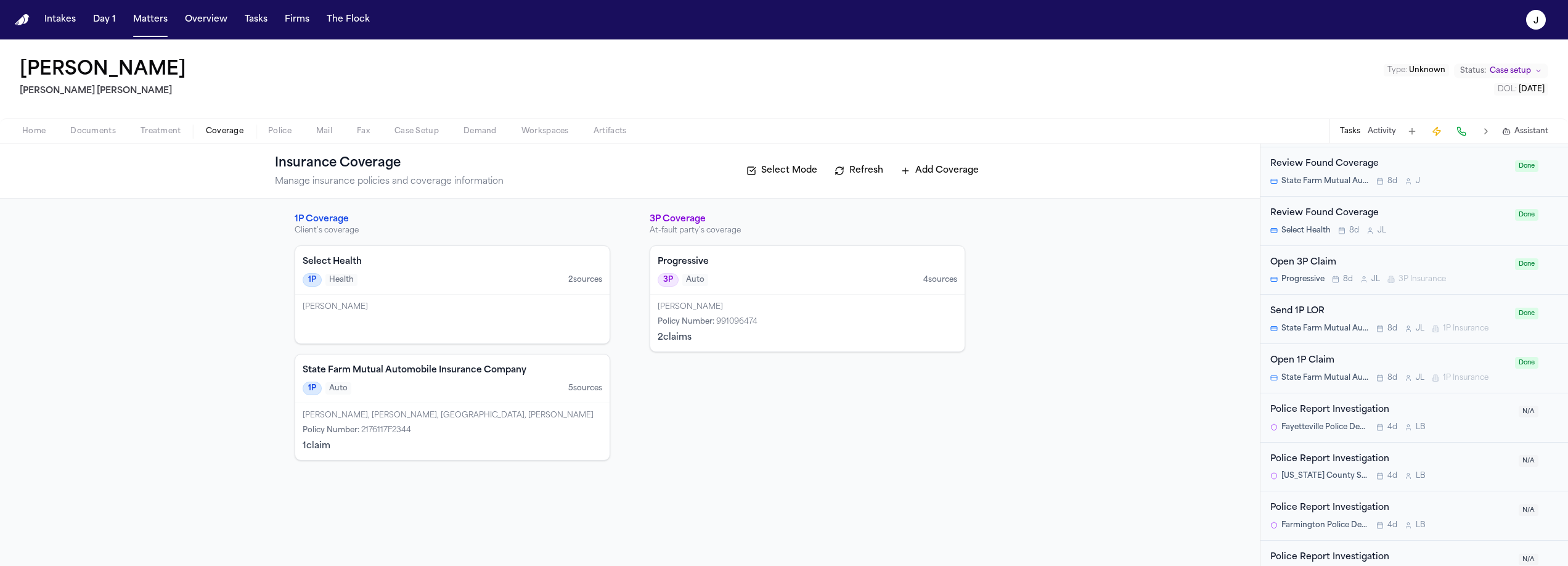
click at [46, 135] on button "Home" at bounding box center [34, 131] width 48 height 15
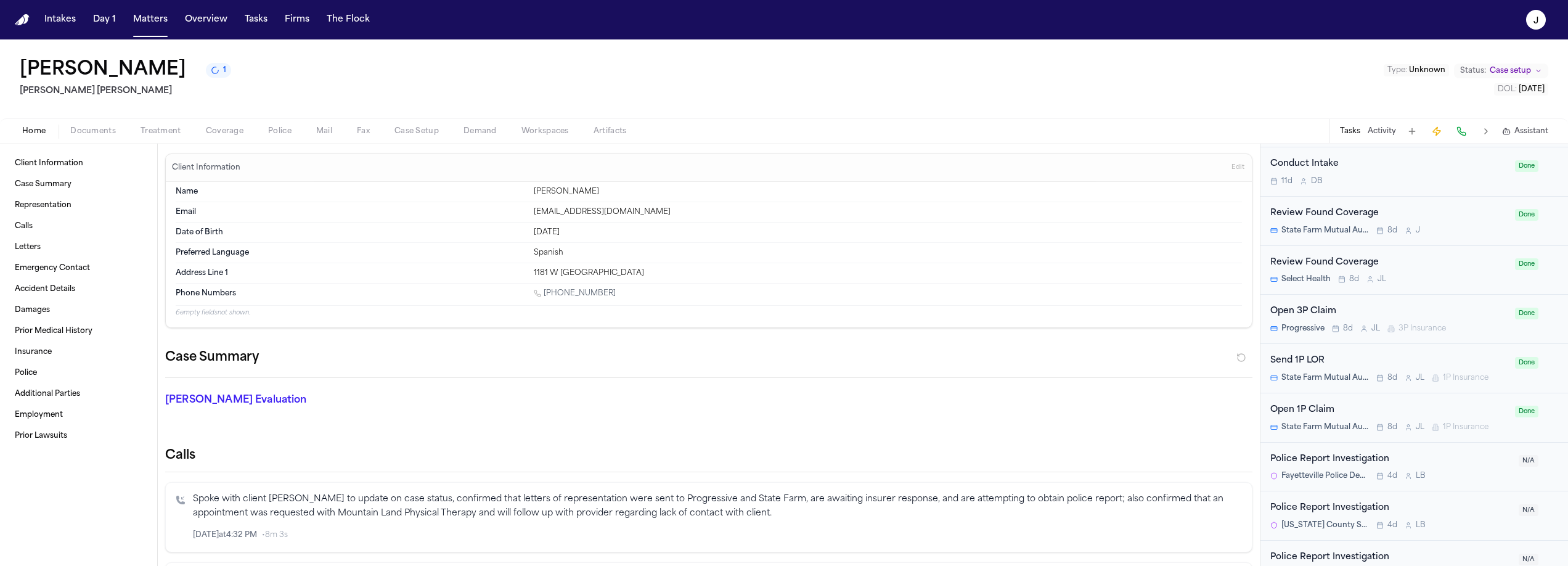
scroll to position [842, 0]
click at [153, 26] on button "Matters" at bounding box center [150, 19] width 44 height 22
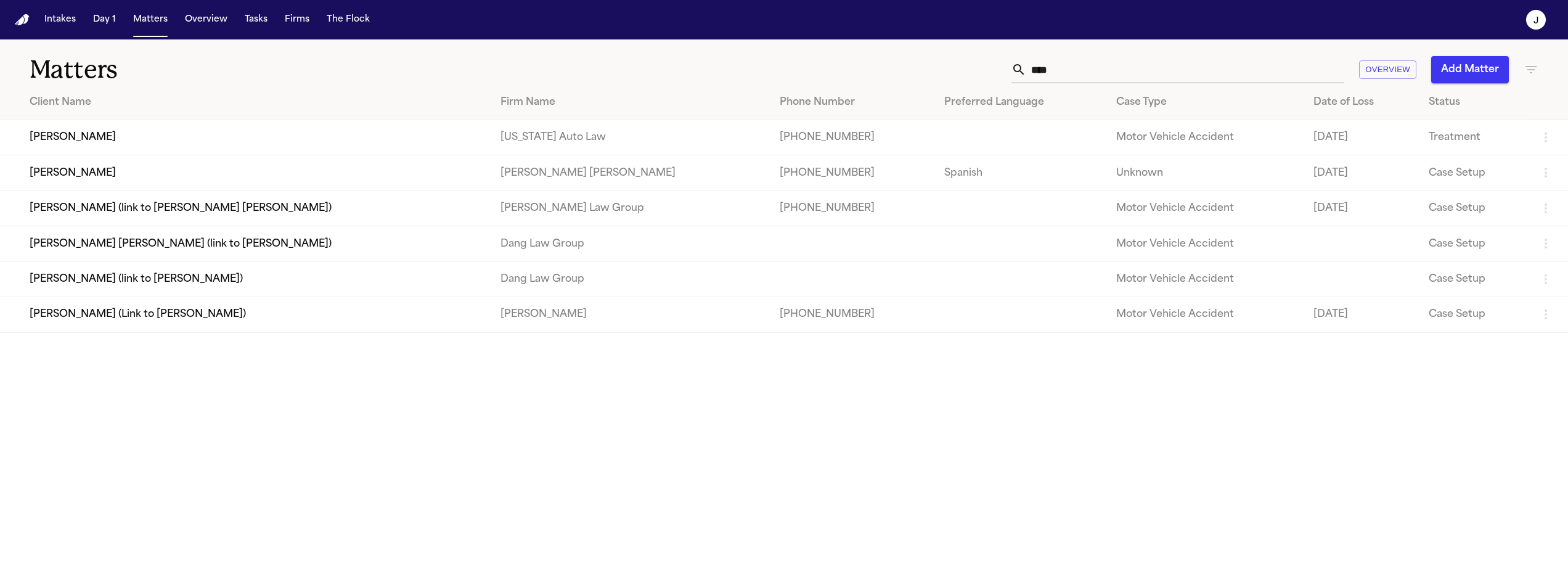
click at [1533, 70] on icon "button" at bounding box center [1531, 70] width 11 height 8
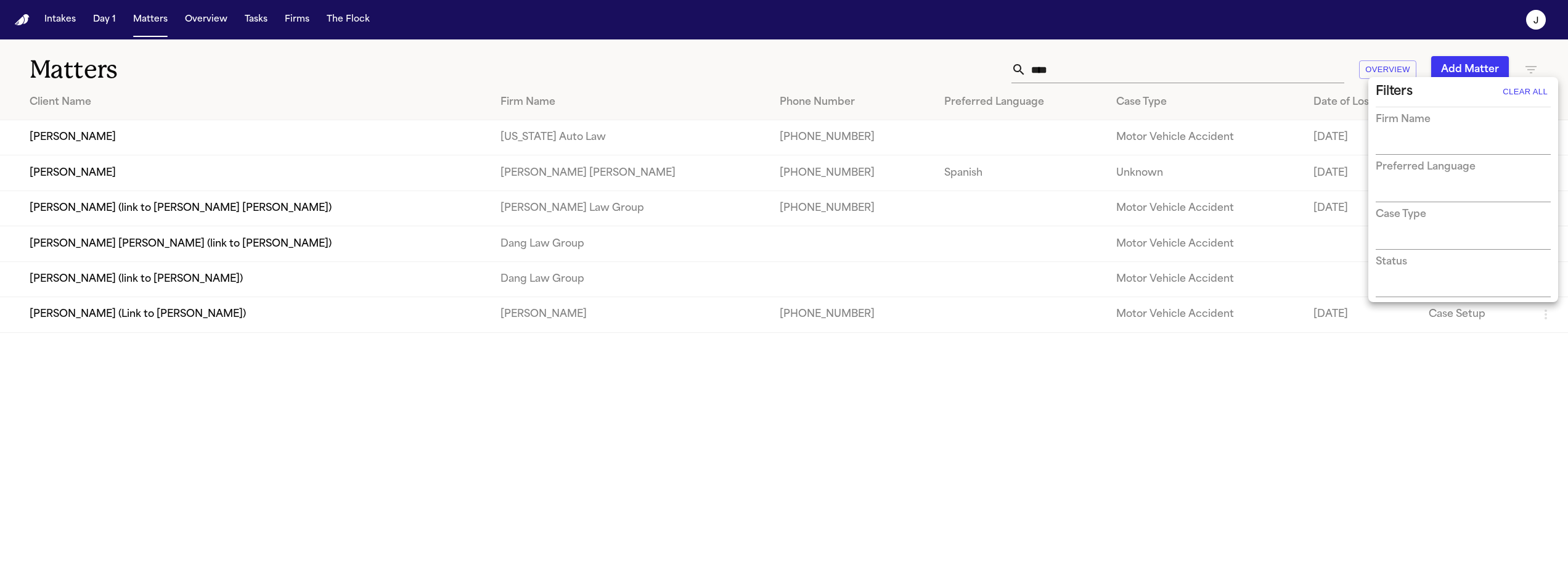
click at [1425, 140] on input "text" at bounding box center [1453, 146] width 156 height 17
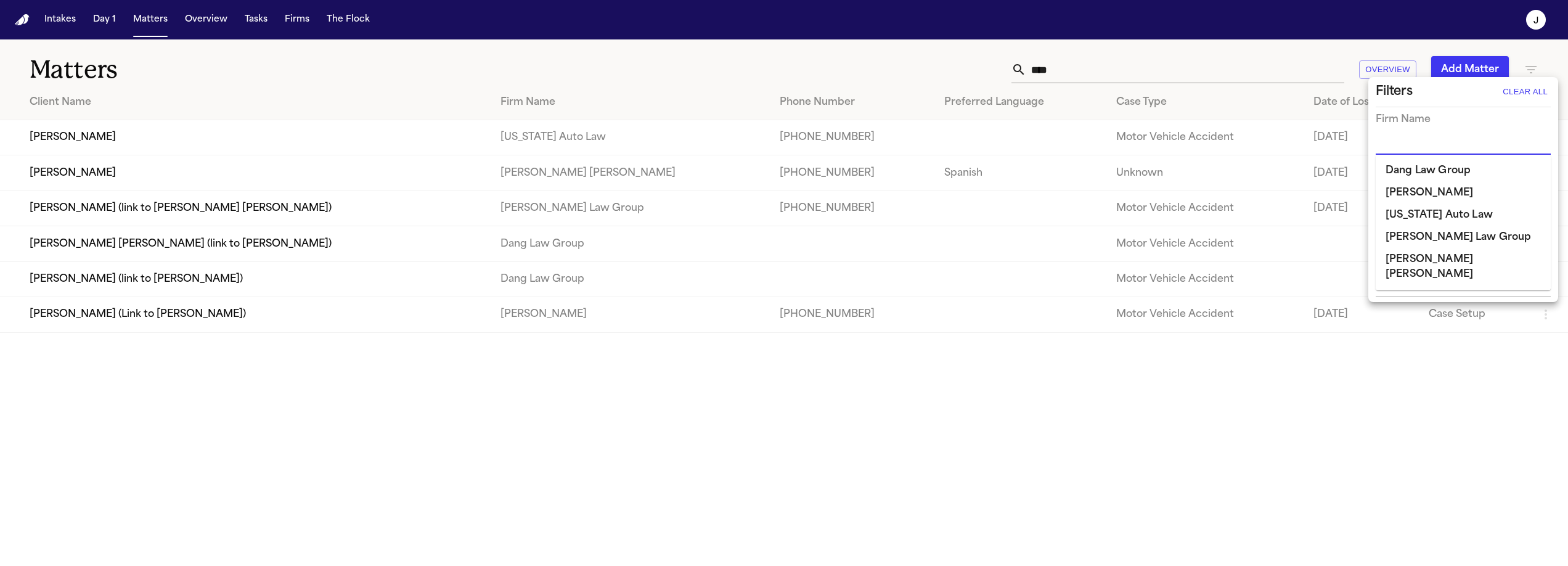
click at [1409, 146] on input "text" at bounding box center [1453, 146] width 156 height 17
click at [1058, 74] on div at bounding box center [784, 283] width 1568 height 566
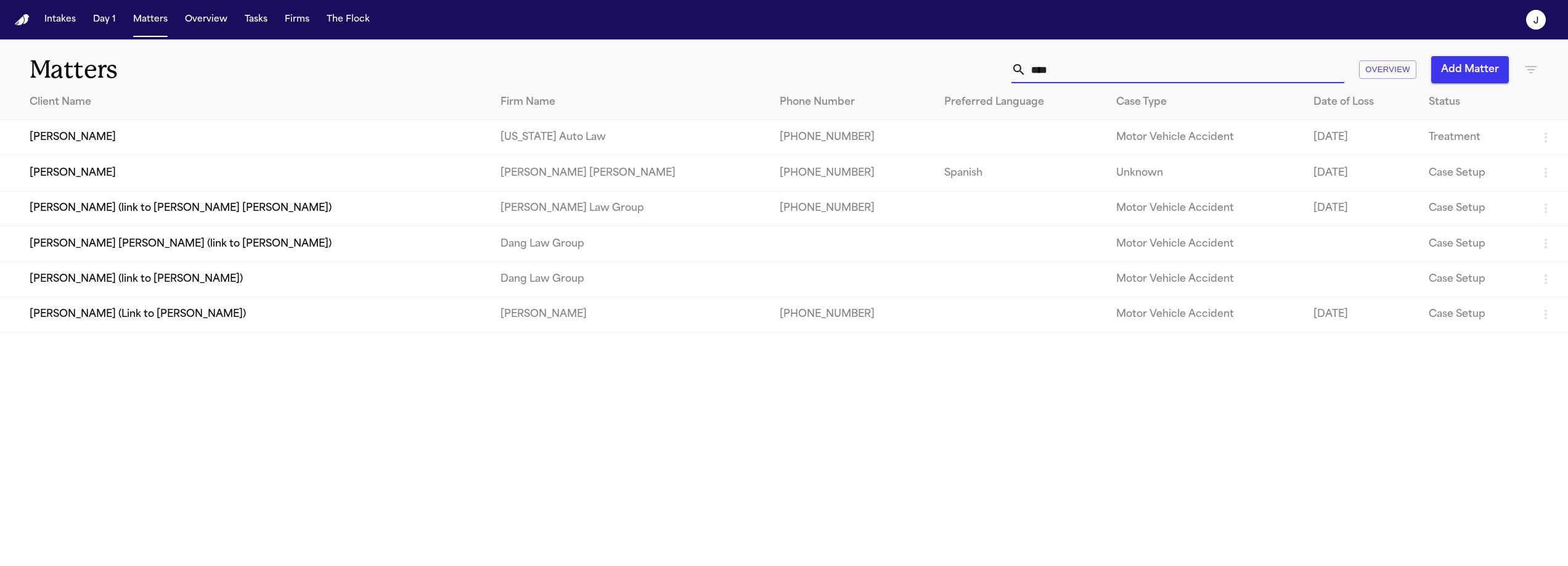
click at [1058, 74] on input "****" at bounding box center [1185, 69] width 318 height 27
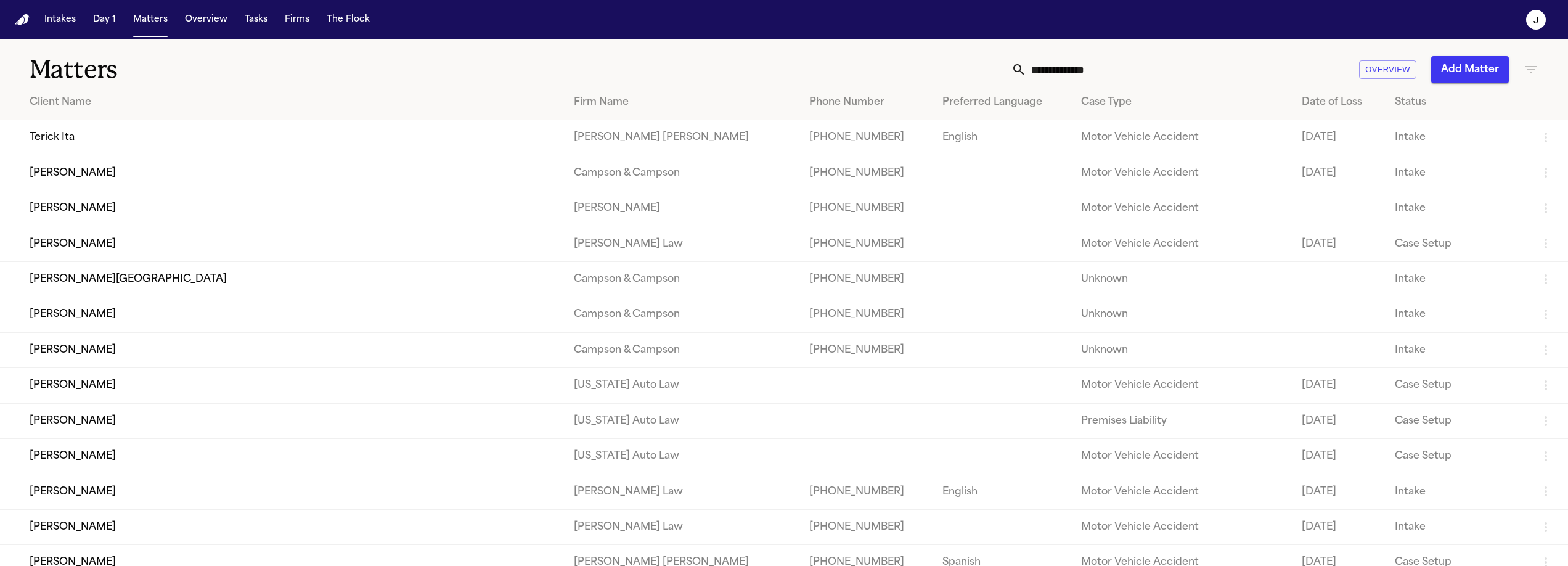
click at [1525, 66] on icon "button" at bounding box center [1531, 70] width 11 height 8
click at [1418, 140] on input "text" at bounding box center [1453, 146] width 156 height 17
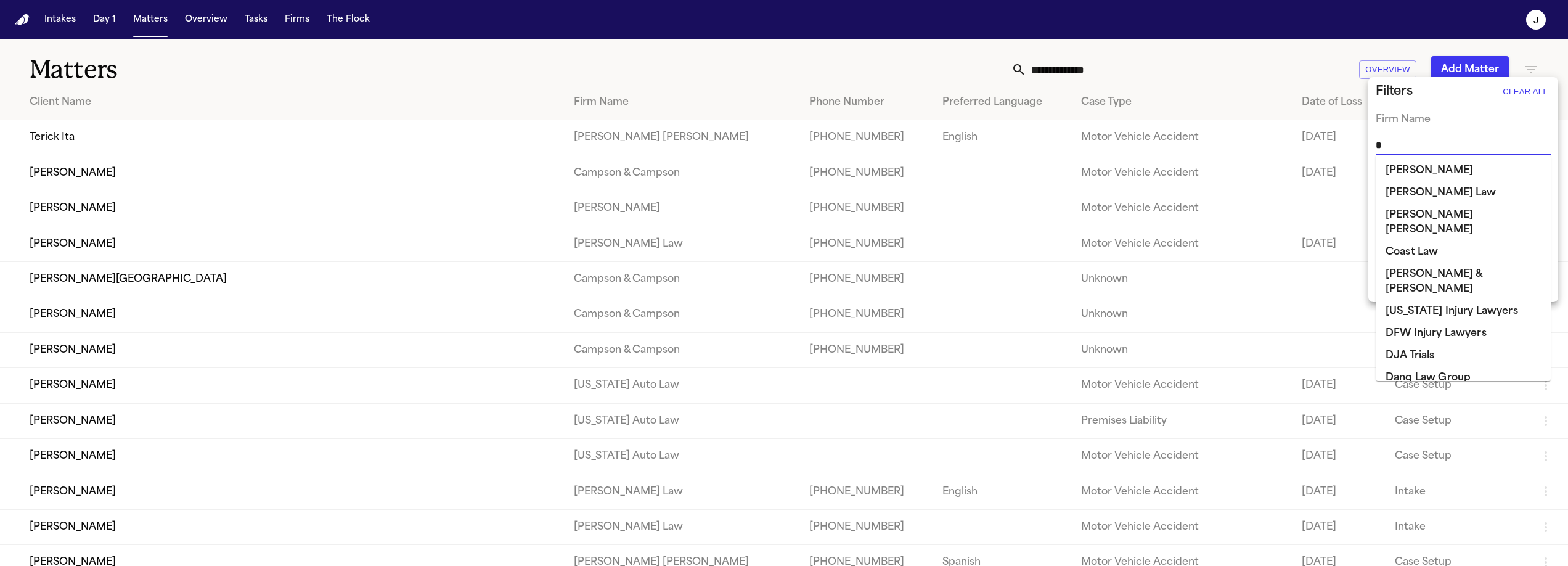
type input "**"
click at [1413, 147] on input "text" at bounding box center [1453, 146] width 156 height 17
type input "**"
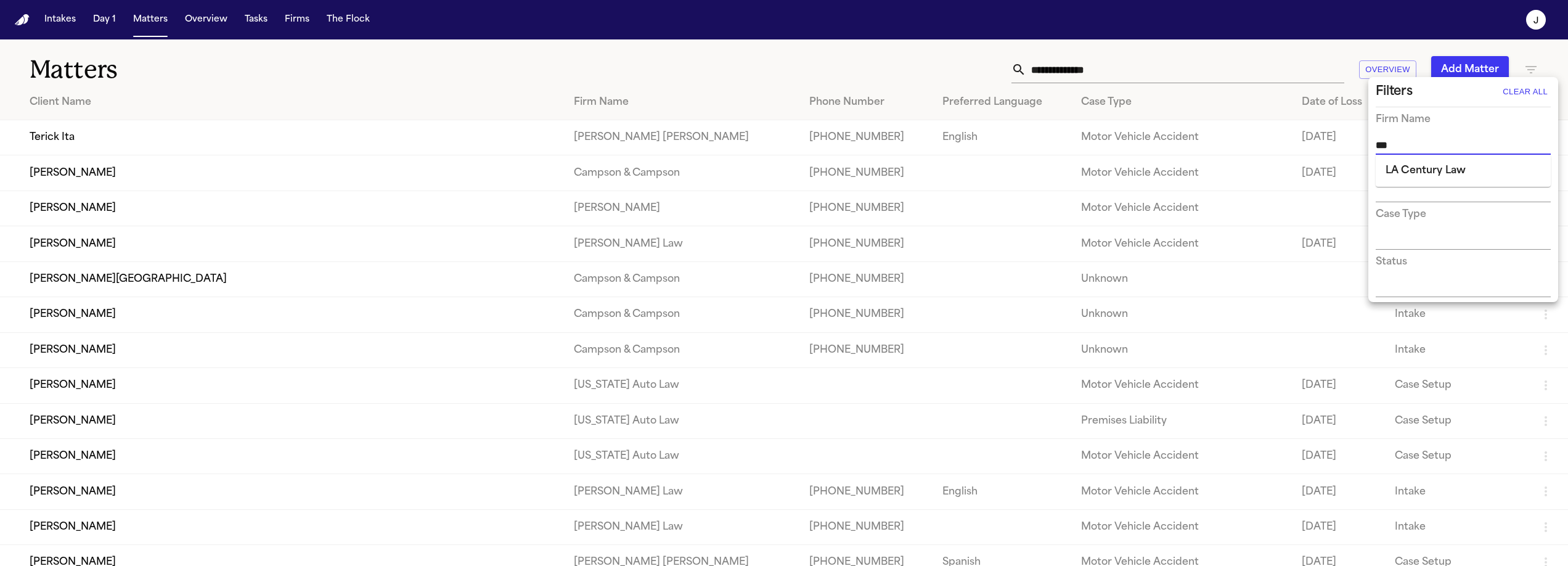
click at [1436, 171] on li "LA Century Law" at bounding box center [1463, 170] width 175 height 22
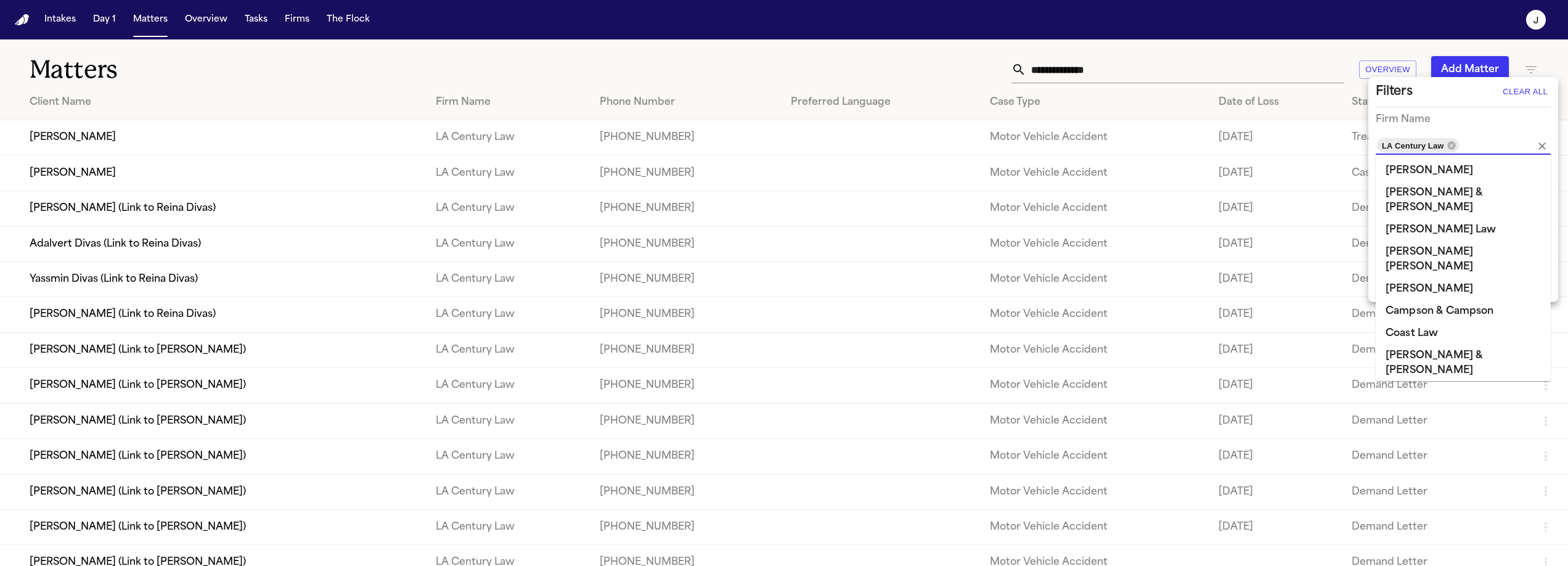
scroll to position [422, 0]
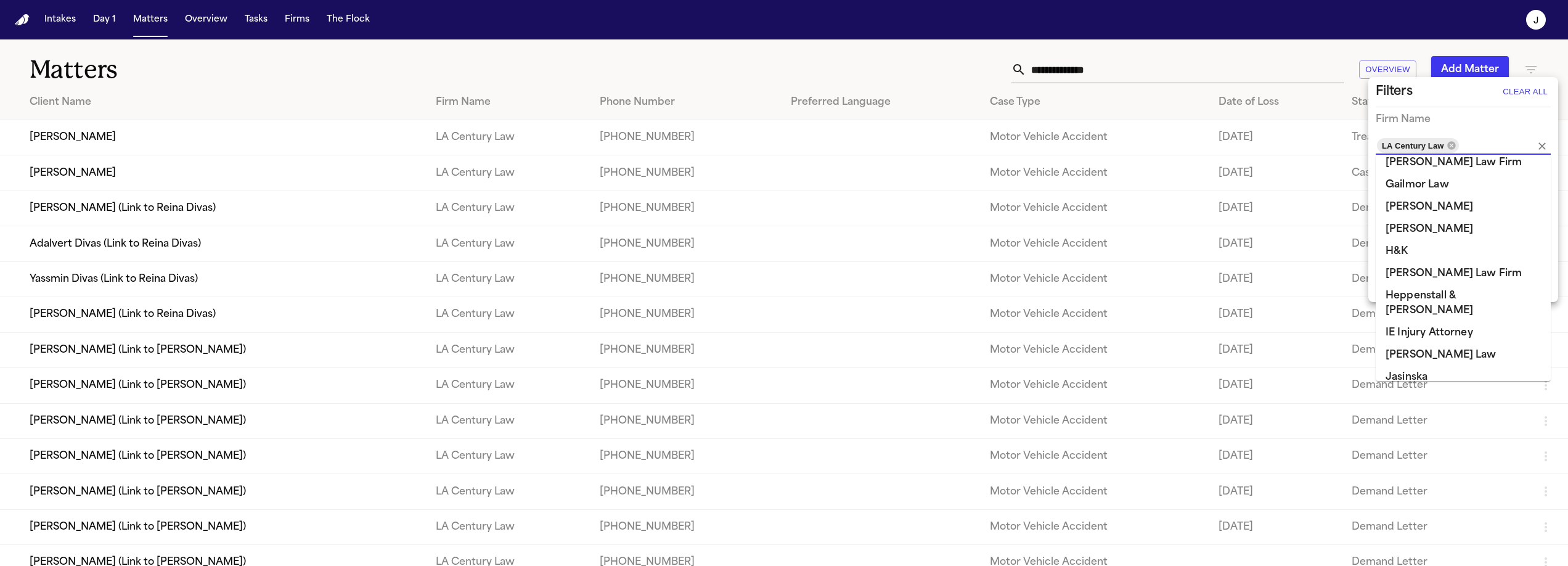
click at [727, 50] on div at bounding box center [784, 283] width 1568 height 566
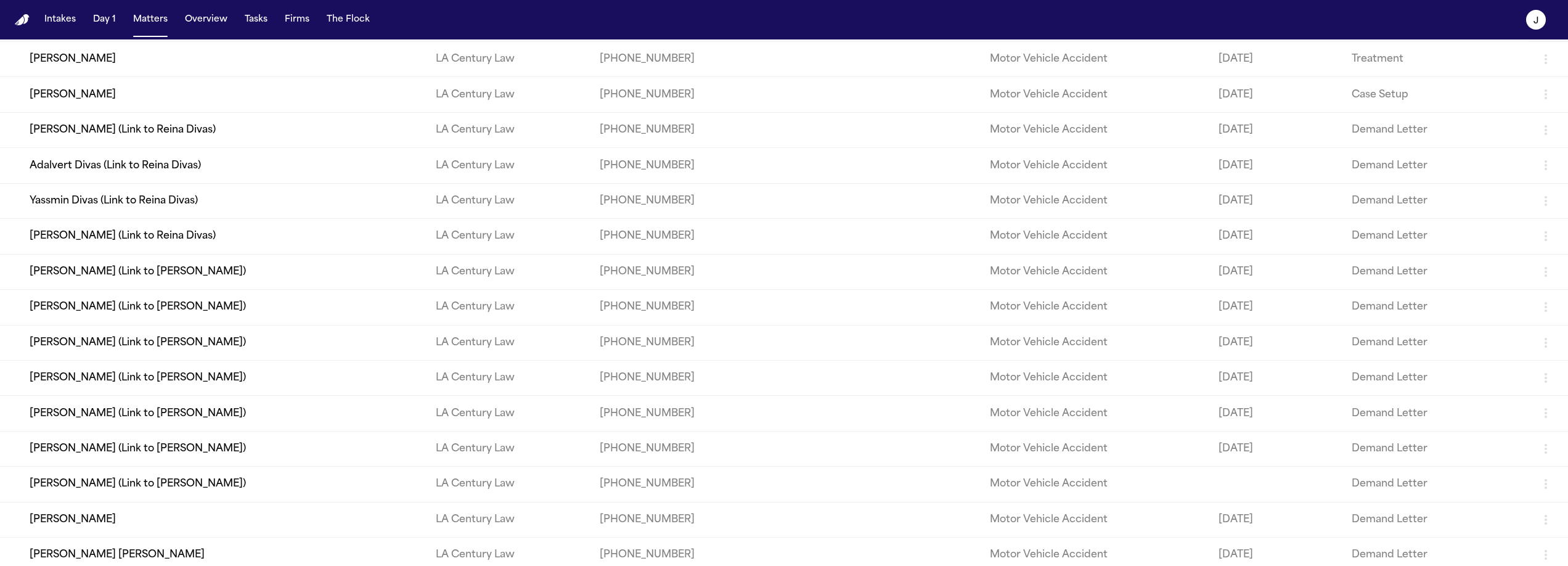
scroll to position [0, 0]
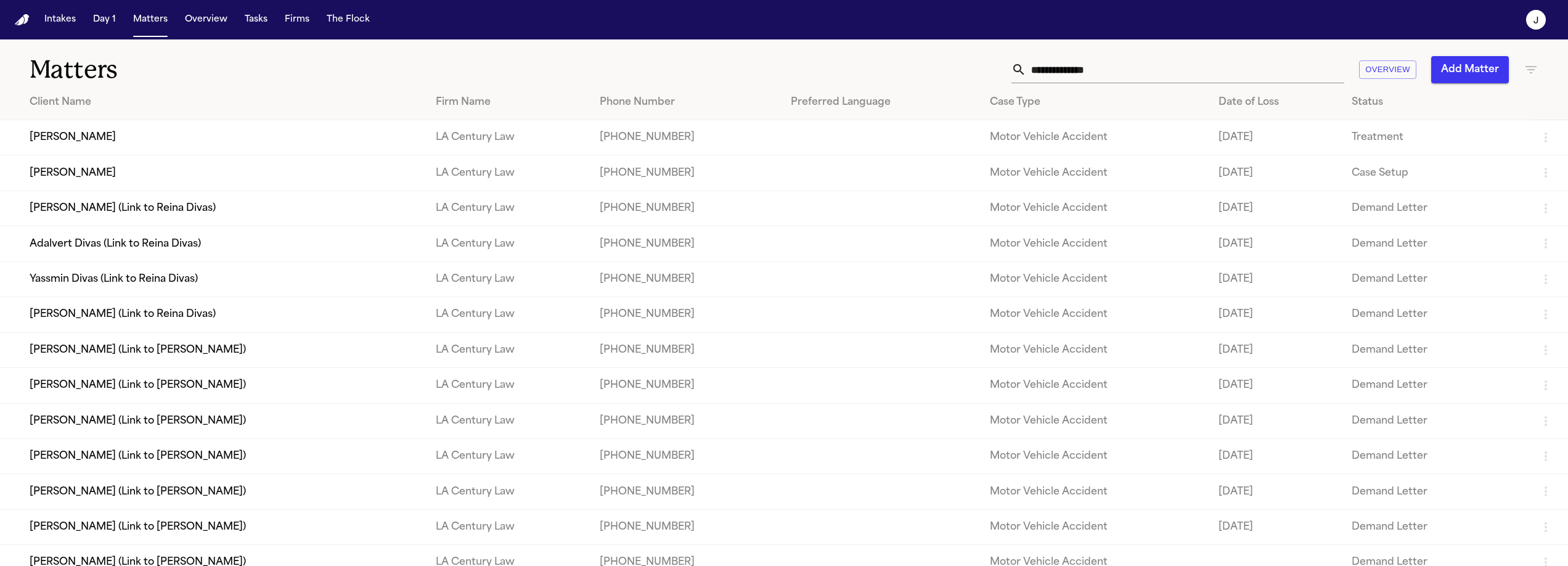
click at [1525, 69] on icon "button" at bounding box center [1531, 70] width 11 height 8
click at [1452, 146] on icon at bounding box center [1451, 145] width 10 height 10
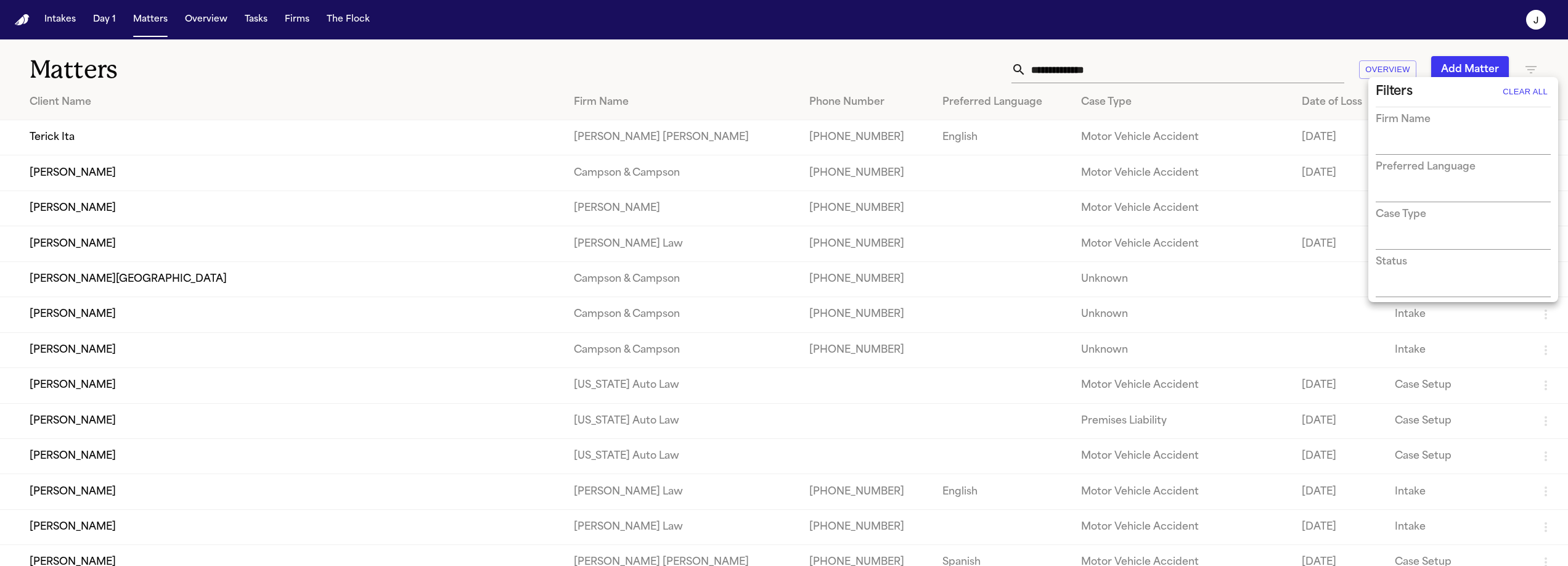
click at [1426, 140] on input "text" at bounding box center [1453, 146] width 156 height 17
type input "***"
click at [1439, 173] on li "[PERSON_NAME] Law" at bounding box center [1463, 170] width 175 height 22
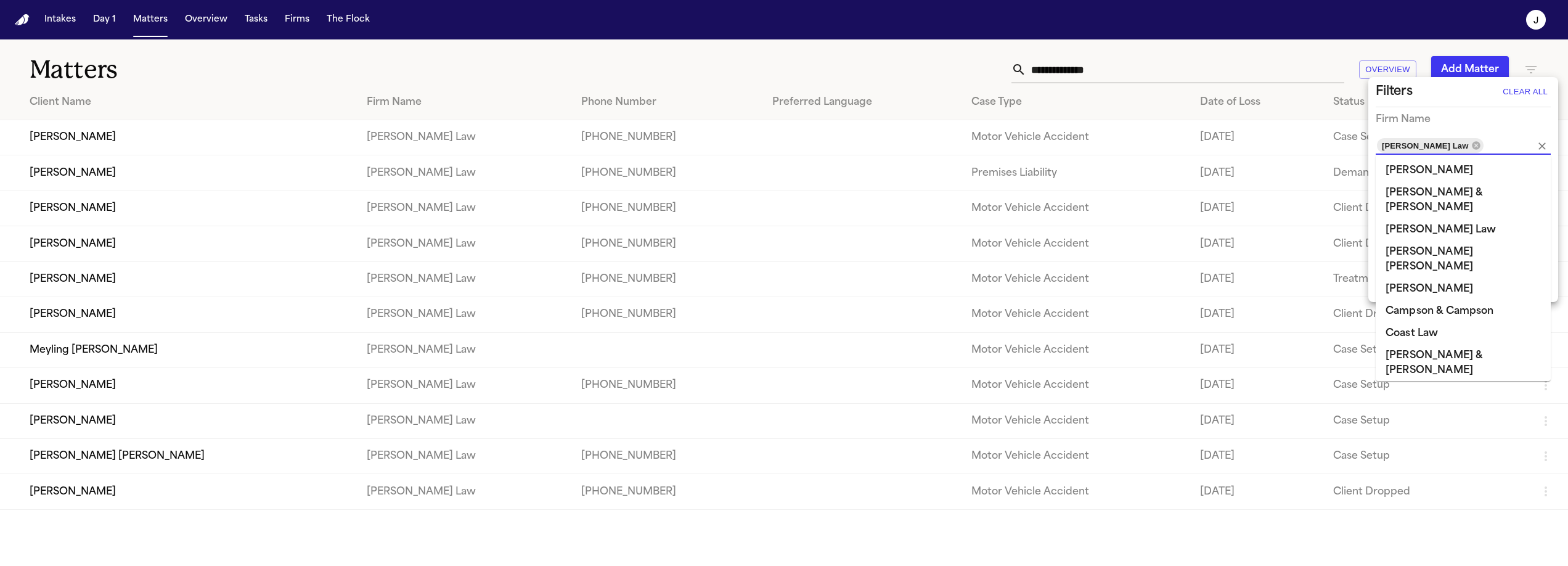
scroll to position [763, 0]
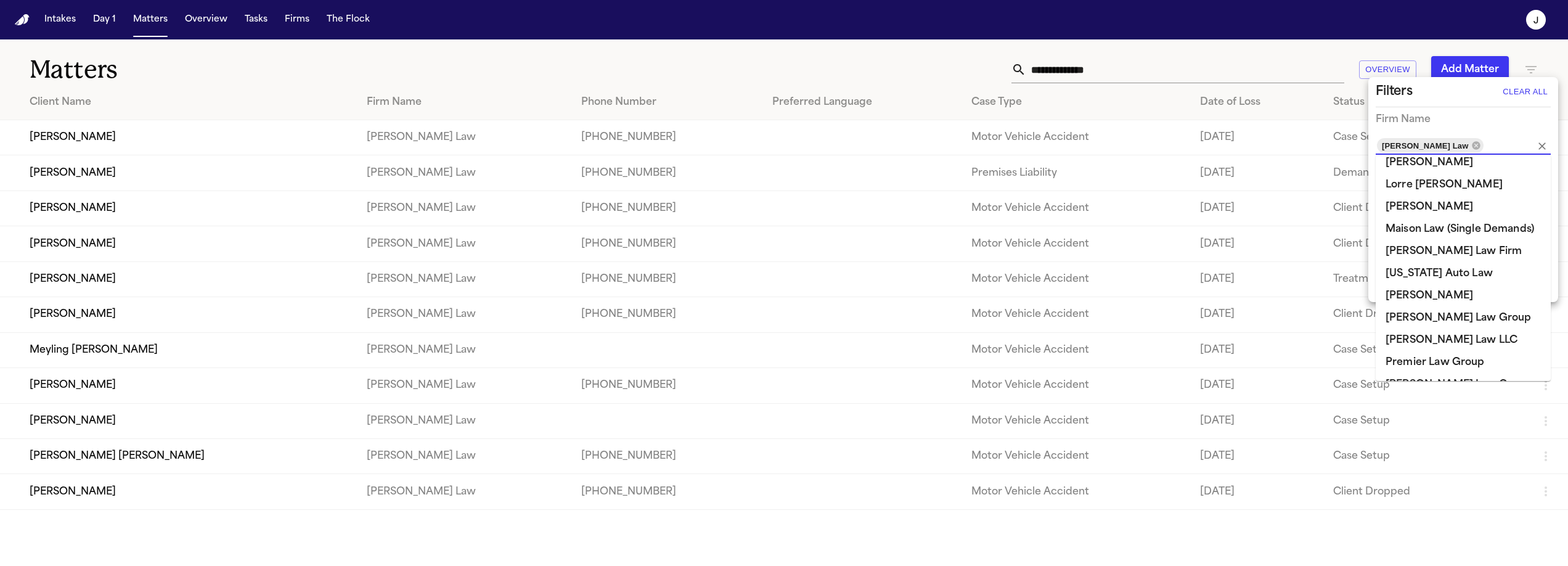
click at [944, 61] on div at bounding box center [784, 283] width 1568 height 566
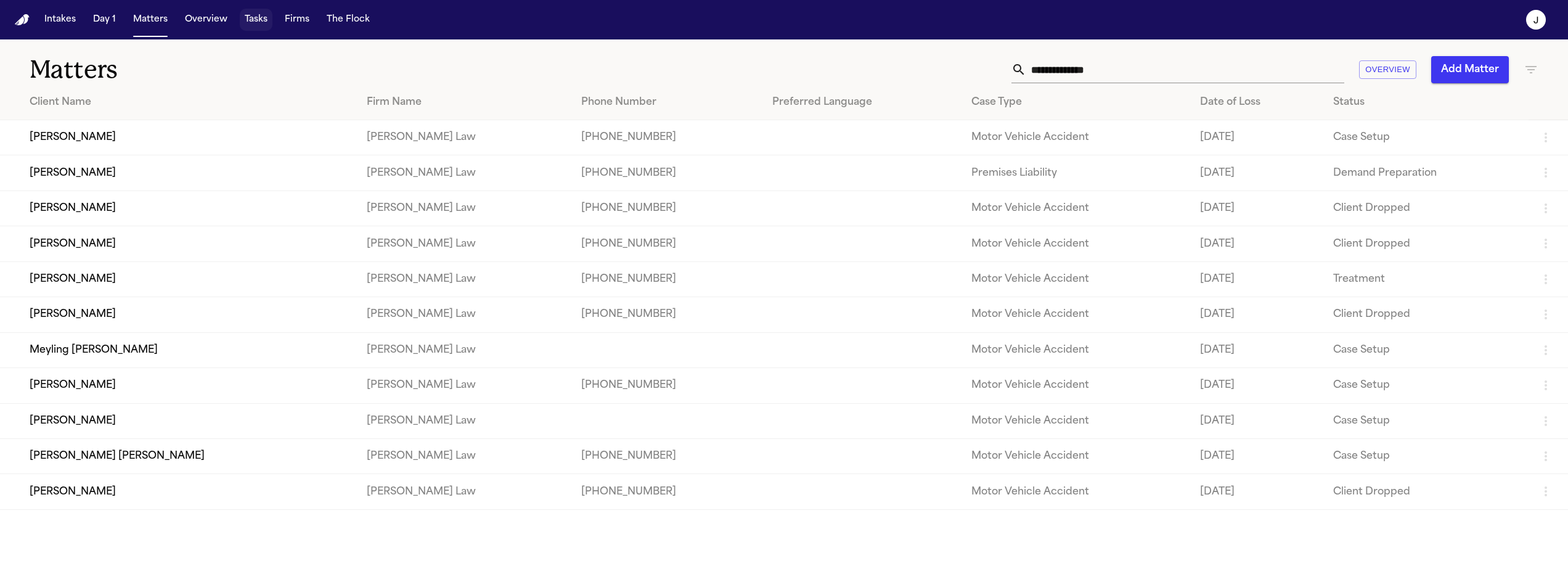
click at [254, 22] on button "Tasks" at bounding box center [256, 19] width 33 height 22
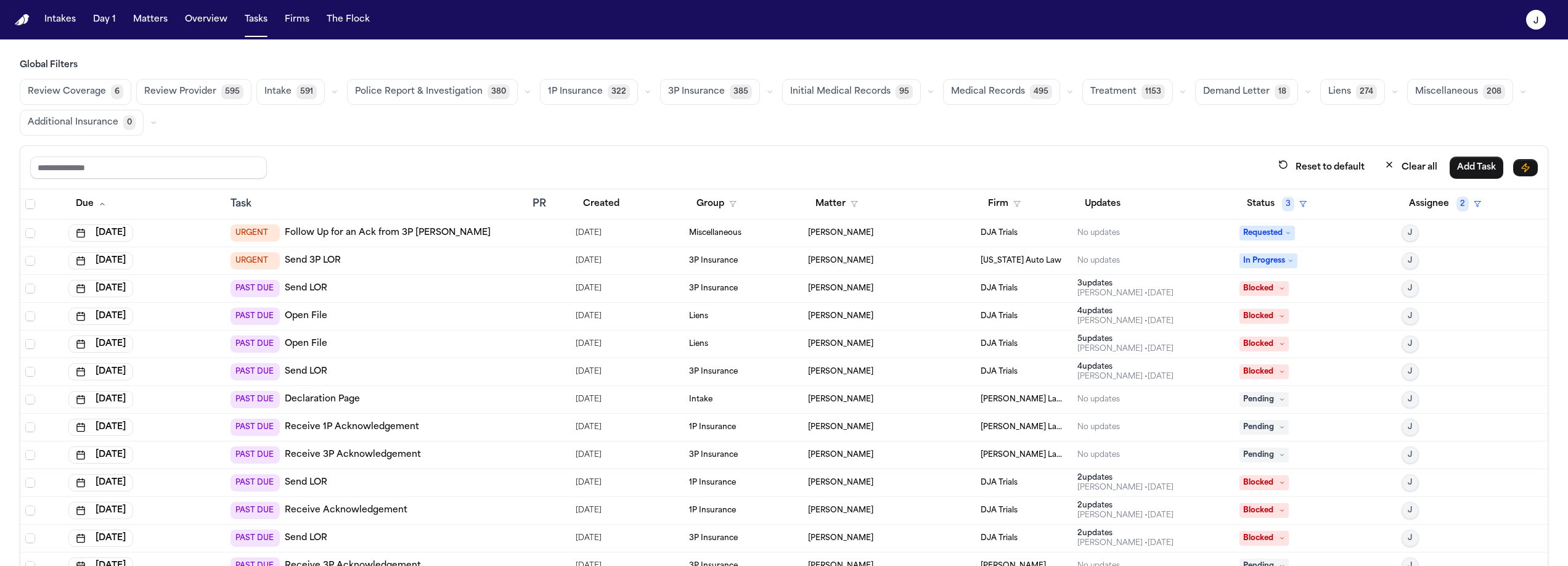
click at [105, 92] on button "Review Coverage 6" at bounding box center [75, 91] width 112 height 26
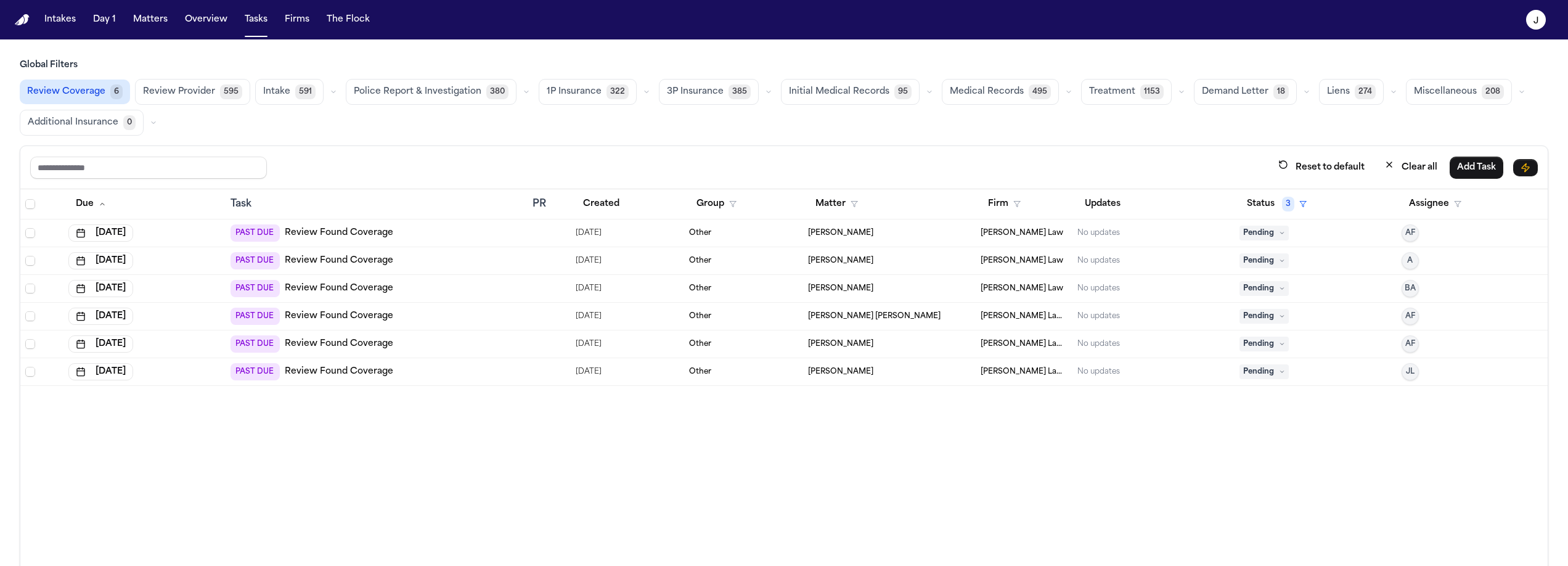
click at [35, 232] on span "Select row" at bounding box center [30, 232] width 10 height 10
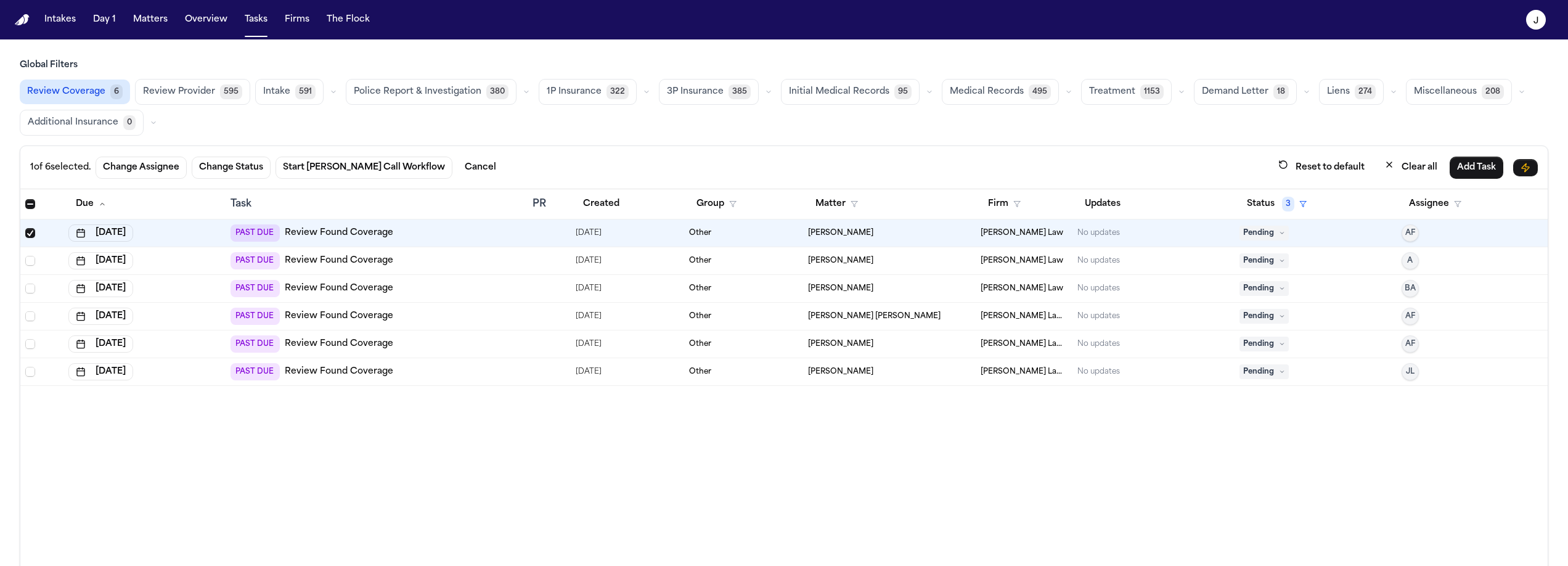
click at [32, 256] on span "Select row" at bounding box center [30, 260] width 10 height 10
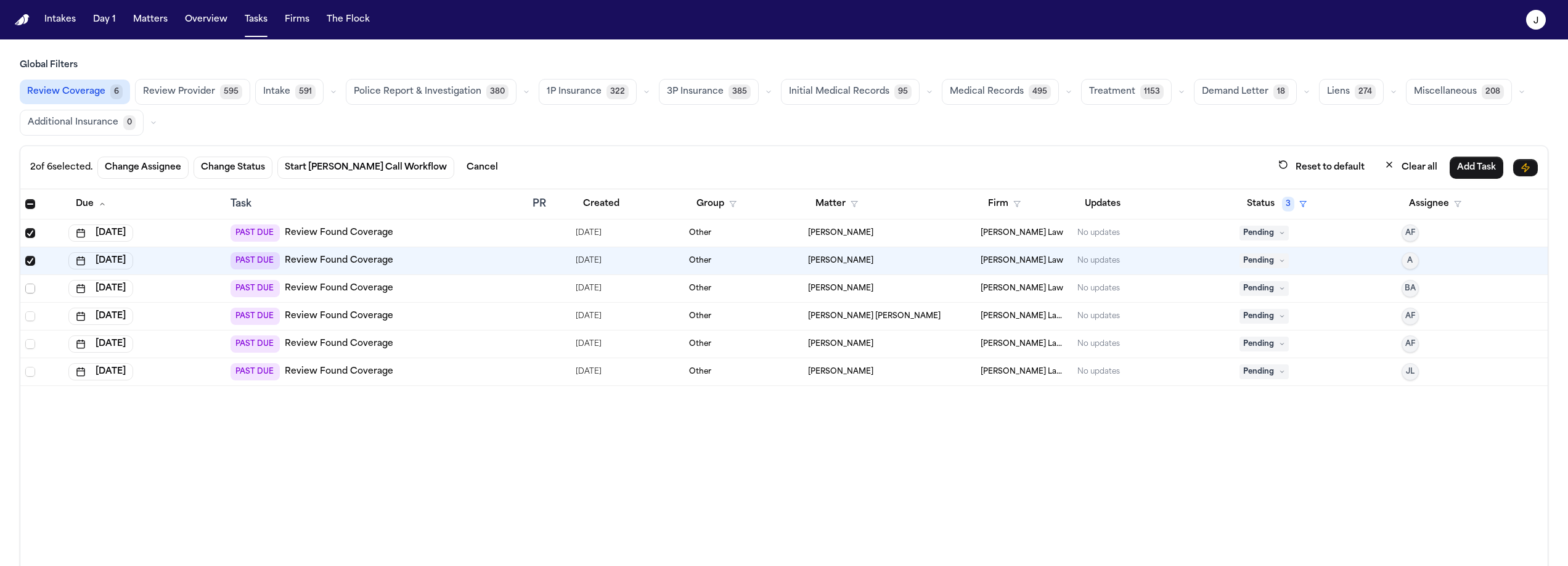
click at [29, 286] on span "Select row" at bounding box center [30, 288] width 10 height 10
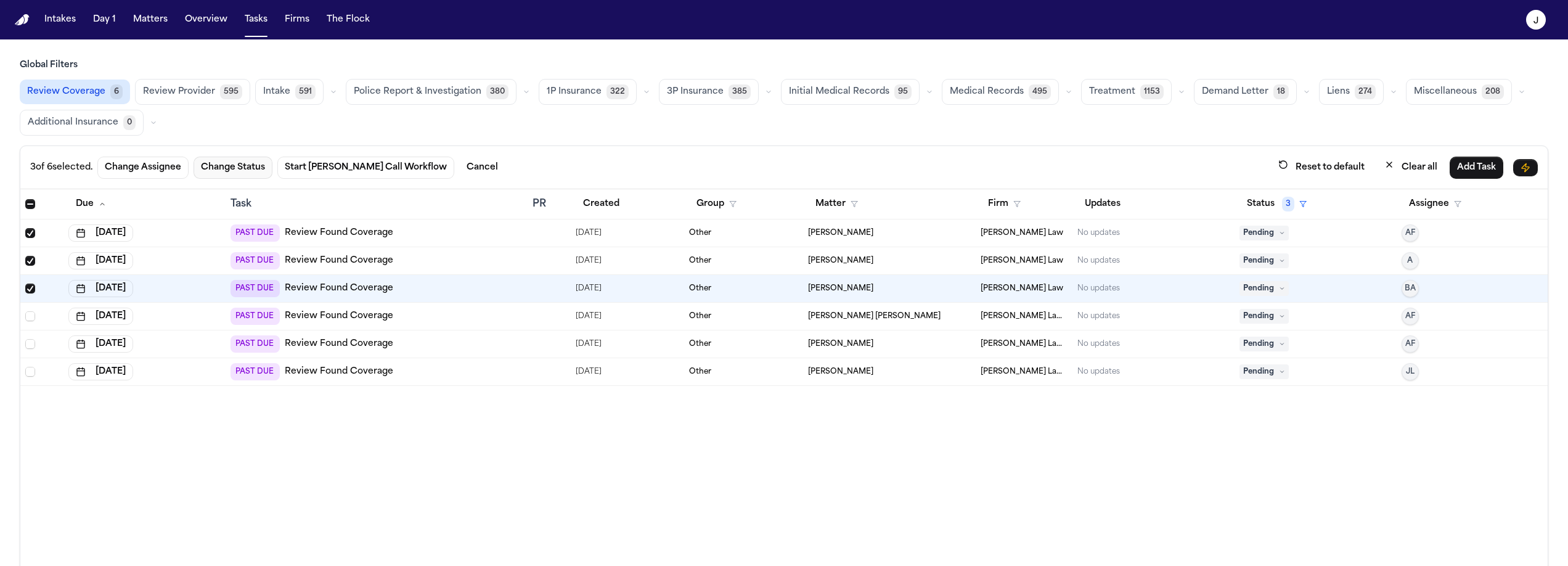
click at [245, 166] on button "Change Status" at bounding box center [233, 167] width 79 height 22
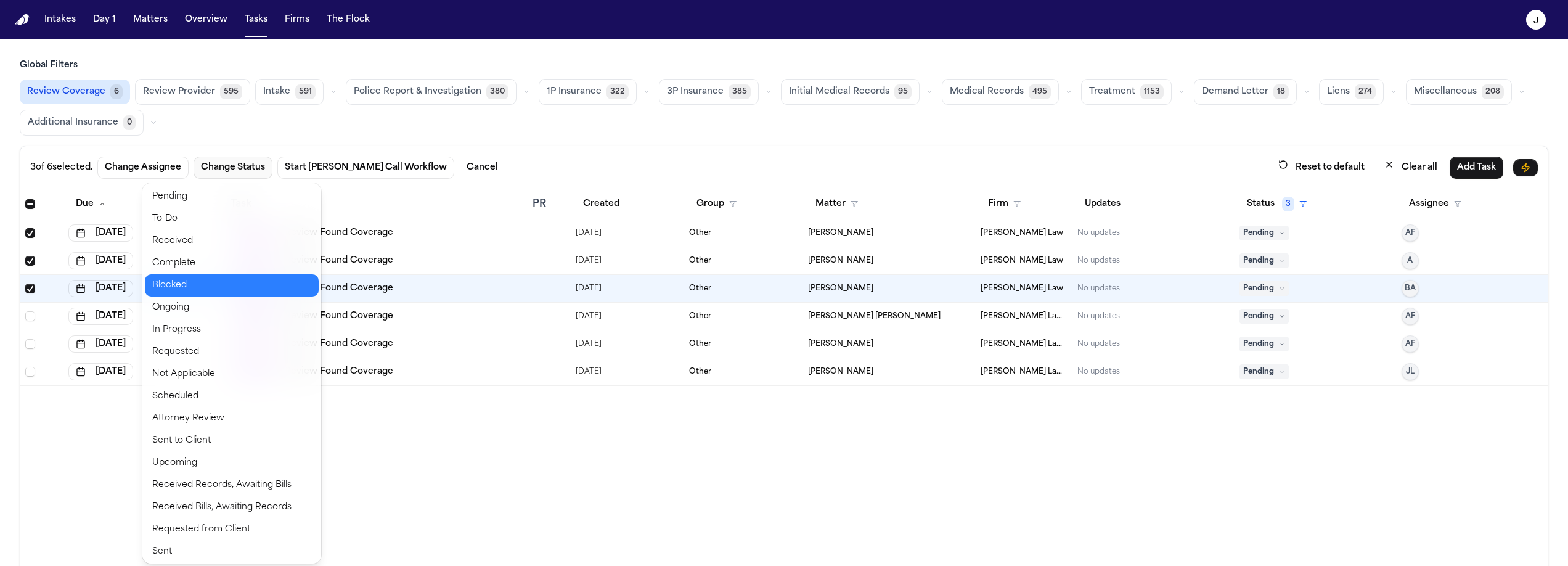
scroll to position [2, 0]
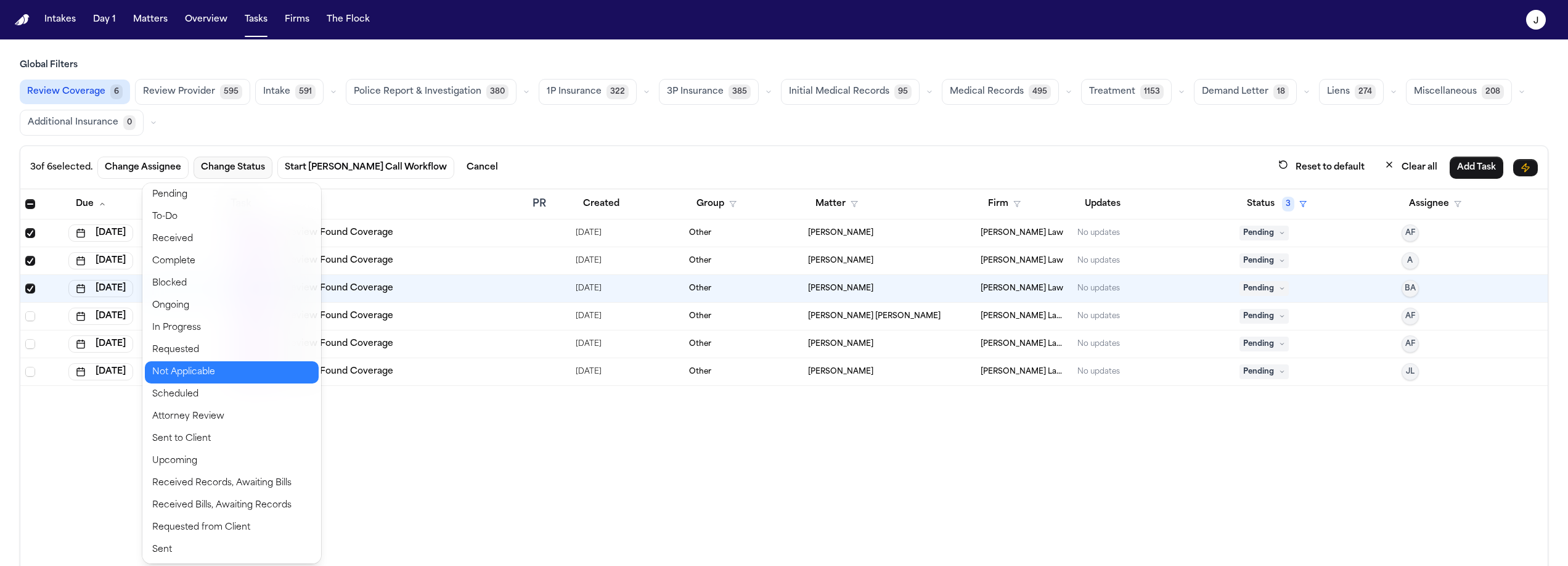
click at [169, 373] on button "Not Applicable" at bounding box center [232, 372] width 173 height 22
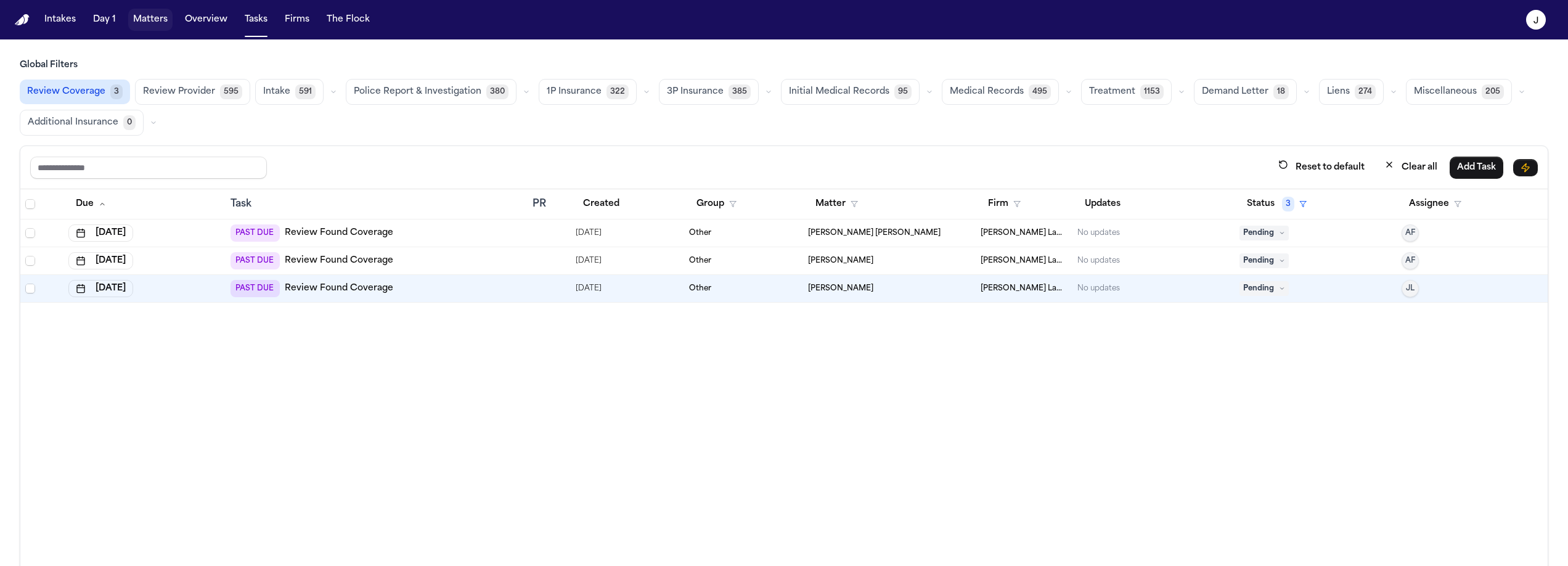
click at [143, 25] on button "Matters" at bounding box center [150, 19] width 44 height 22
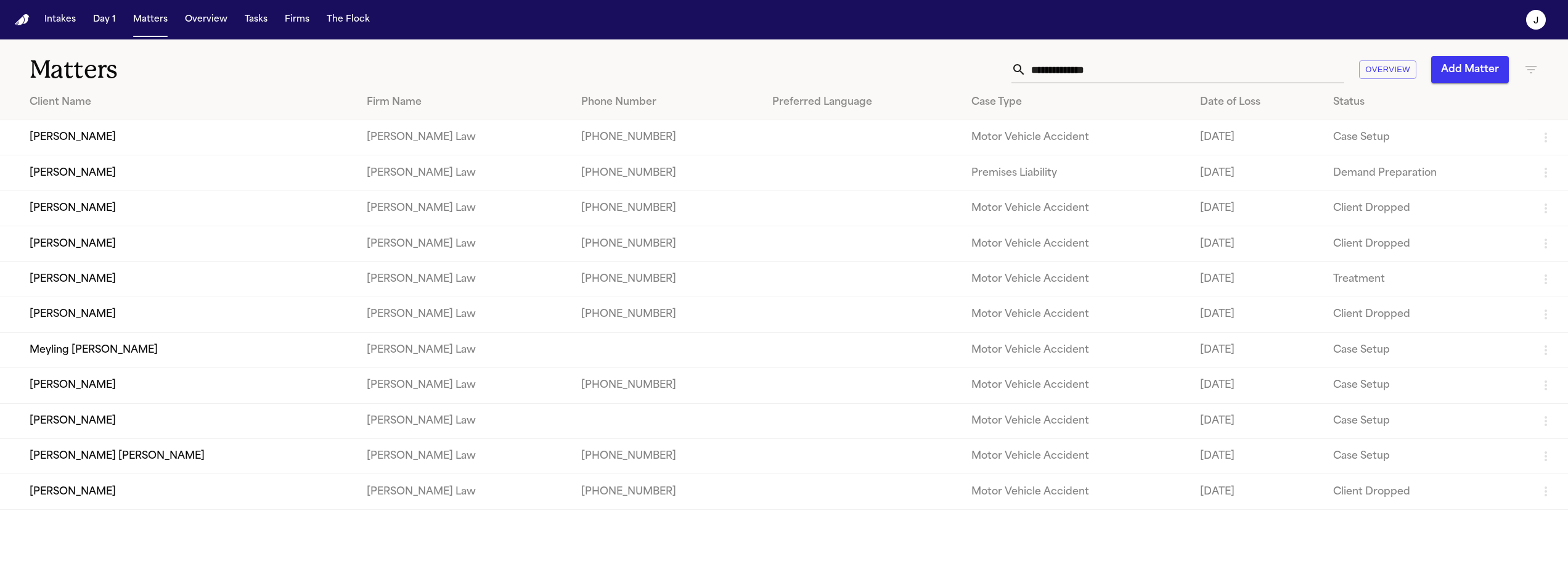
click at [1539, 74] on div "Matters Overview Add Matter" at bounding box center [784, 62] width 1568 height 46
click at [1539, 68] on div "Matters Overview Add Matter" at bounding box center [784, 62] width 1568 height 46
click at [1527, 76] on icon "button" at bounding box center [1530, 69] width 15 height 15
click at [1472, 145] on icon at bounding box center [1476, 145] width 8 height 8
click at [1484, 145] on input "text" at bounding box center [1500, 146] width 32 height 17
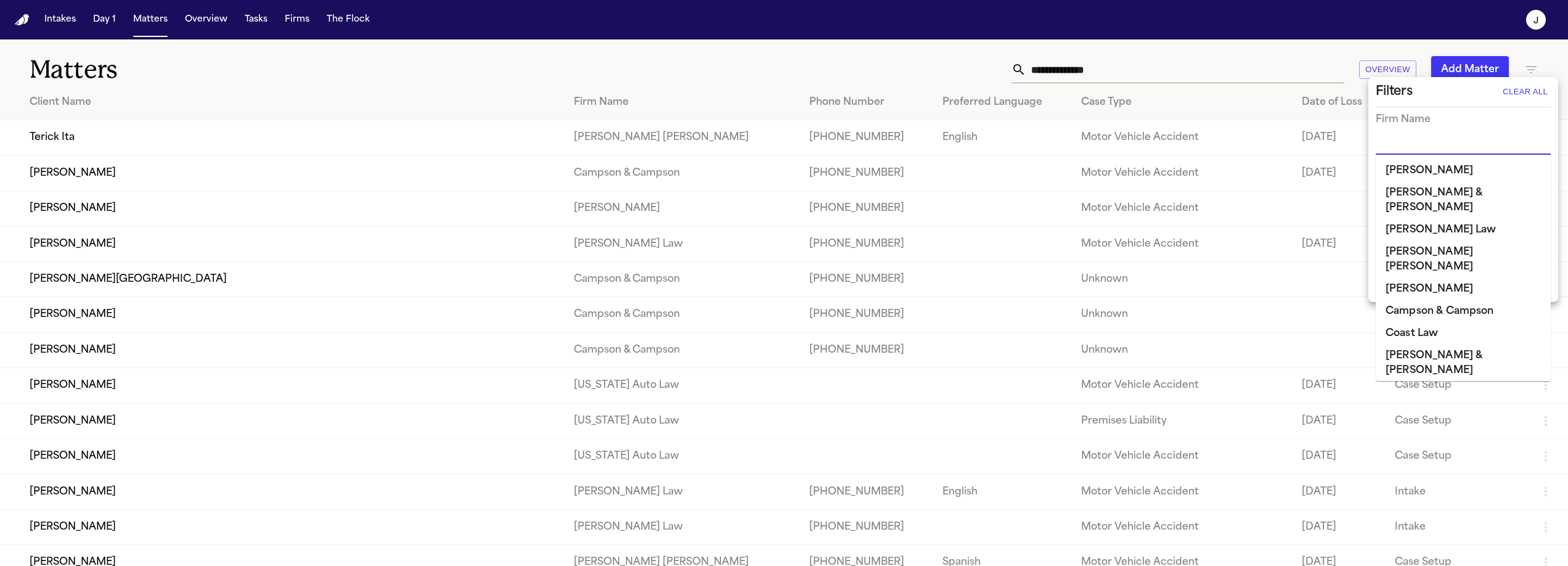
click at [1412, 147] on input "text" at bounding box center [1453, 146] width 156 height 17
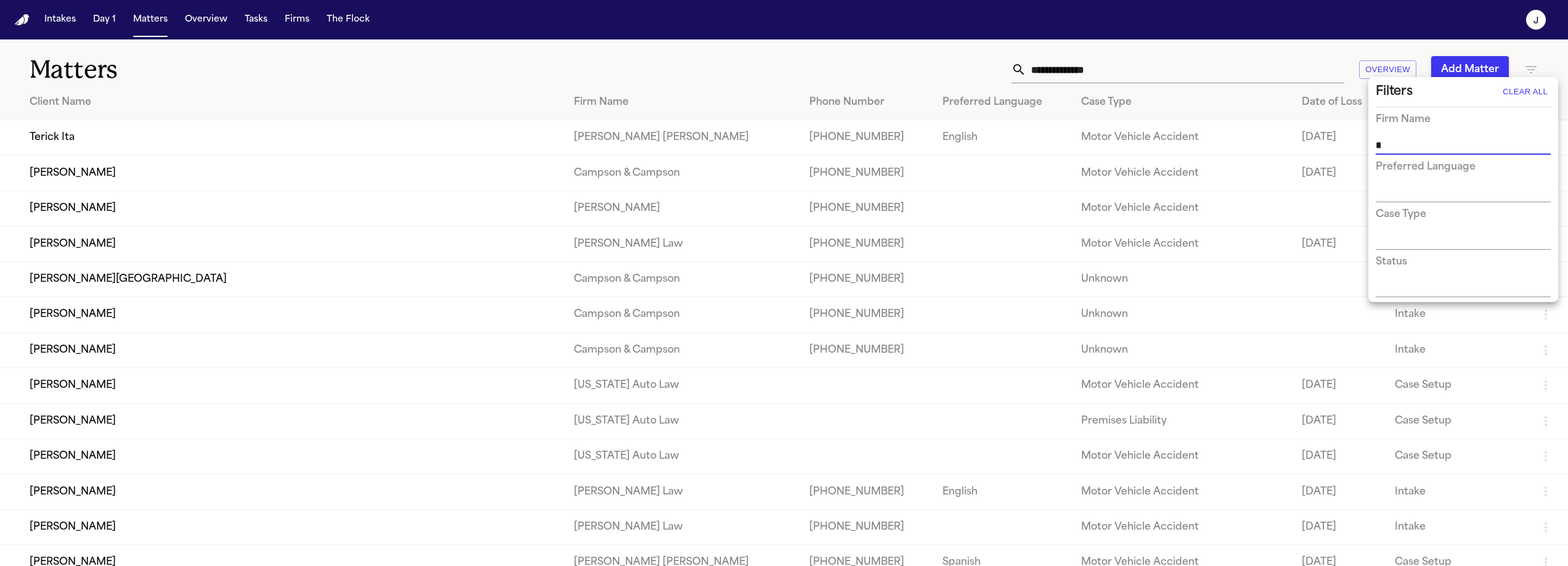
type input "**"
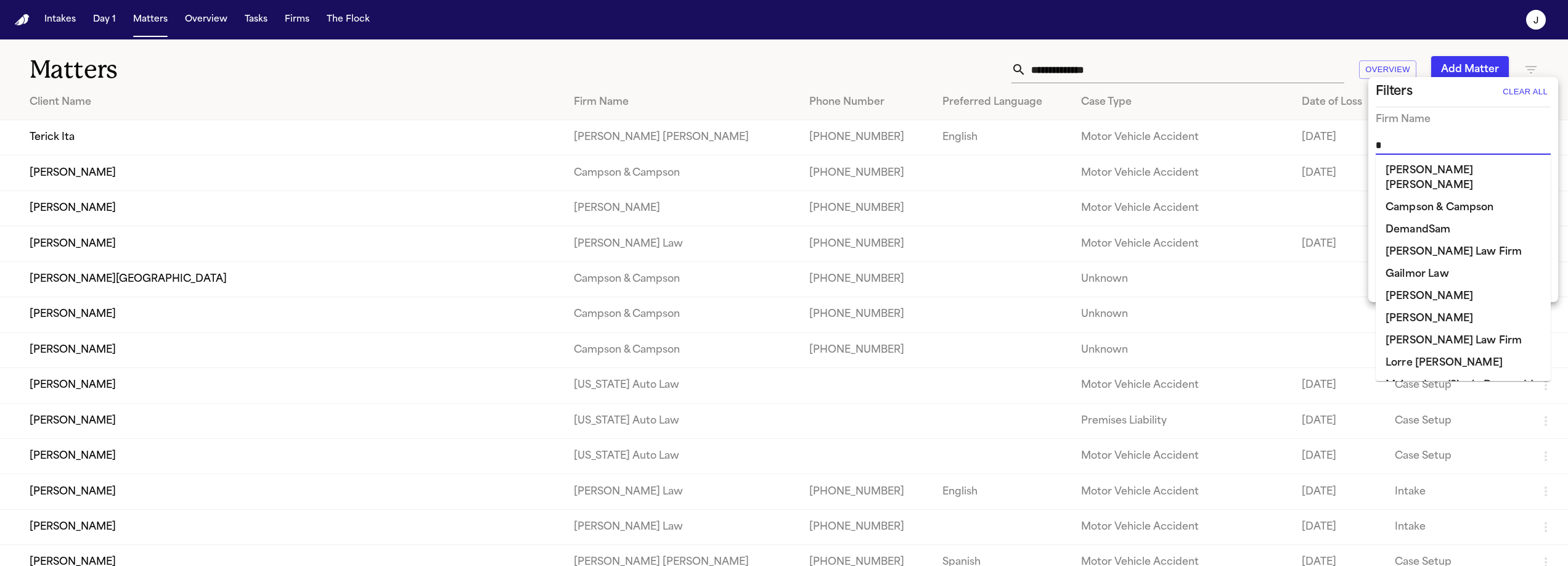
type input "**"
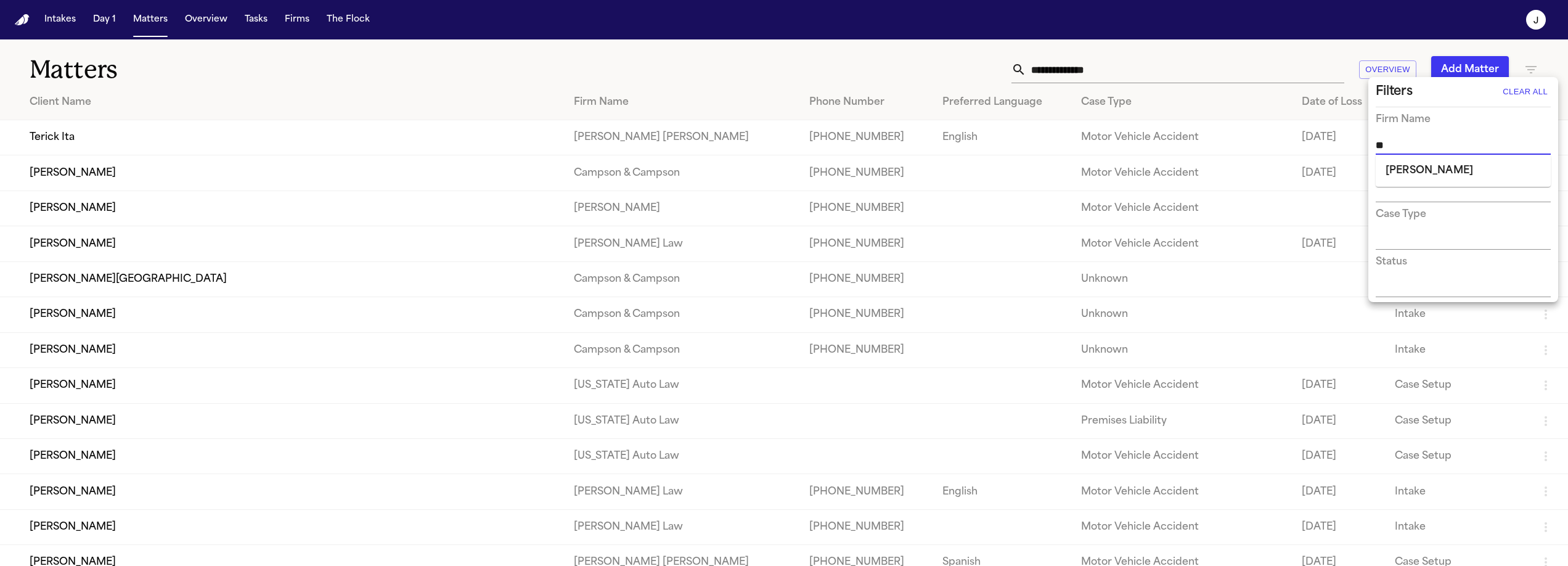
click at [1418, 163] on li "[PERSON_NAME]" at bounding box center [1463, 170] width 175 height 22
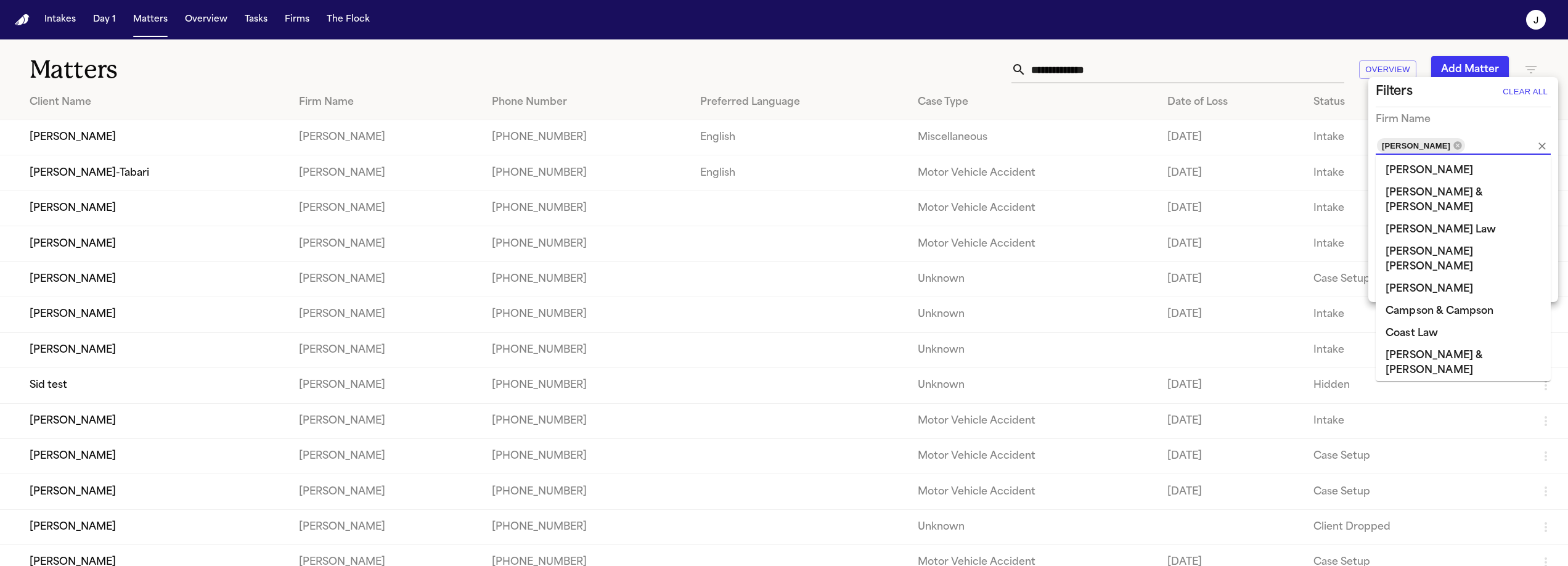
scroll to position [201, 0]
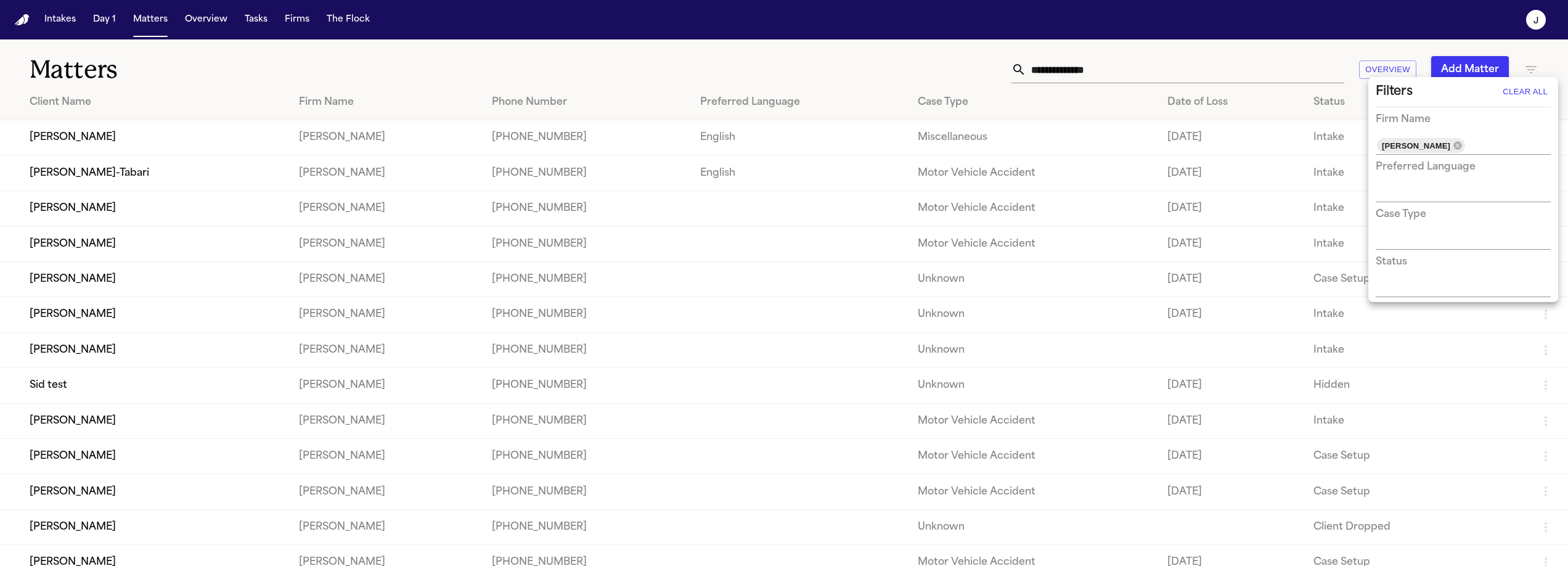
click at [1306, 46] on div at bounding box center [784, 283] width 1568 height 566
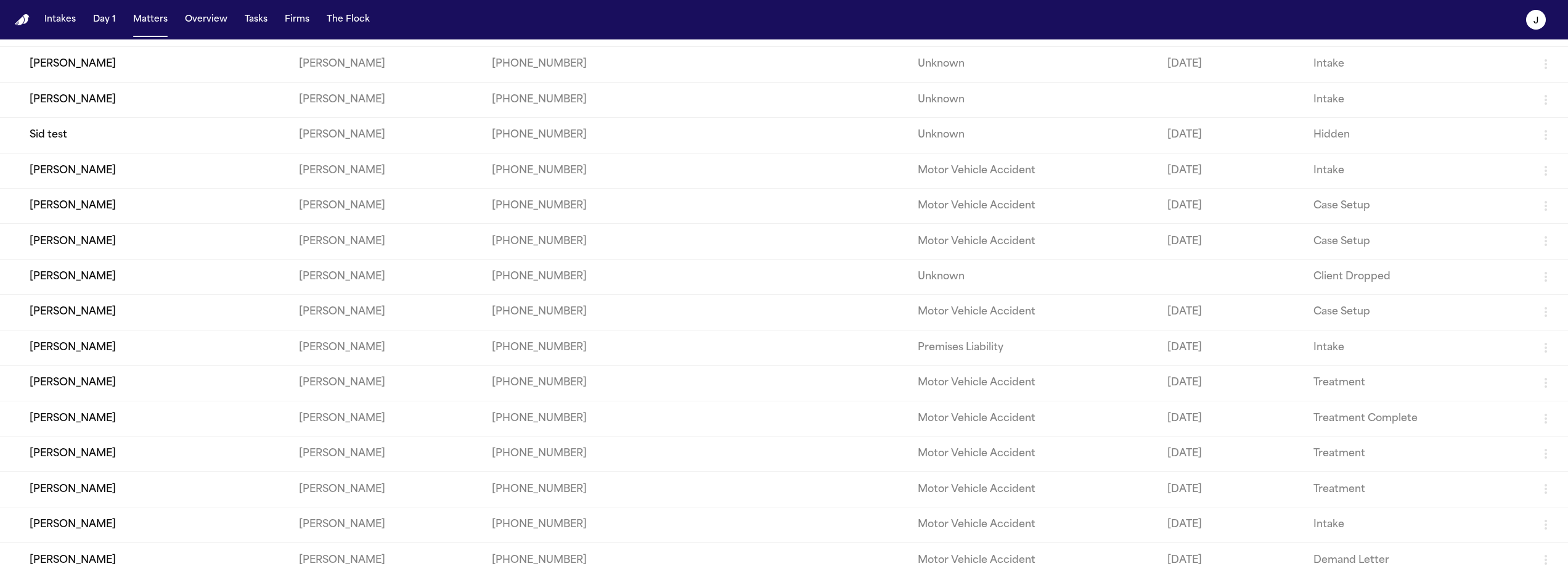
scroll to position [300, 0]
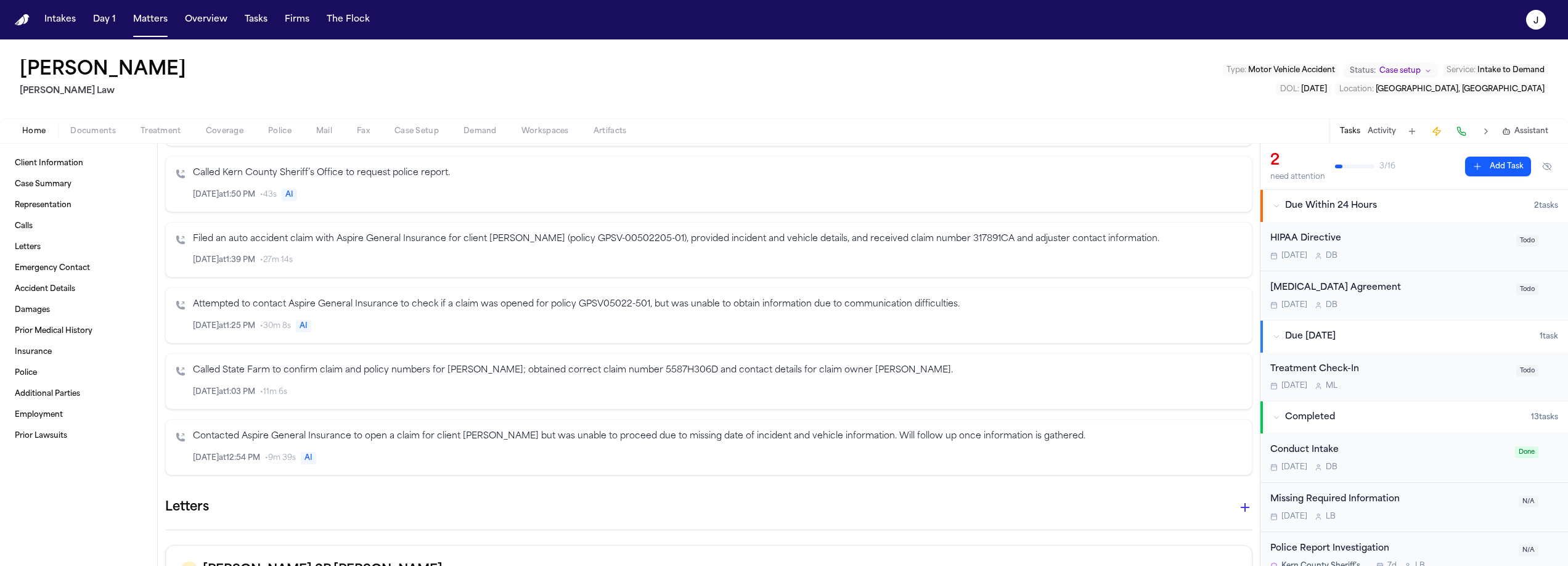
scroll to position [194, 0]
